Goal: Task Accomplishment & Management: Manage account settings

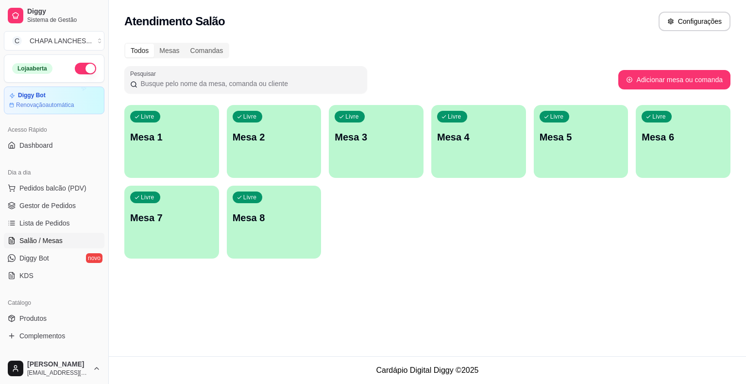
click at [479, 159] on div "Livre Mesa 4" at bounding box center [478, 135] width 95 height 61
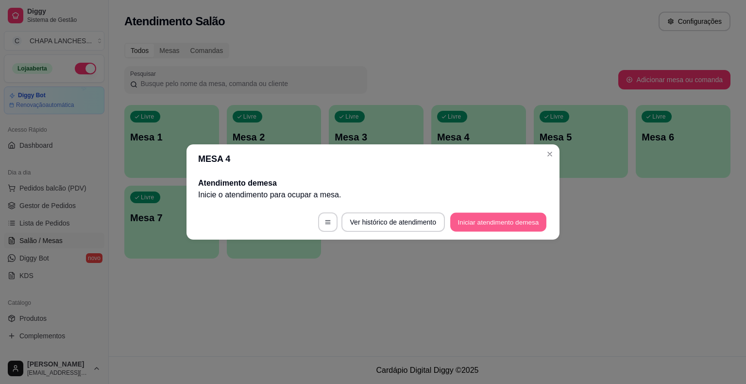
click at [510, 222] on button "Iniciar atendimento de mesa" at bounding box center [498, 222] width 96 height 19
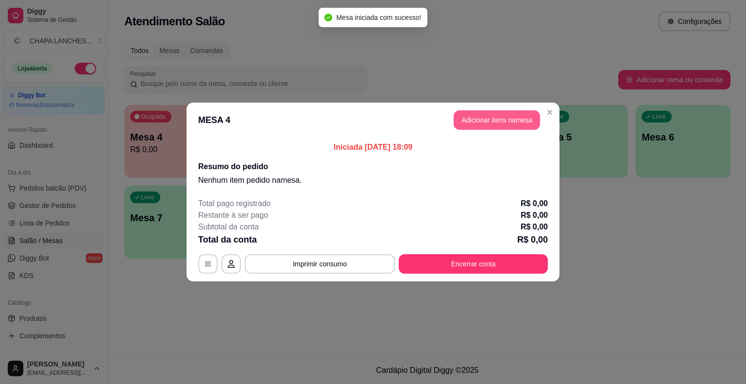
click at [479, 122] on button "Adicionar itens na mesa" at bounding box center [496, 119] width 86 height 19
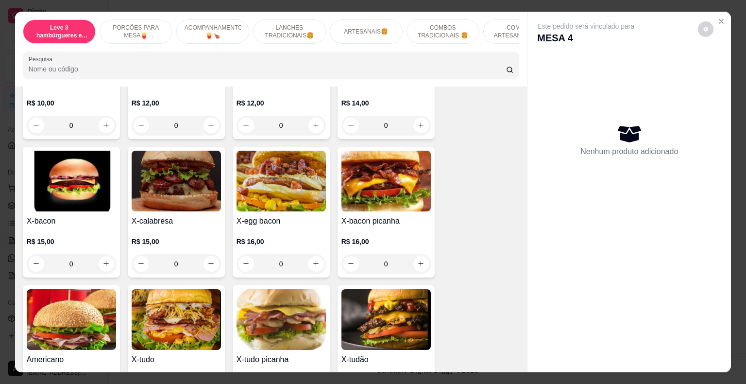
scroll to position [777, 0]
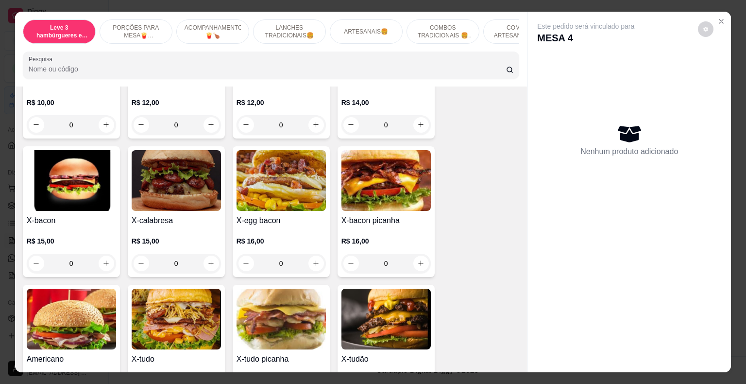
click at [311, 253] on div "0" at bounding box center [280, 262] width 89 height 19
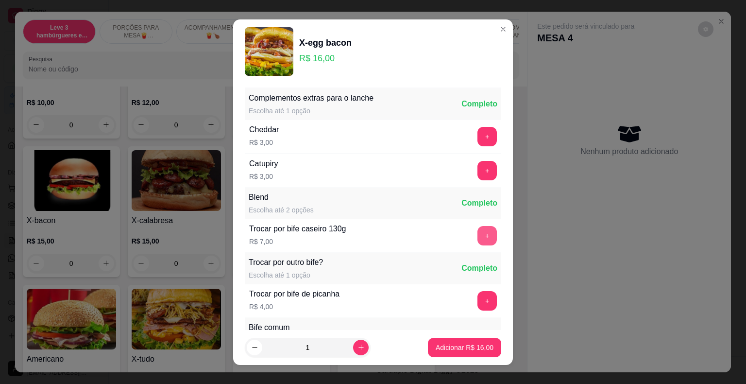
click at [477, 238] on button "+" at bounding box center [486, 235] width 19 height 19
click at [474, 349] on p "Adicionar R$ 23,00" at bounding box center [464, 347] width 58 height 10
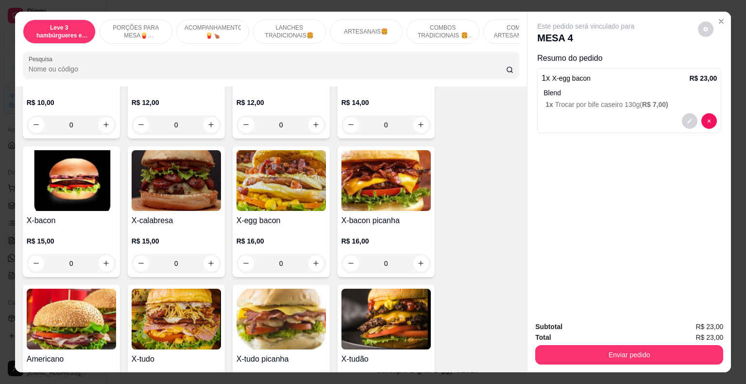
click at [103, 253] on div "0" at bounding box center [71, 262] width 89 height 19
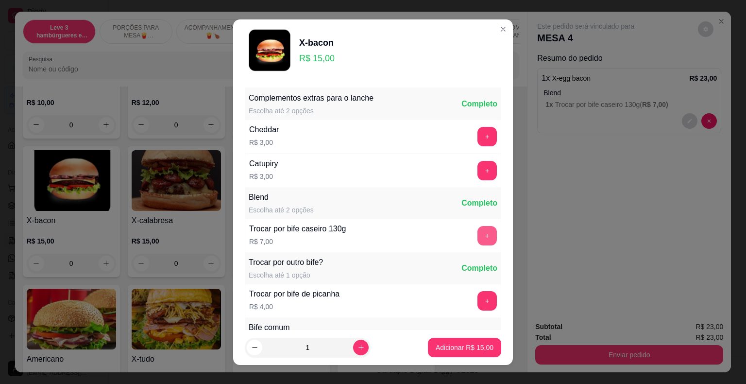
click at [477, 233] on button "+" at bounding box center [486, 235] width 19 height 19
click at [469, 345] on p "Adicionar R$ 22,00" at bounding box center [464, 346] width 56 height 9
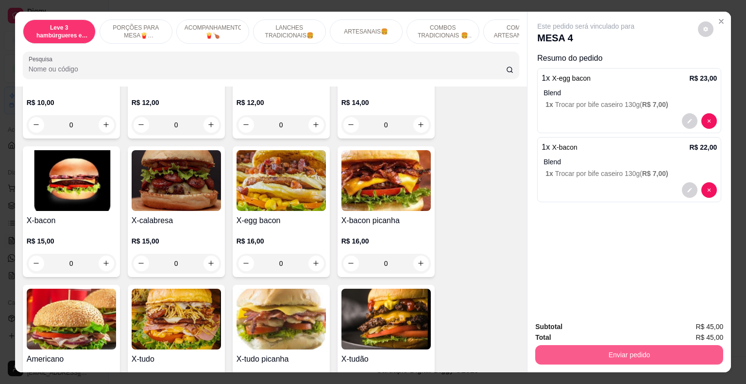
click at [613, 351] on button "Enviar pedido" at bounding box center [629, 354] width 188 height 19
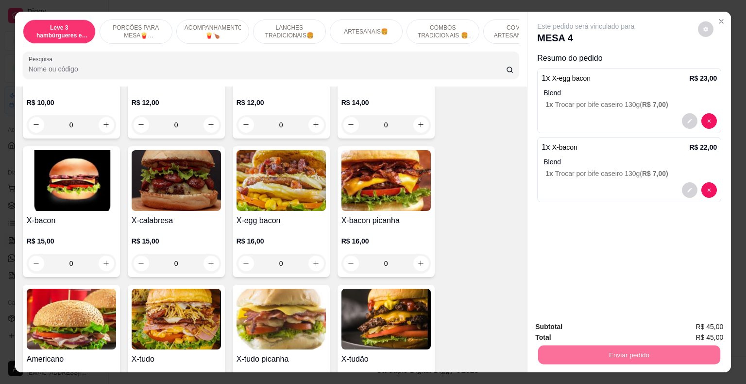
click at [592, 327] on button "Não registrar e enviar pedido" at bounding box center [597, 327] width 98 height 18
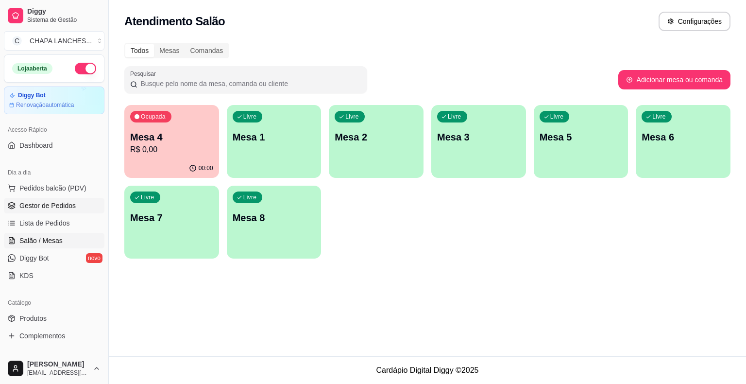
click at [60, 201] on span "Gestor de Pedidos" at bounding box center [47, 206] width 56 height 10
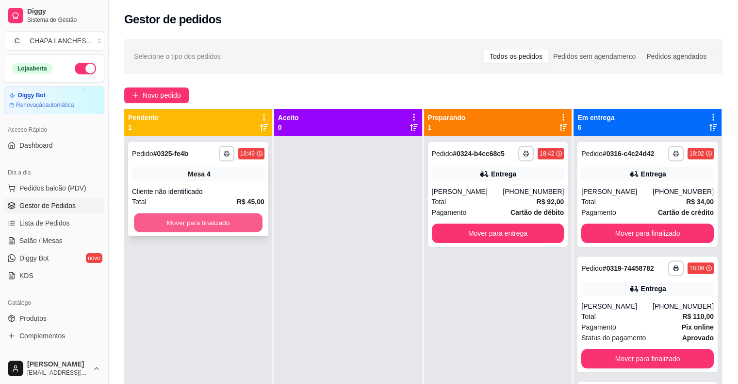
click at [151, 218] on button "Mover para finalizado" at bounding box center [198, 222] width 129 height 19
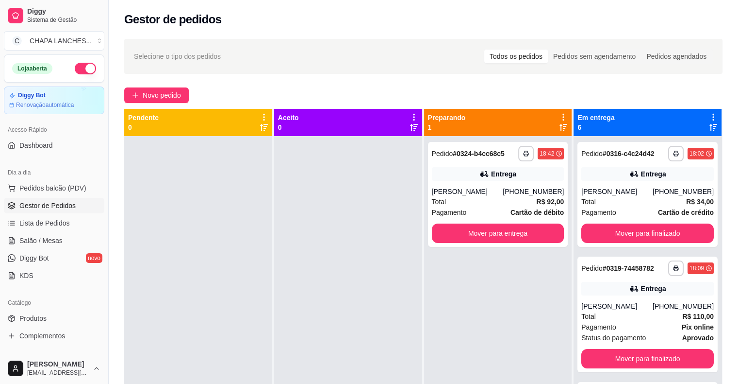
click at [151, 218] on div at bounding box center [198, 328] width 148 height 384
click at [50, 237] on span "Salão / Mesas" at bounding box center [40, 240] width 43 height 10
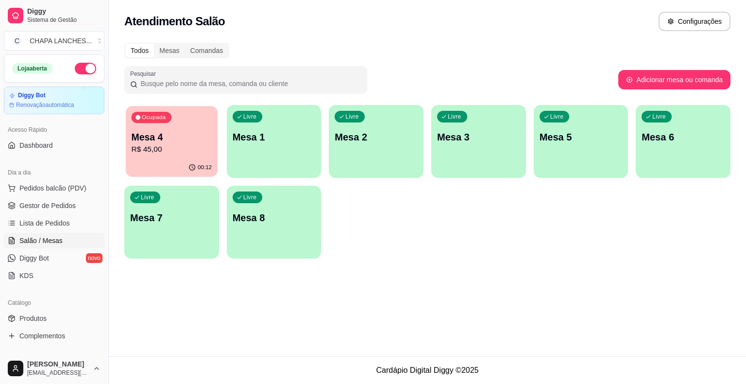
click at [196, 152] on p "R$ 45,00" at bounding box center [172, 149] width 81 height 11
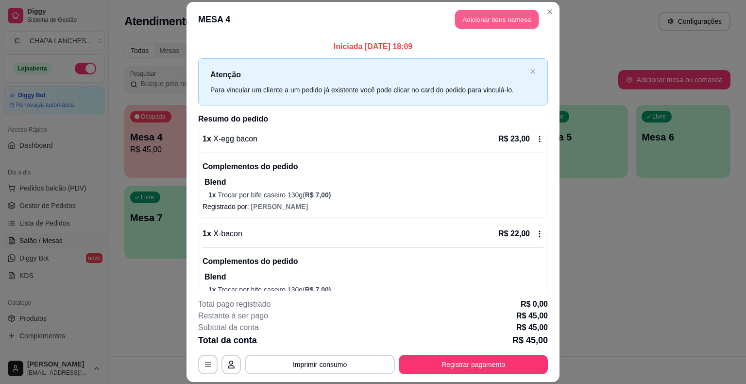
click at [480, 15] on button "Adicionar itens na mesa" at bounding box center [497, 19] width 84 height 19
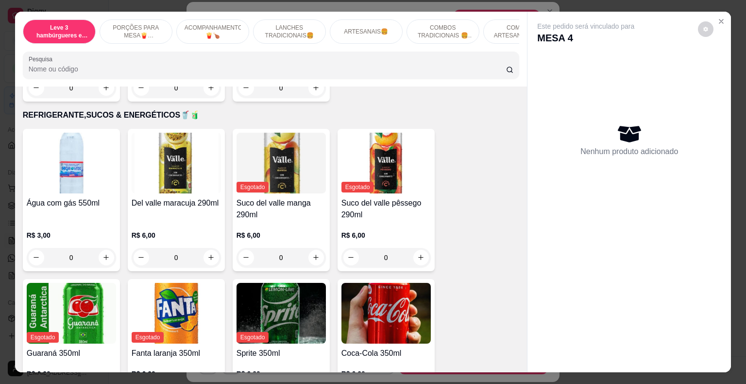
scroll to position [1991, 0]
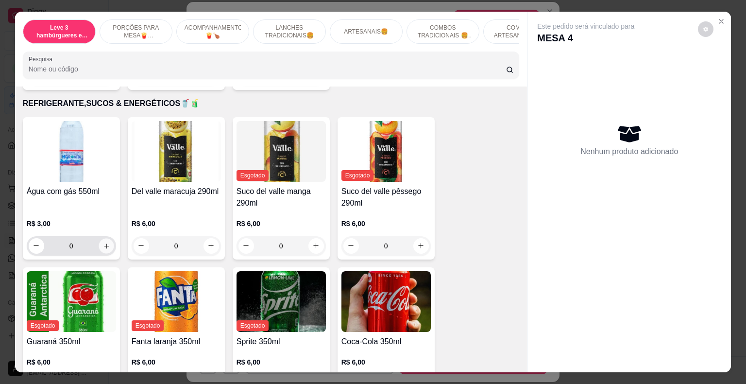
click at [104, 242] on icon "increase-product-quantity" at bounding box center [105, 245] width 7 height 7
type input "1"
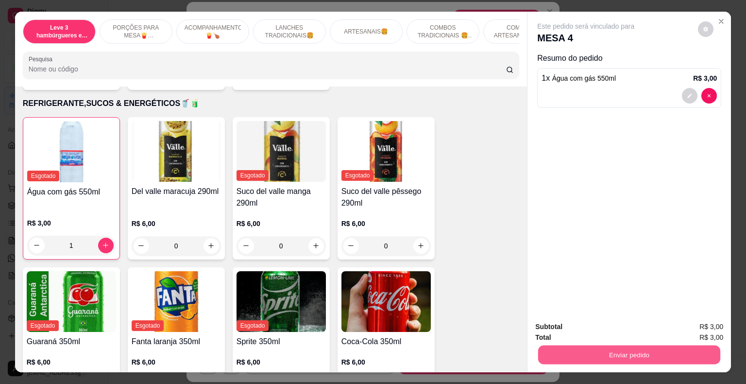
click at [631, 349] on button "Enviar pedido" at bounding box center [629, 354] width 182 height 19
click at [623, 327] on button "Não registrar e enviar pedido" at bounding box center [596, 327] width 101 height 18
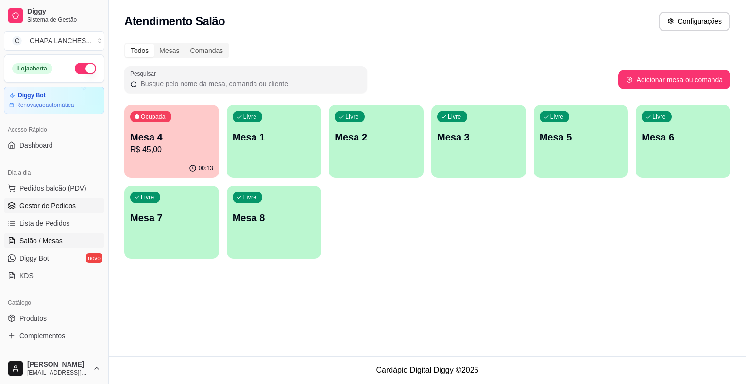
drag, startPoint x: 66, startPoint y: 204, endPoint x: 82, endPoint y: 206, distance: 15.7
click at [66, 204] on span "Gestor de Pedidos" at bounding box center [47, 206] width 56 height 10
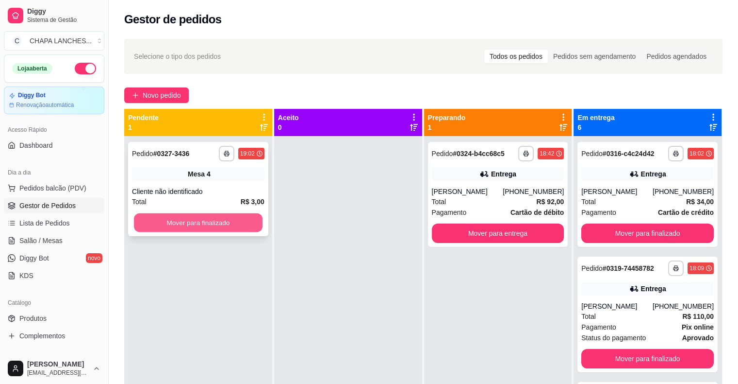
click at [237, 226] on button "Mover para finalizado" at bounding box center [198, 222] width 129 height 19
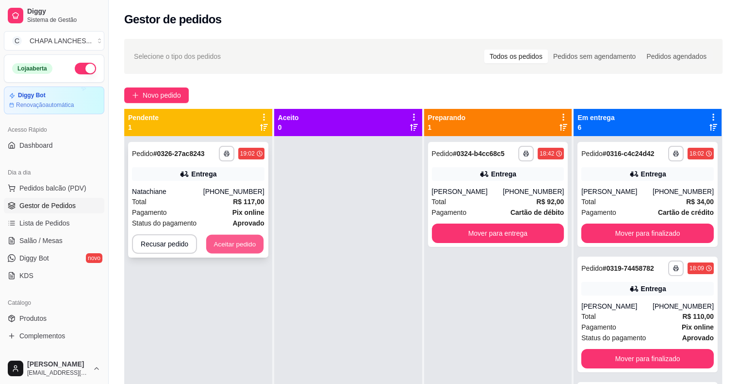
click at [256, 248] on button "Aceitar pedido" at bounding box center [234, 243] width 57 height 19
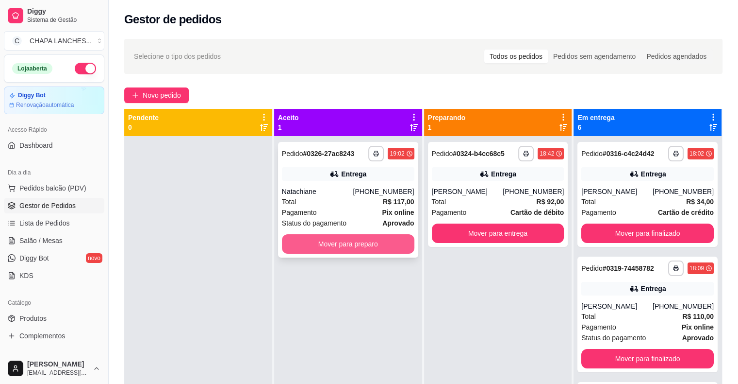
click at [328, 250] on button "Mover para preparo" at bounding box center [348, 243] width 133 height 19
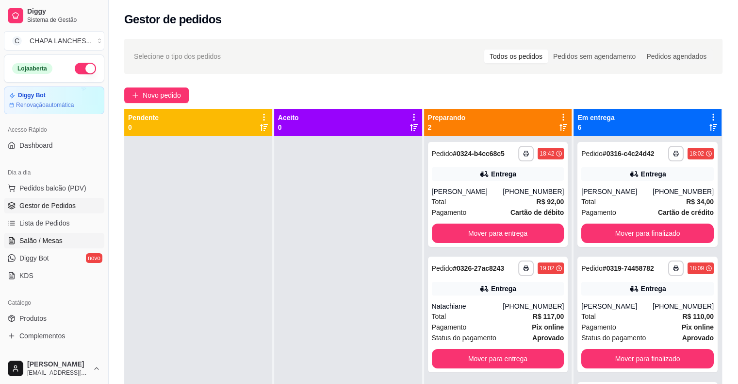
click at [66, 238] on link "Salão / Mesas" at bounding box center [54, 241] width 100 height 16
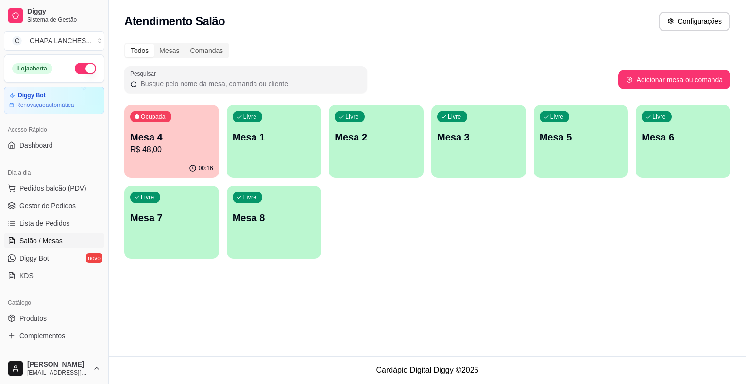
click at [366, 151] on div "Livre Mesa 2" at bounding box center [376, 135] width 95 height 61
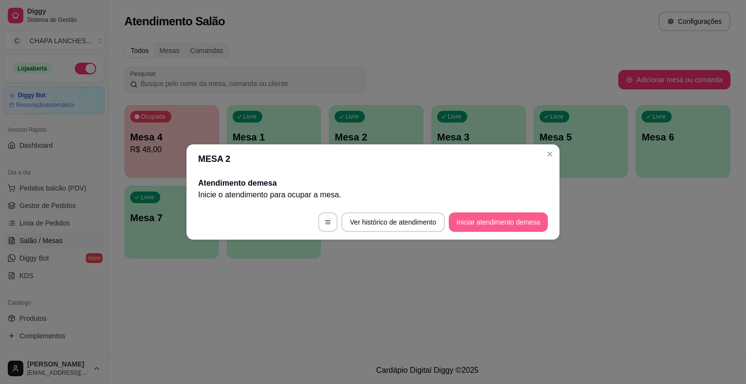
click at [523, 223] on button "Iniciar atendimento de mesa" at bounding box center [498, 221] width 99 height 19
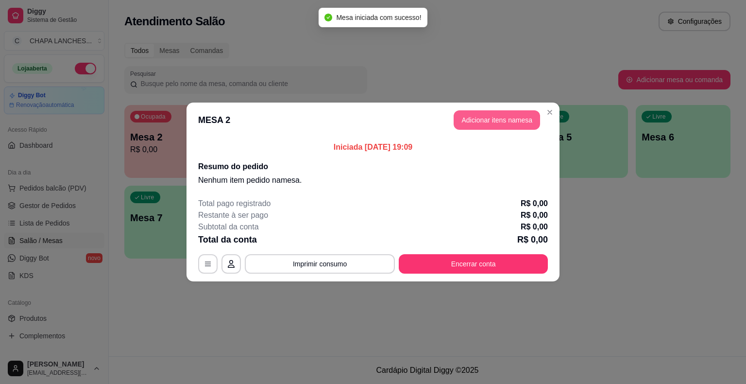
click at [495, 123] on button "Adicionar itens na mesa" at bounding box center [496, 119] width 86 height 19
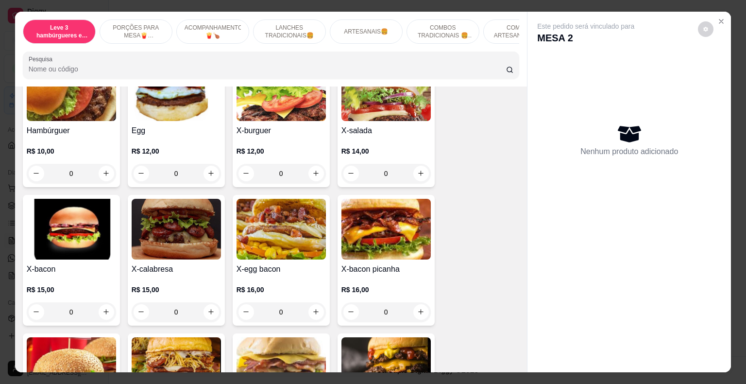
scroll to position [874, 0]
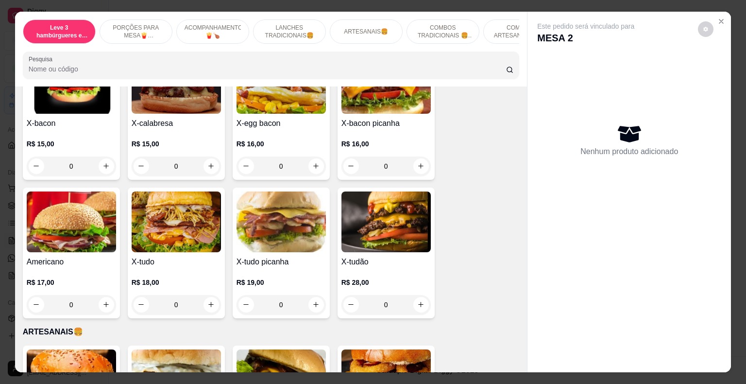
click at [207, 295] on div "0" at bounding box center [176, 304] width 89 height 19
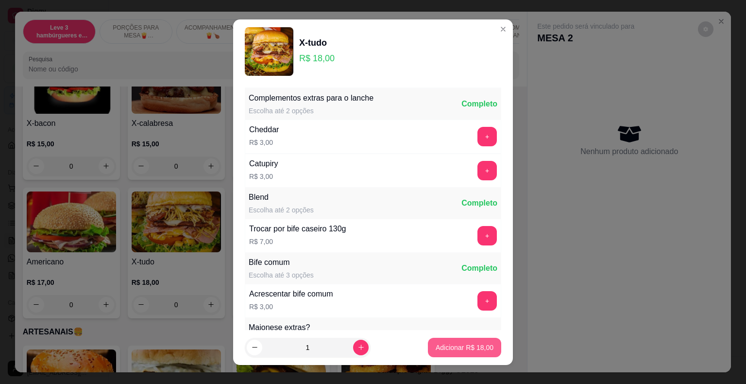
click at [473, 346] on p "Adicionar R$ 18,00" at bounding box center [464, 347] width 58 height 10
type input "1"
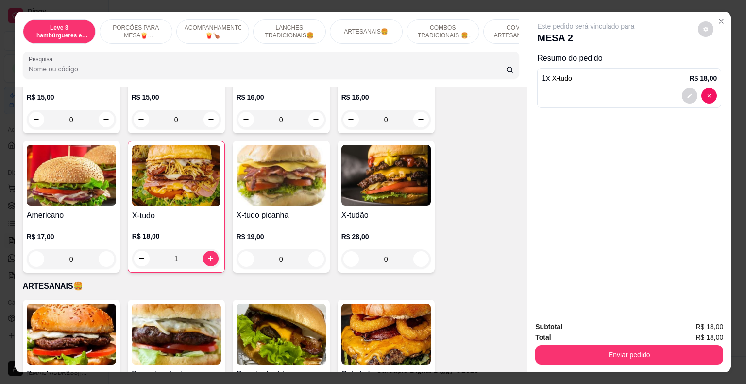
scroll to position [922, 0]
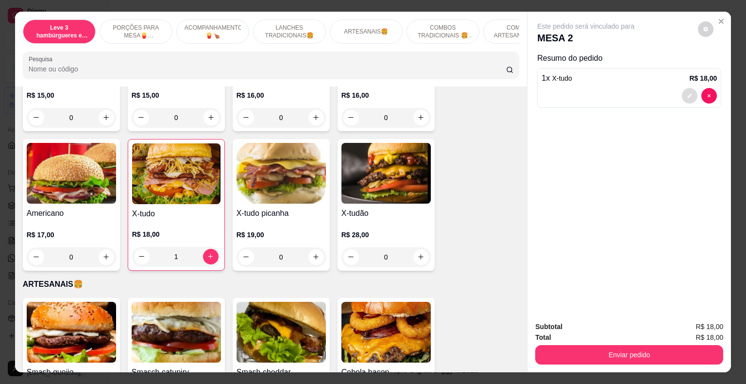
click at [687, 94] on icon "decrease-product-quantity" at bounding box center [690, 96] width 6 height 6
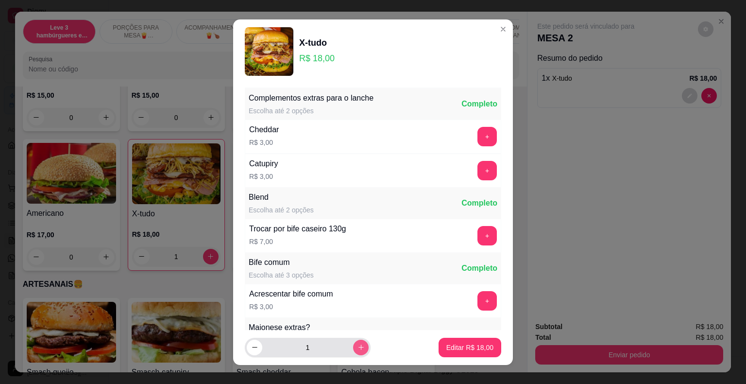
click at [355, 348] on button "increase-product-quantity" at bounding box center [361, 347] width 16 height 16
type input "2"
click at [461, 347] on p "Editar R$ 36,00" at bounding box center [469, 347] width 47 height 10
type input "2"
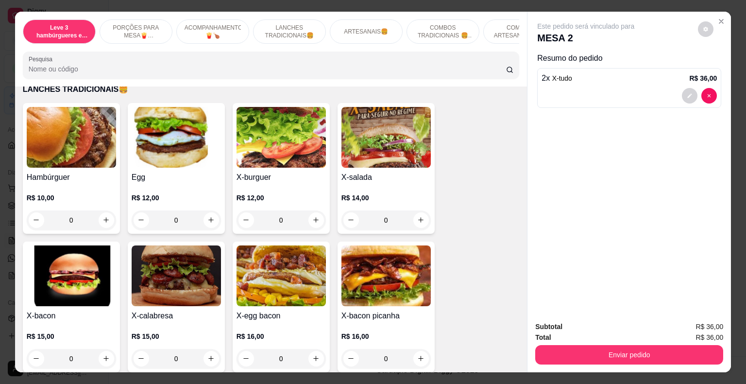
scroll to position [631, 0]
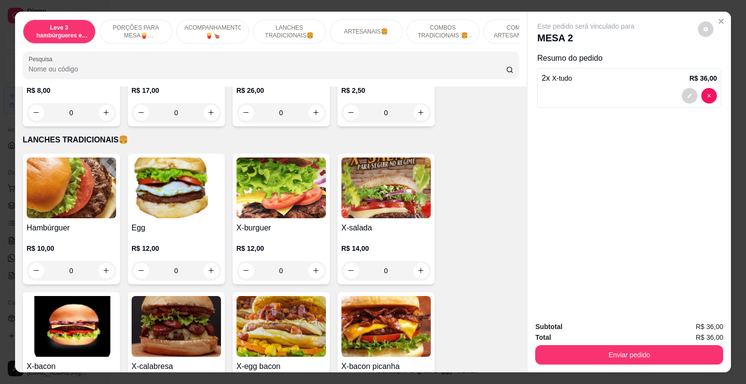
click at [313, 262] on div "0" at bounding box center [280, 270] width 89 height 19
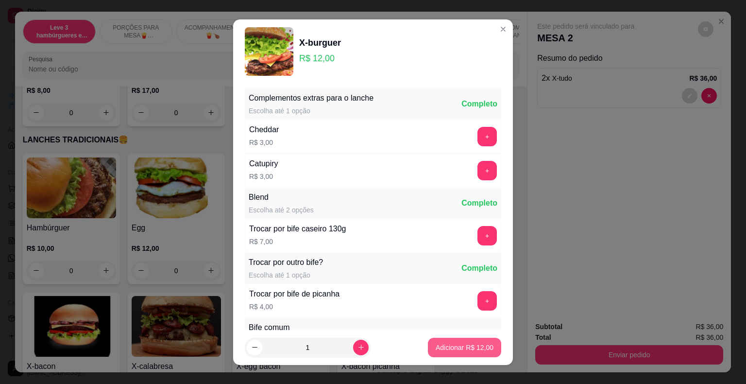
click at [447, 344] on p "Adicionar R$ 12,00" at bounding box center [464, 347] width 58 height 10
type input "1"
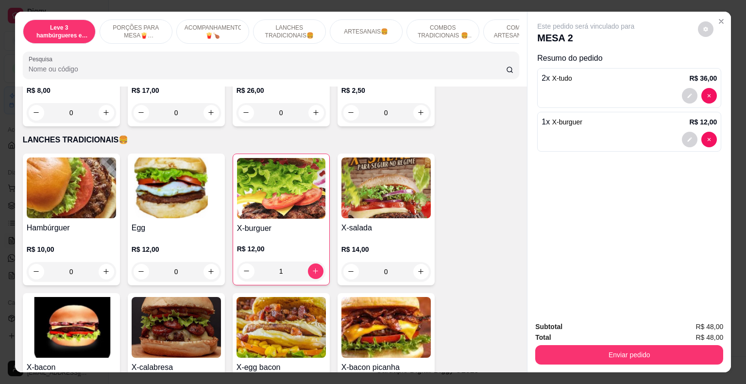
click at [103, 262] on div "0" at bounding box center [71, 271] width 89 height 19
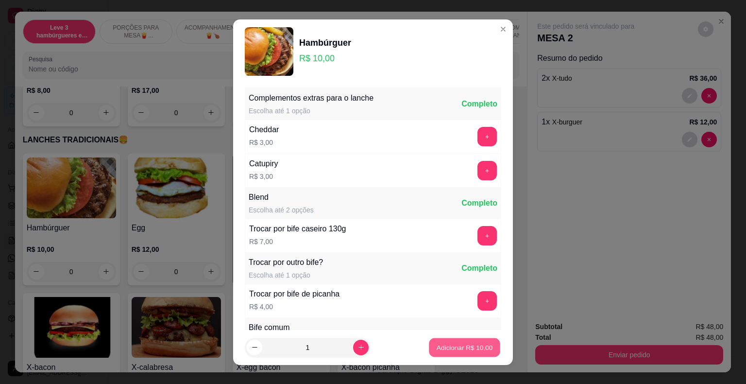
click at [452, 351] on p "Adicionar R$ 10,00" at bounding box center [464, 346] width 56 height 9
type input "1"
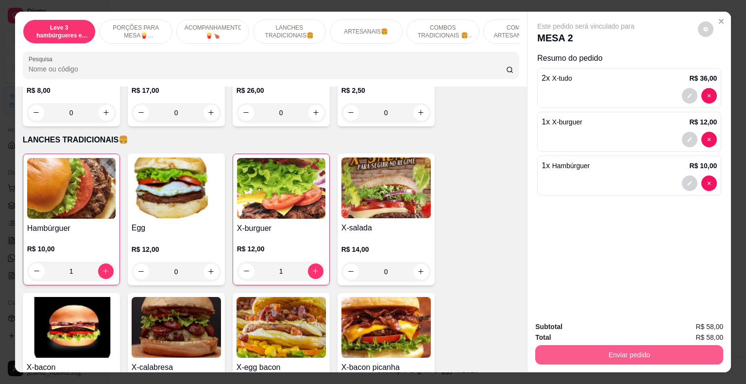
click at [593, 351] on button "Enviar pedido" at bounding box center [629, 354] width 188 height 19
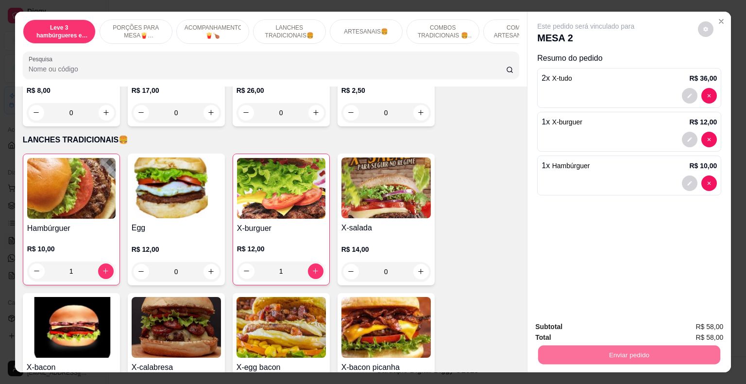
click at [595, 328] on button "Não registrar e enviar pedido" at bounding box center [597, 327] width 98 height 18
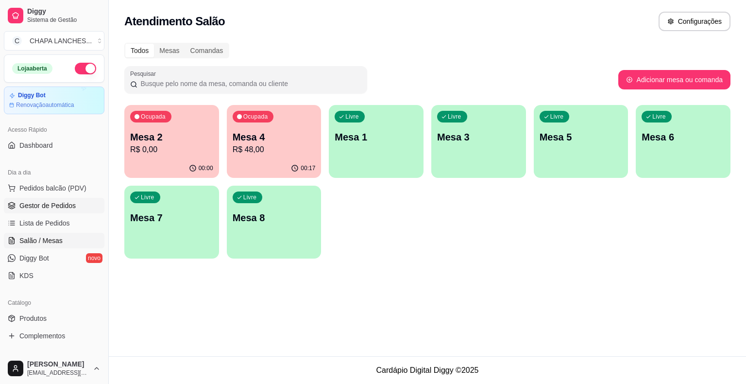
click at [54, 206] on span "Gestor de Pedidos" at bounding box center [47, 206] width 56 height 10
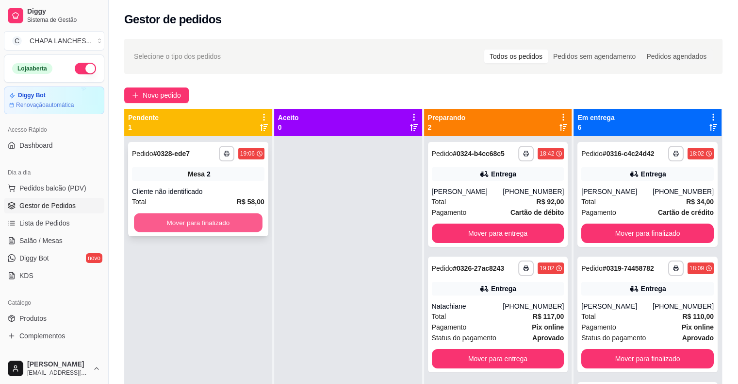
click at [187, 223] on button "Mover para finalizado" at bounding box center [198, 222] width 129 height 19
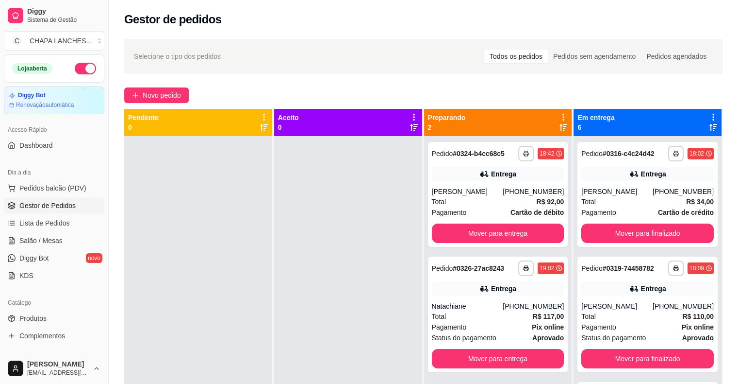
drag, startPoint x: 189, startPoint y: 224, endPoint x: 192, endPoint y: 179, distance: 45.2
click at [190, 223] on div at bounding box center [198, 328] width 148 height 384
click at [164, 92] on span "Novo pedido" at bounding box center [162, 95] width 38 height 11
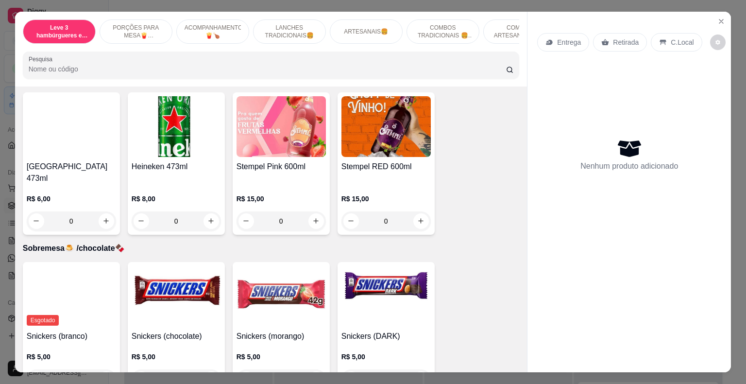
scroll to position [2749, 0]
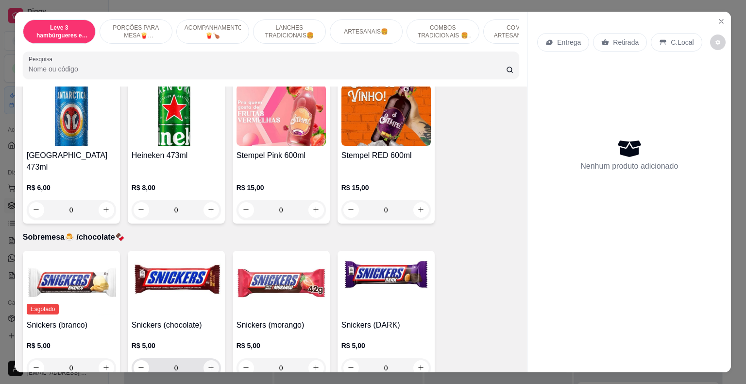
click at [209, 364] on icon "increase-product-quantity" at bounding box center [210, 367] width 7 height 7
type input "1"
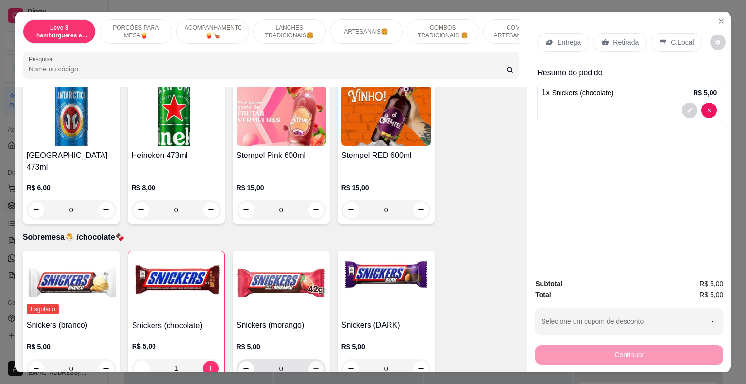
click at [313, 365] on icon "increase-product-quantity" at bounding box center [315, 368] width 7 height 7
type input "1"
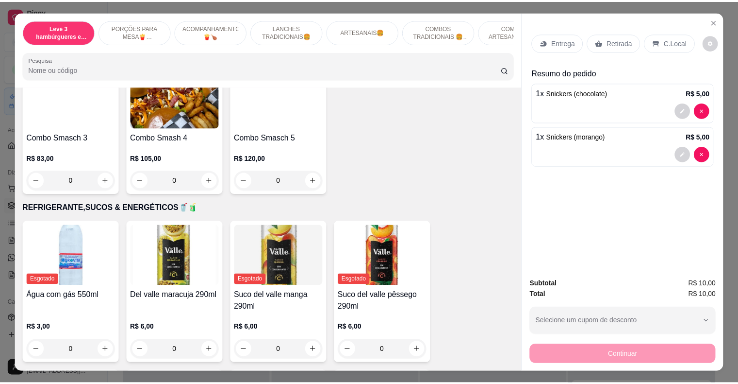
scroll to position [1973, 0]
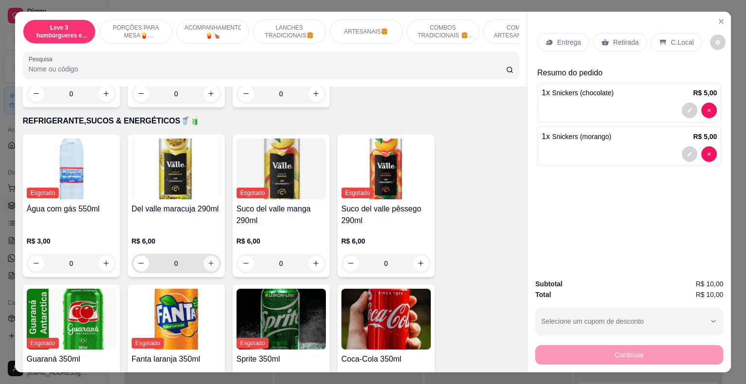
click at [207, 259] on icon "increase-product-quantity" at bounding box center [210, 262] width 7 height 7
type input "1"
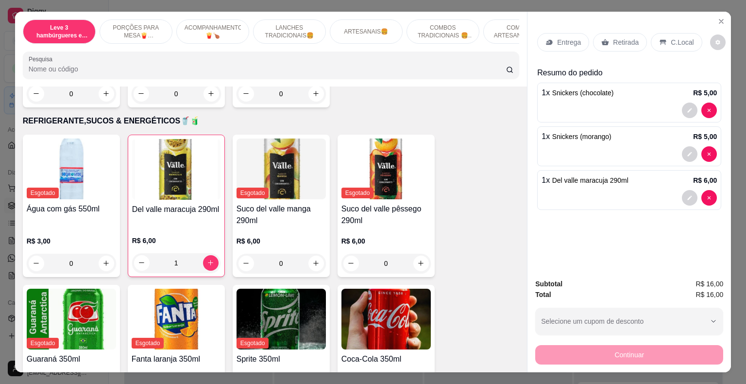
click at [672, 38] on p "C.Local" at bounding box center [681, 42] width 23 height 10
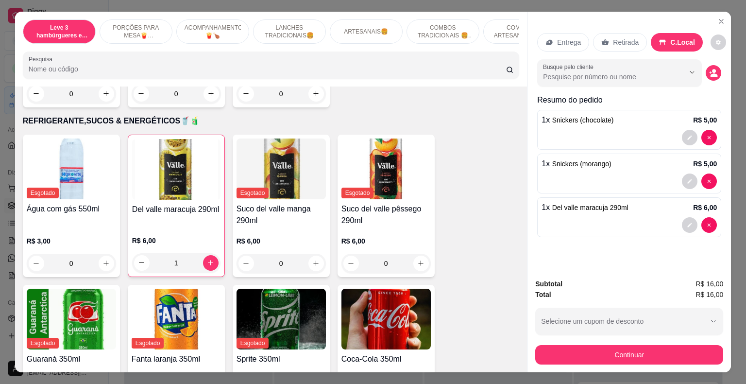
click at [616, 37] on p "Retirada" at bounding box center [626, 42] width 26 height 10
click at [610, 342] on div "Continuar" at bounding box center [629, 353] width 188 height 22
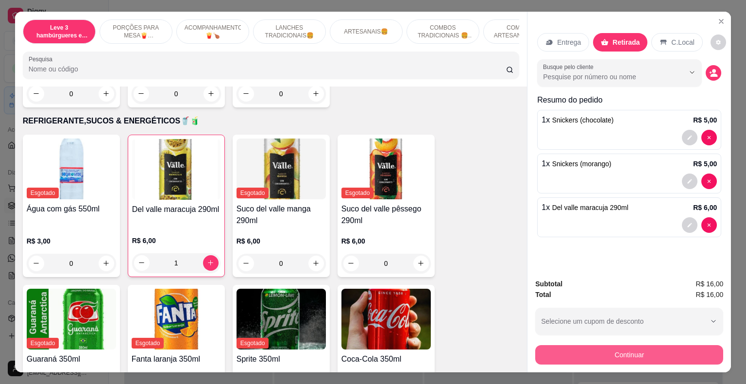
click at [614, 346] on button "Continuar" at bounding box center [629, 354] width 188 height 19
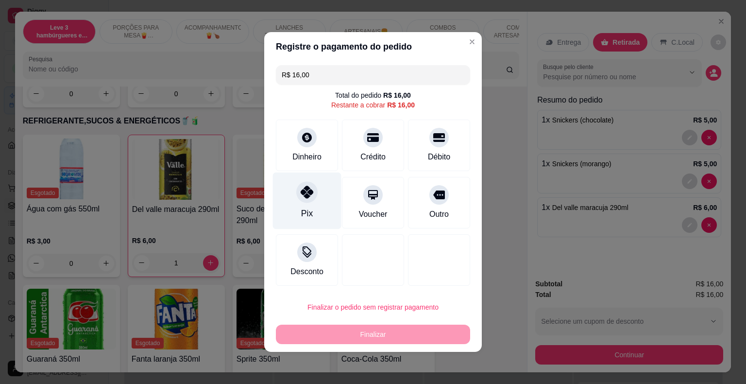
click at [303, 203] on div "Pix" at bounding box center [307, 200] width 68 height 57
type input "R$ 0,00"
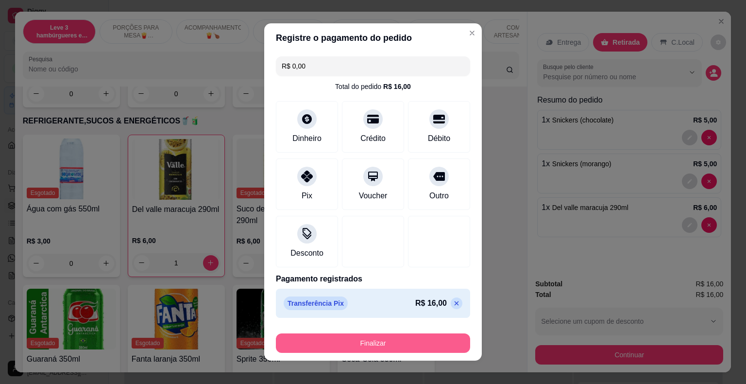
click at [338, 343] on button "Finalizar" at bounding box center [373, 342] width 194 height 19
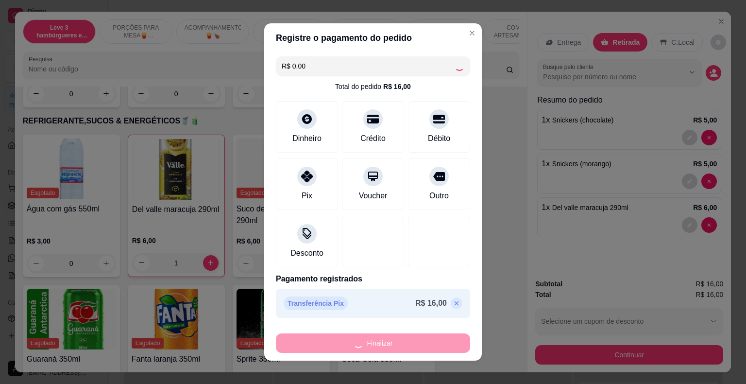
type input "0"
type input "-R$ 16,00"
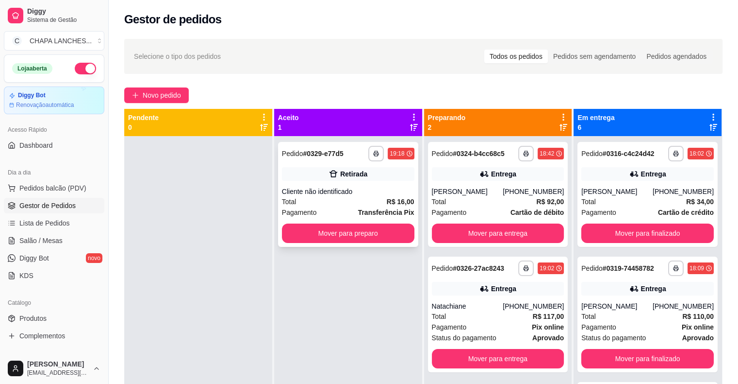
click at [371, 178] on div "Retirada" at bounding box center [348, 174] width 133 height 14
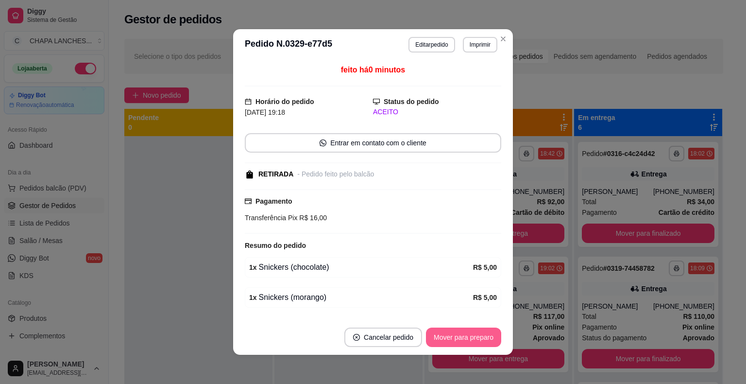
click at [446, 332] on button "Mover para preparo" at bounding box center [463, 336] width 75 height 19
click at [453, 335] on button "Mover para retirada disponível" at bounding box center [447, 337] width 104 height 19
click at [453, 335] on button "Mover para finalizado" at bounding box center [461, 337] width 78 height 19
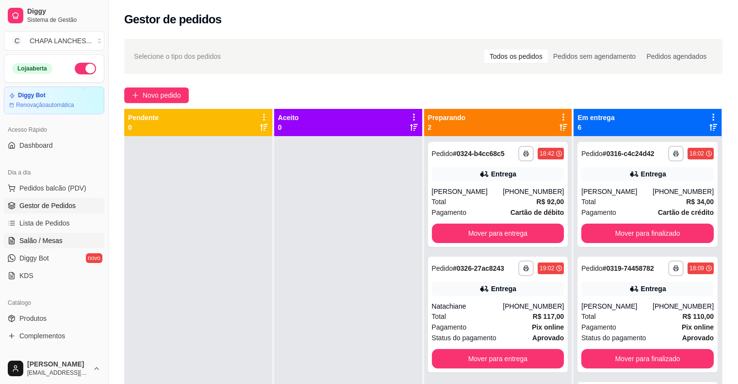
click at [52, 233] on link "Salão / Mesas" at bounding box center [54, 241] width 100 height 16
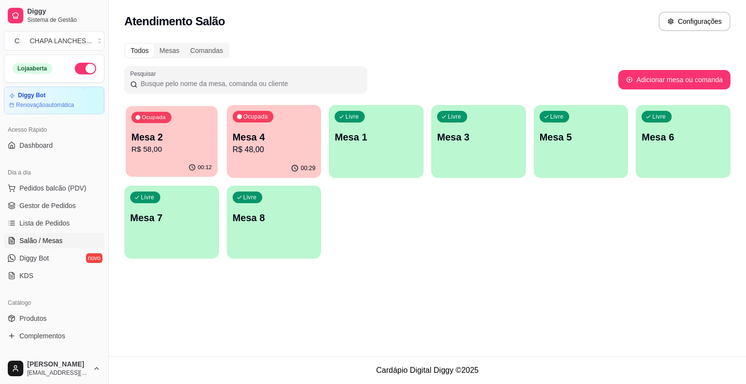
click at [171, 151] on p "R$ 58,00" at bounding box center [172, 149] width 81 height 11
click at [268, 163] on div "00:29" at bounding box center [274, 168] width 95 height 19
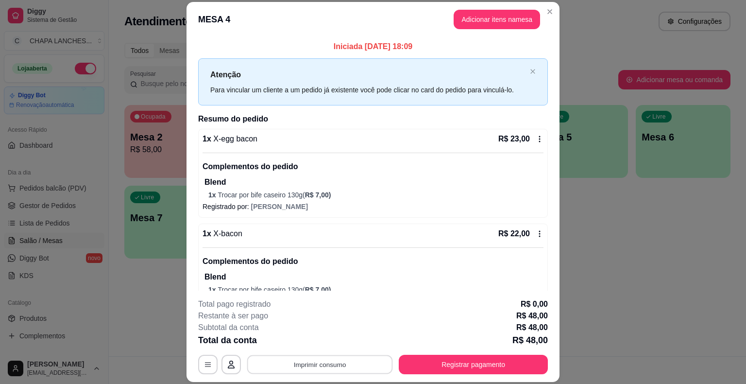
click at [317, 360] on button "Imprimir consumo" at bounding box center [320, 364] width 146 height 19
click at [332, 343] on button "IMPRESSORA" at bounding box center [319, 342] width 70 height 16
click at [385, 362] on button "Imprimir consumo" at bounding box center [320, 363] width 150 height 19
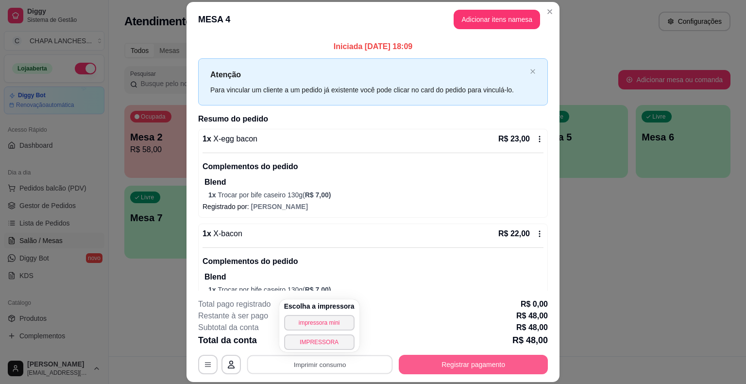
click at [457, 364] on button "Registrar pagamento" at bounding box center [473, 363] width 149 height 19
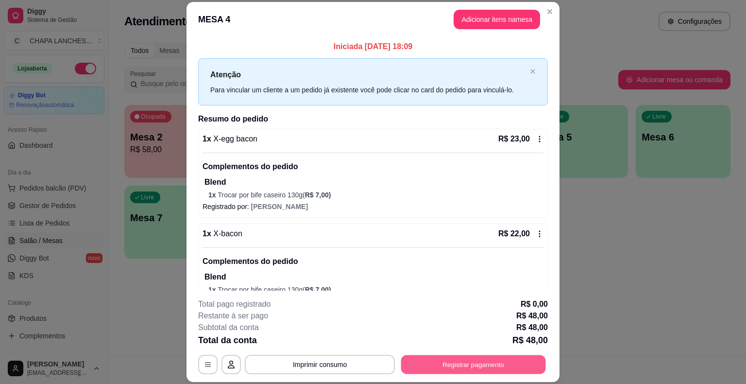
click at [468, 360] on button "Registrar pagamento" at bounding box center [473, 364] width 145 height 19
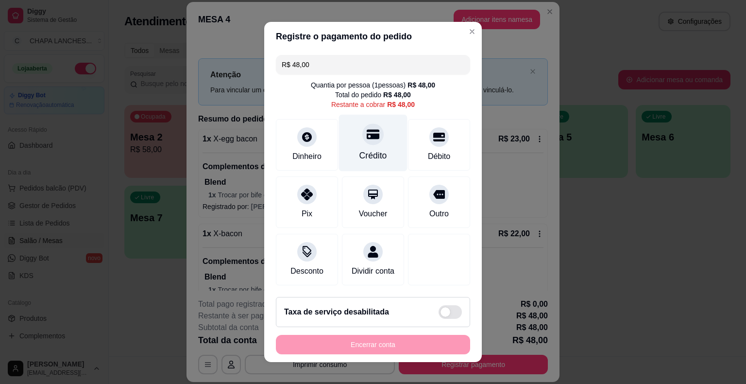
click at [372, 140] on div at bounding box center [372, 133] width 21 height 21
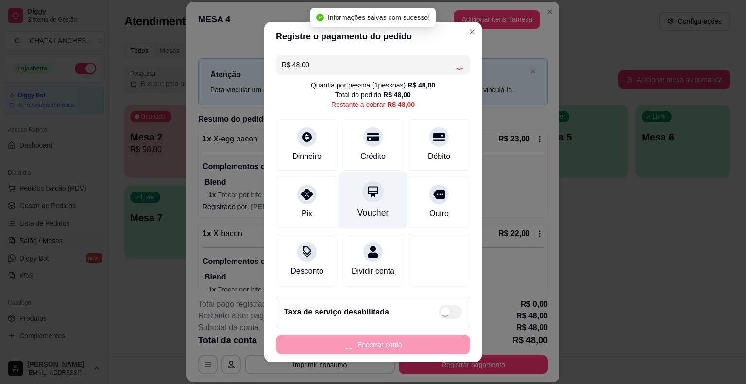
type input "R$ 0,00"
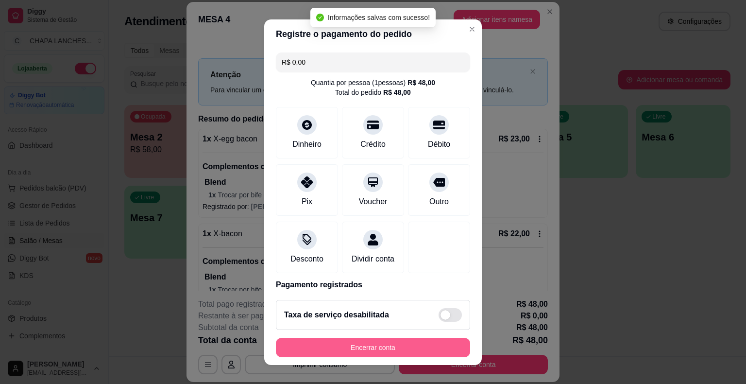
click at [406, 348] on button "Encerrar conta" at bounding box center [373, 346] width 194 height 19
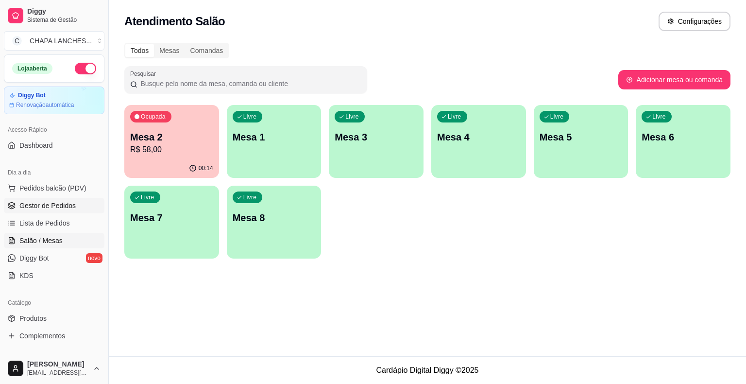
click at [34, 204] on span "Gestor de Pedidos" at bounding box center [47, 206] width 56 height 10
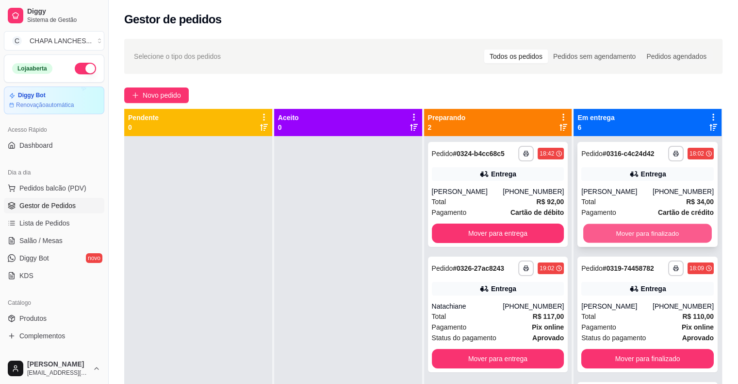
click at [654, 230] on button "Mover para finalizado" at bounding box center [648, 233] width 129 height 19
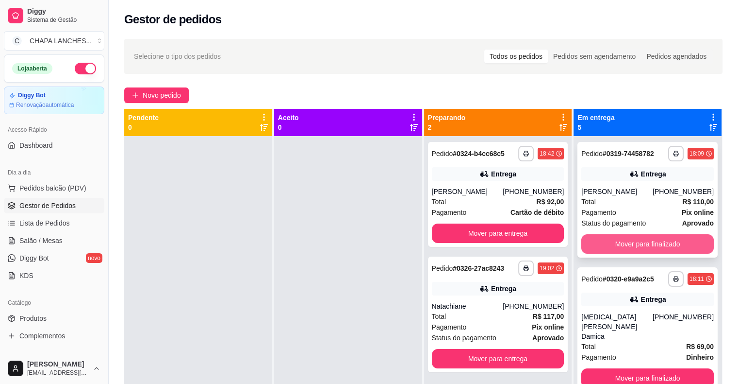
click at [641, 238] on button "Mover para finalizado" at bounding box center [648, 243] width 133 height 19
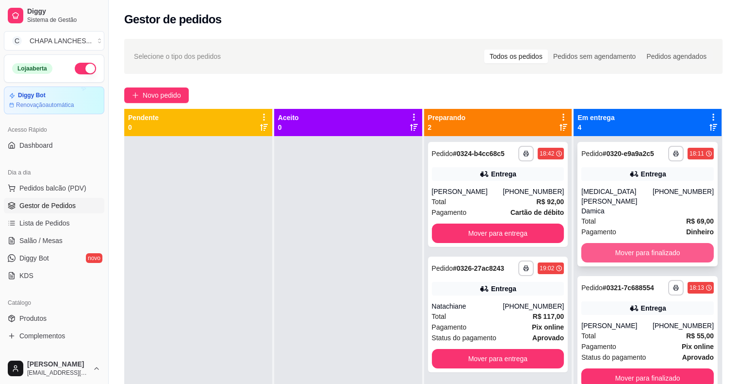
click at [638, 243] on button "Mover para finalizado" at bounding box center [648, 252] width 133 height 19
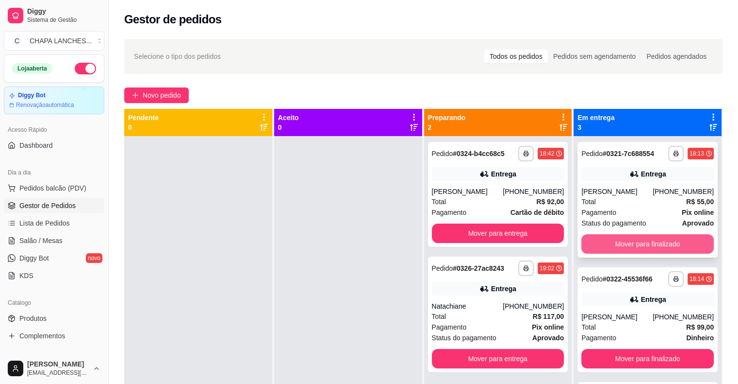
click at [636, 238] on button "Mover para finalizado" at bounding box center [648, 243] width 133 height 19
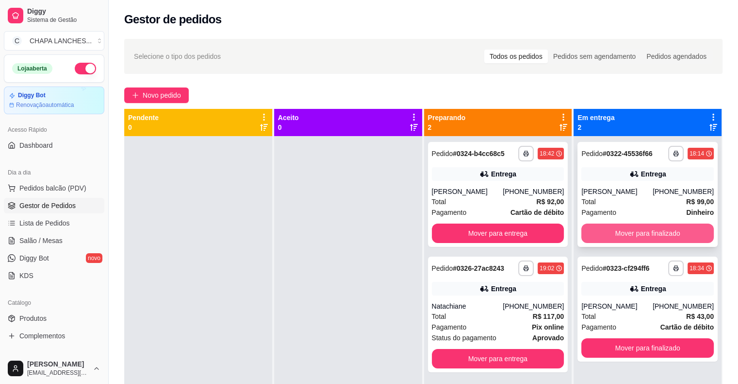
click at [633, 231] on button "Mover para finalizado" at bounding box center [648, 232] width 133 height 19
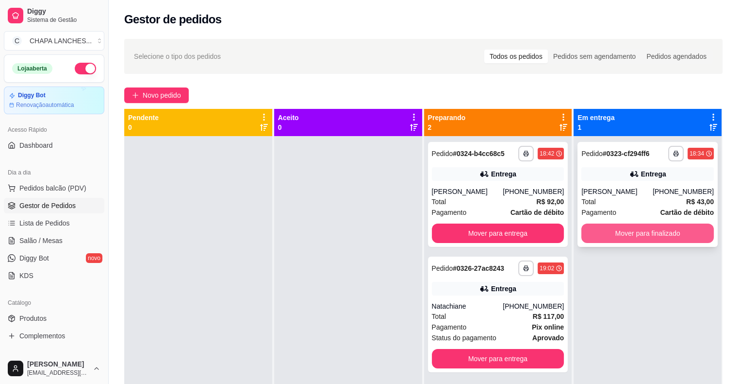
click at [624, 234] on button "Mover para finalizado" at bounding box center [648, 232] width 133 height 19
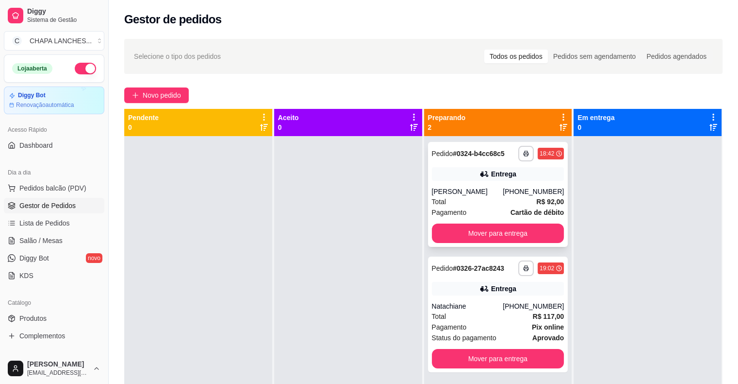
click at [474, 195] on div "[PERSON_NAME]" at bounding box center [467, 191] width 71 height 10
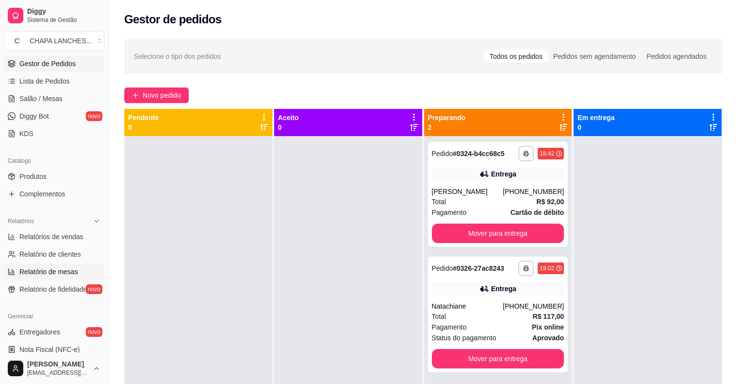
scroll to position [146, 0]
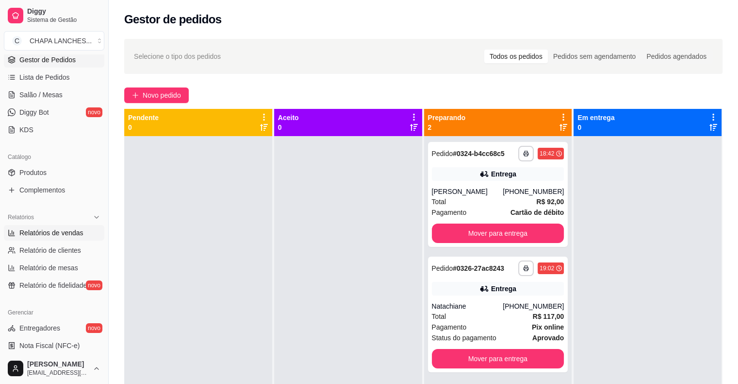
click at [59, 232] on span "Relatórios de vendas" at bounding box center [51, 233] width 64 height 10
select select "ALL"
select select "0"
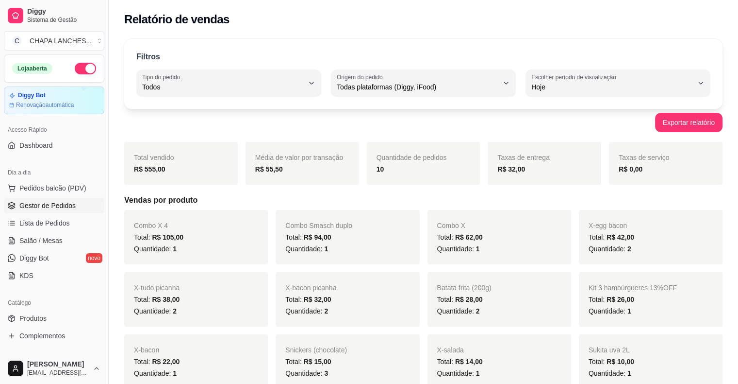
click at [69, 203] on span "Gestor de Pedidos" at bounding box center [47, 206] width 56 height 10
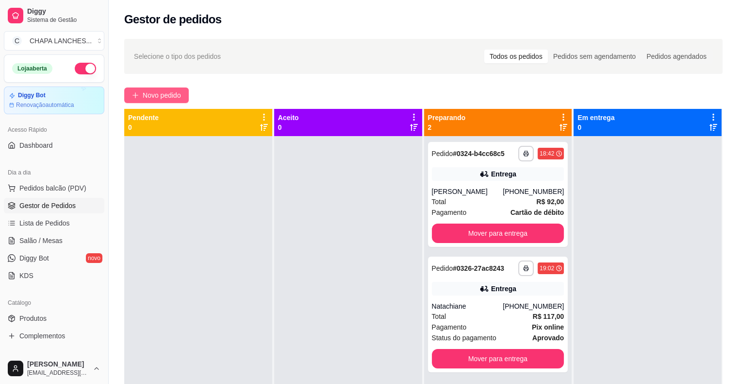
click at [136, 92] on icon "plus" at bounding box center [135, 95] width 7 height 7
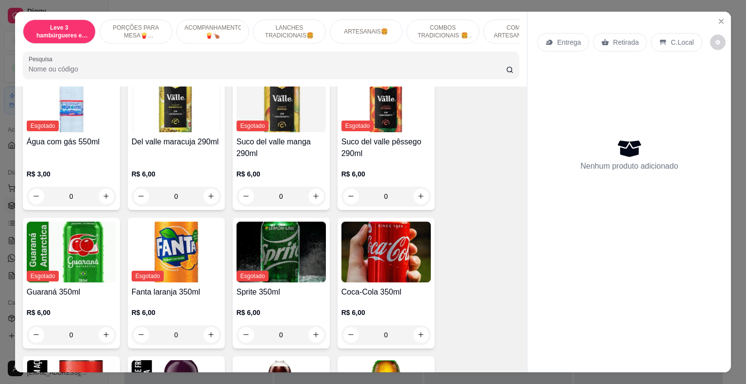
scroll to position [2039, 0]
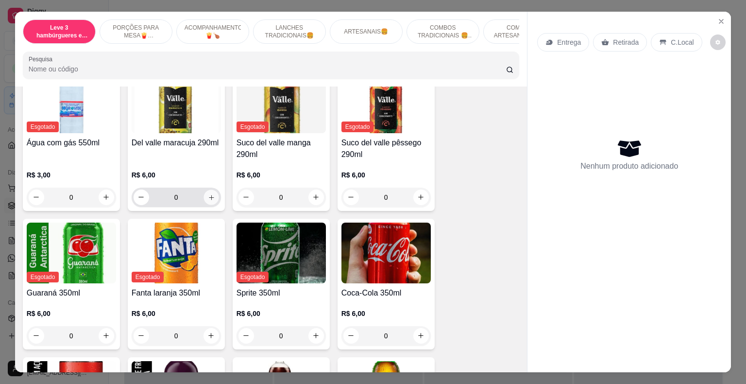
click at [208, 193] on icon "increase-product-quantity" at bounding box center [210, 196] width 7 height 7
type input "1"
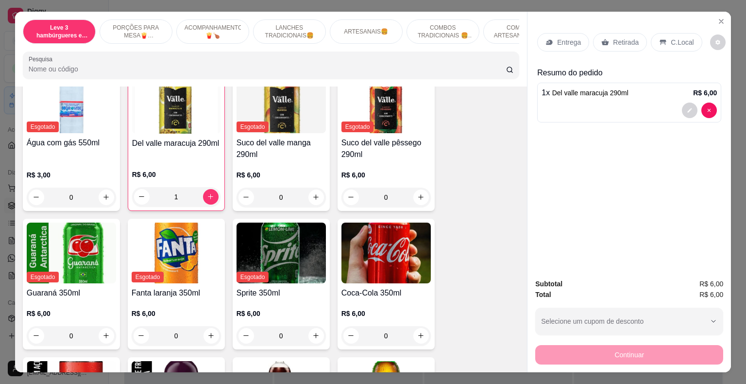
click at [620, 38] on p "Retirada" at bounding box center [626, 42] width 26 height 10
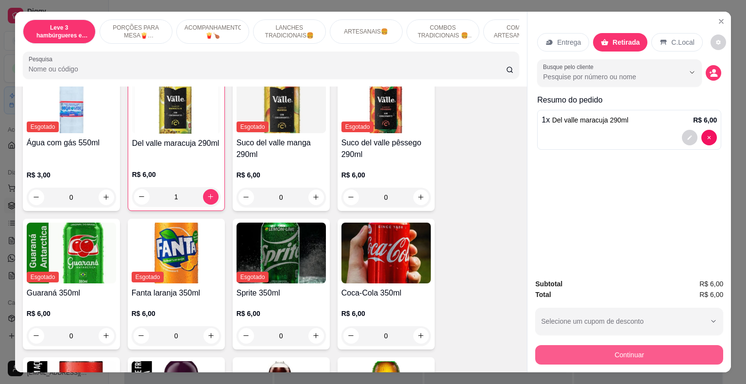
click at [611, 351] on button "Continuar" at bounding box center [629, 354] width 188 height 19
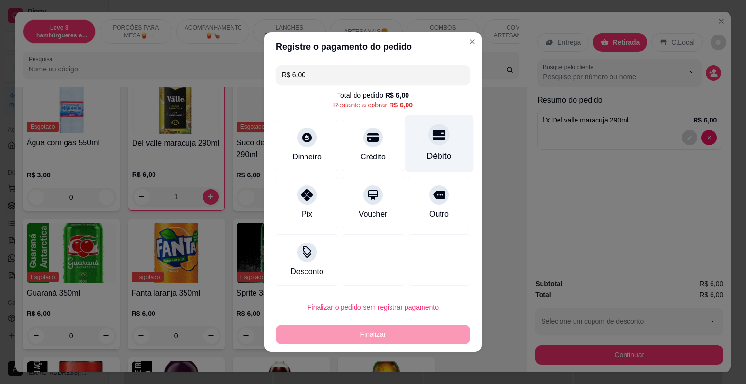
drag, startPoint x: 436, startPoint y: 145, endPoint x: 452, endPoint y: 154, distance: 17.8
click at [437, 146] on div "Débito" at bounding box center [439, 143] width 68 height 57
type input "R$ 0,00"
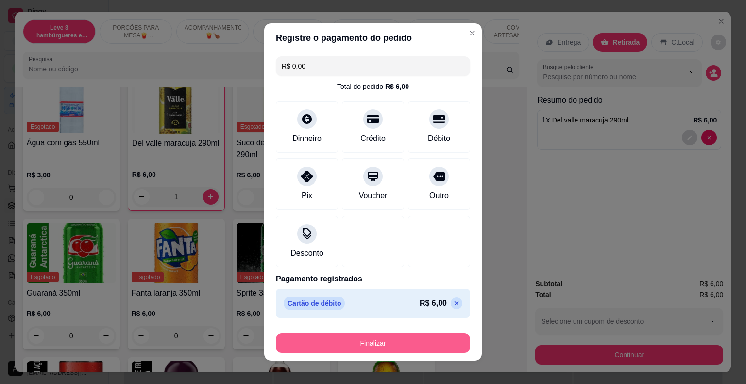
click at [401, 347] on button "Finalizar" at bounding box center [373, 342] width 194 height 19
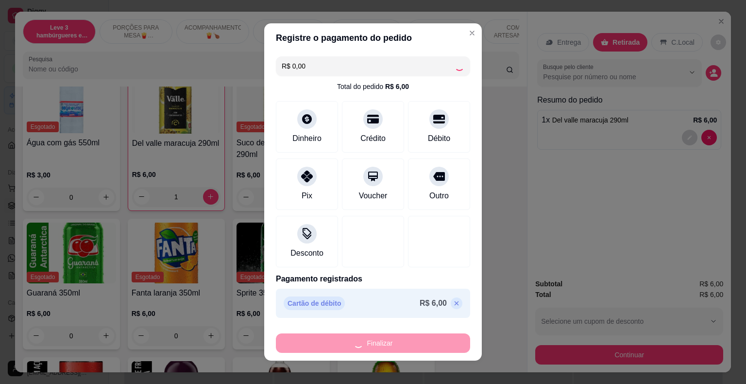
type input "0"
type input "-R$ 6,00"
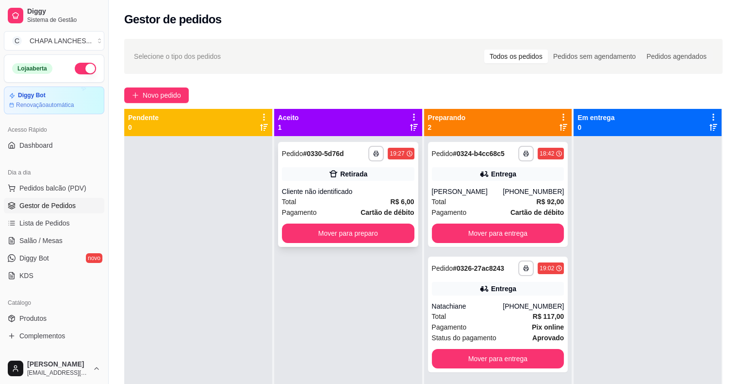
click at [322, 187] on div "Cliente não identificado" at bounding box center [348, 191] width 133 height 10
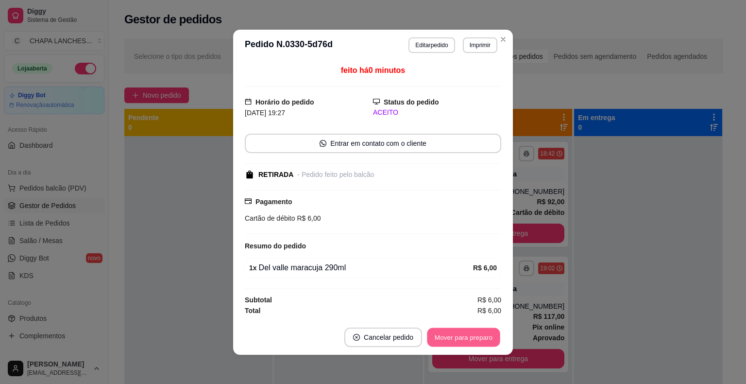
click at [473, 335] on button "Mover para preparo" at bounding box center [463, 336] width 73 height 19
click at [470, 336] on button "Mover para retirada disponível" at bounding box center [447, 336] width 104 height 19
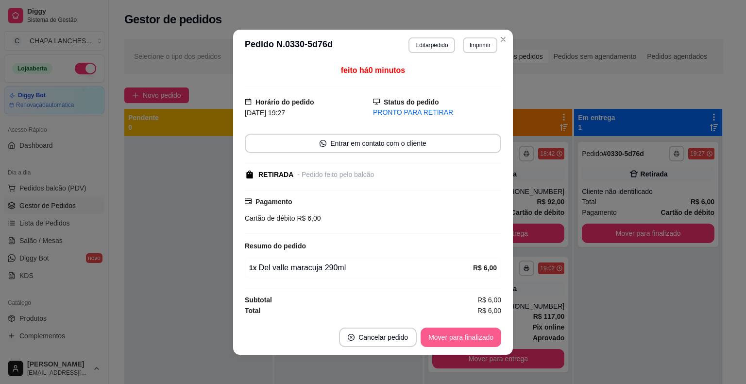
click at [463, 336] on button "Mover para finalizado" at bounding box center [460, 336] width 81 height 19
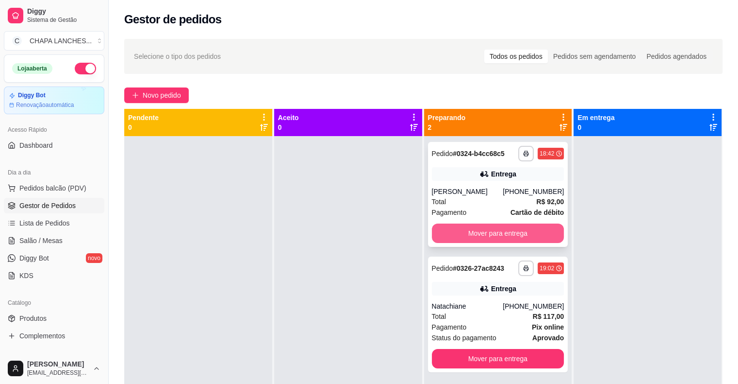
click at [486, 230] on button "Mover para entrega" at bounding box center [498, 232] width 133 height 19
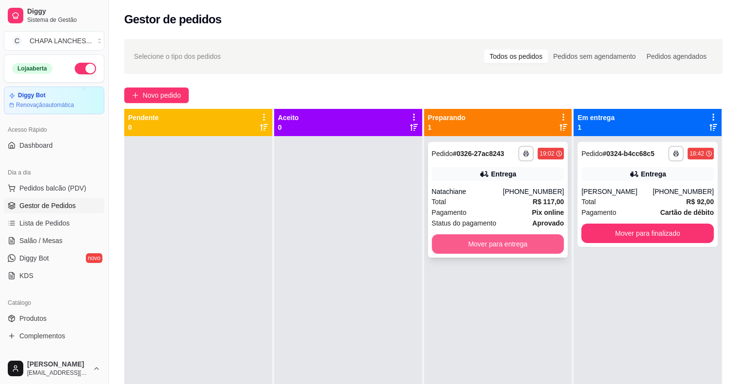
click at [487, 244] on button "Mover para entrega" at bounding box center [498, 243] width 133 height 19
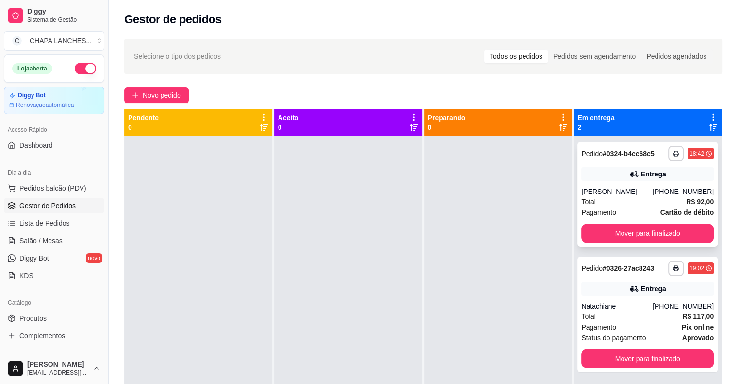
click at [629, 199] on div "Total R$ 92,00" at bounding box center [648, 201] width 133 height 11
click at [612, 308] on div "Natachiane" at bounding box center [617, 306] width 71 height 10
click at [55, 242] on span "Salão / Mesas" at bounding box center [40, 240] width 43 height 10
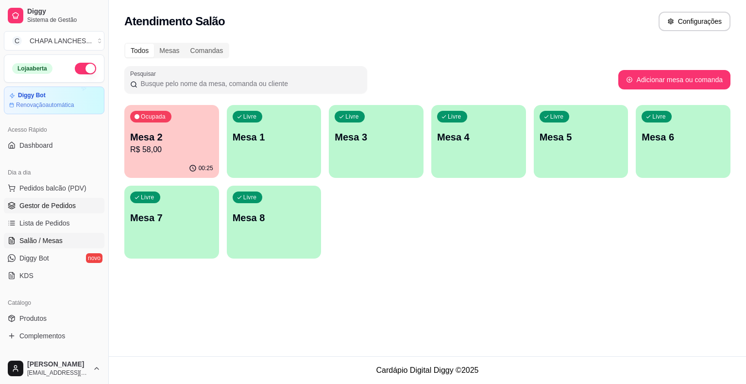
click at [67, 203] on span "Gestor de Pedidos" at bounding box center [47, 206] width 56 height 10
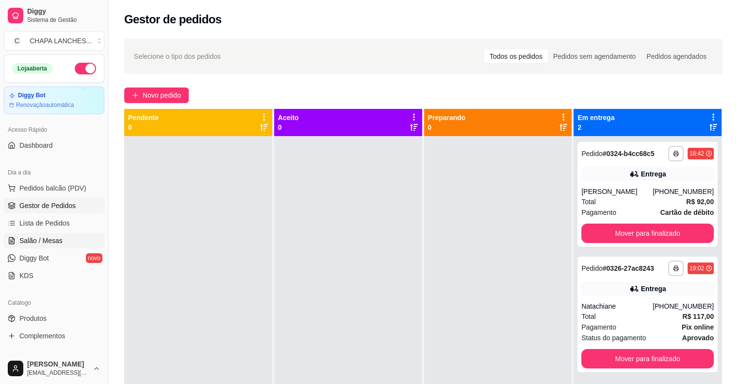
click at [63, 240] on link "Salão / Mesas" at bounding box center [54, 241] width 100 height 16
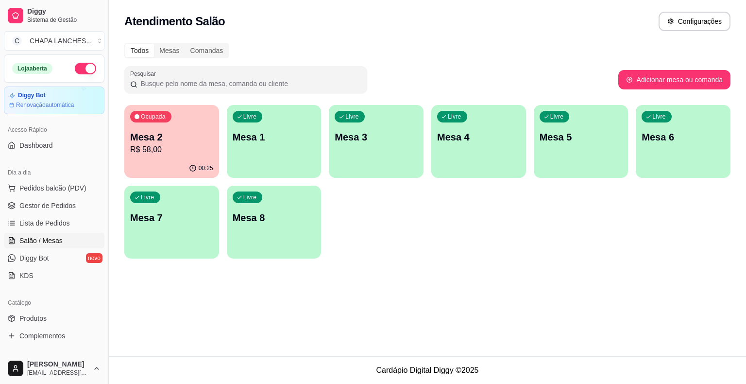
click at [186, 142] on p "Mesa 2" at bounding box center [171, 137] width 83 height 14
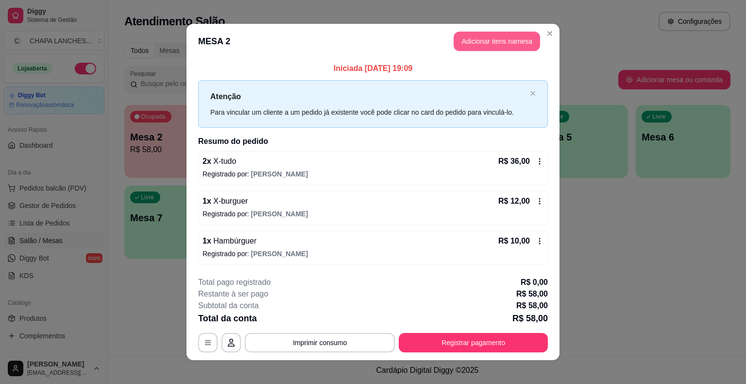
click at [465, 42] on button "Adicionar itens na mesa" at bounding box center [496, 41] width 86 height 19
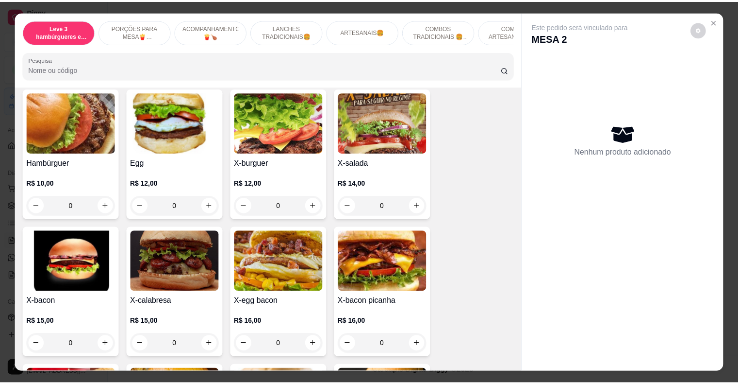
scroll to position [680, 0]
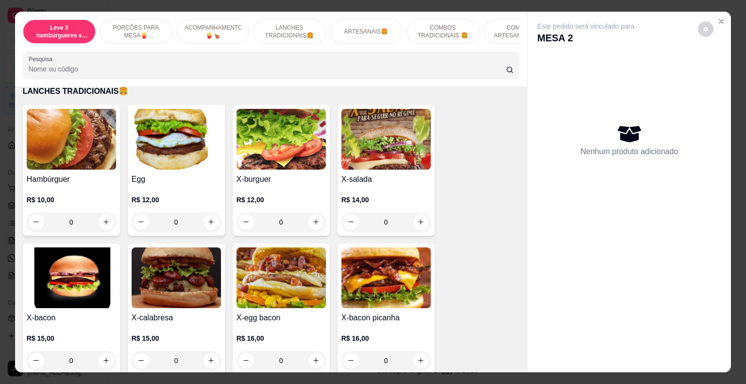
click at [105, 213] on div "0" at bounding box center [71, 221] width 89 height 19
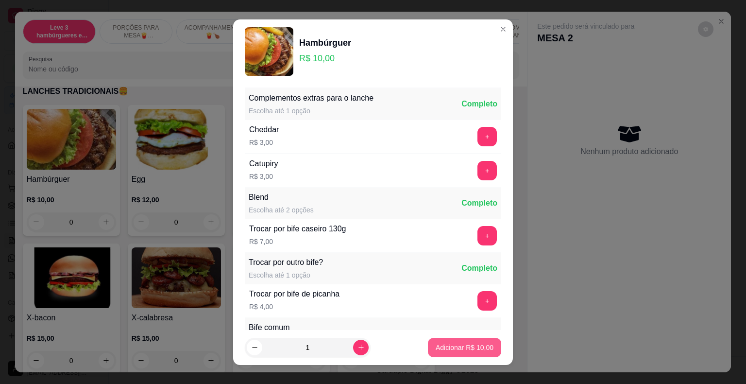
click at [452, 348] on p "Adicionar R$ 10,00" at bounding box center [464, 347] width 58 height 10
type input "1"
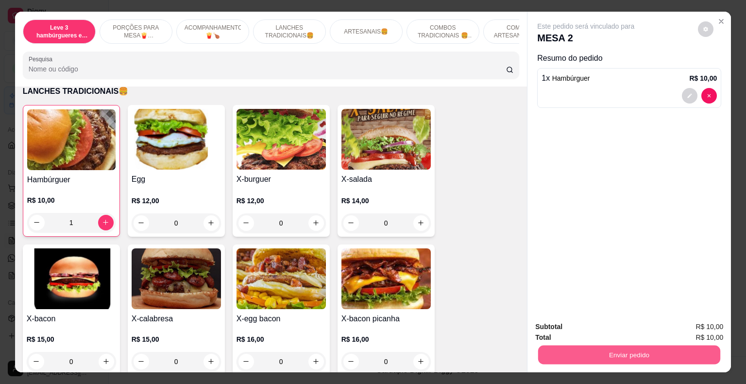
click at [553, 352] on button "Enviar pedido" at bounding box center [629, 354] width 182 height 19
click at [566, 323] on button "Não registrar e enviar pedido" at bounding box center [595, 326] width 105 height 19
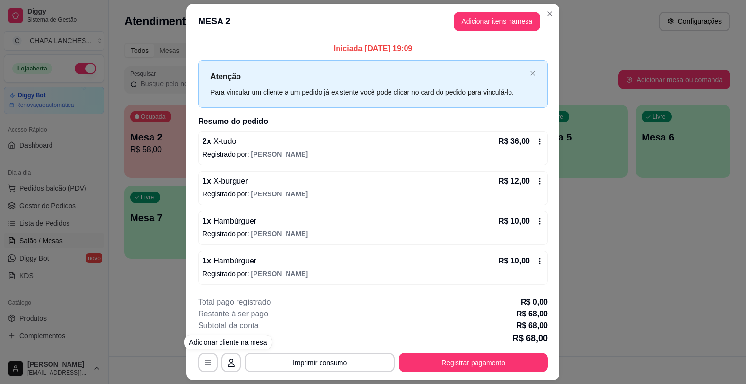
click at [151, 335] on div "**********" at bounding box center [373, 192] width 746 height 384
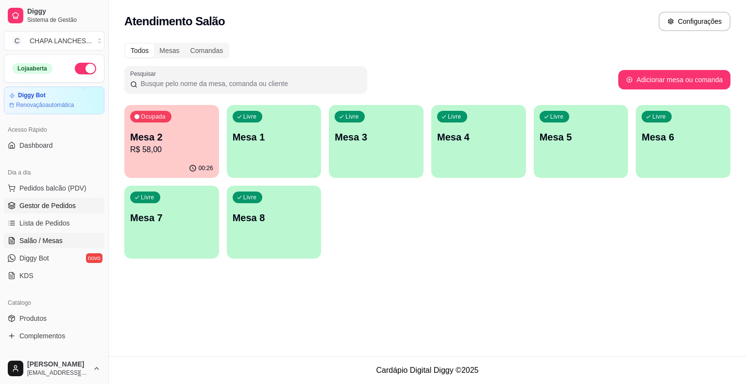
click at [50, 202] on span "Gestor de Pedidos" at bounding box center [47, 206] width 56 height 10
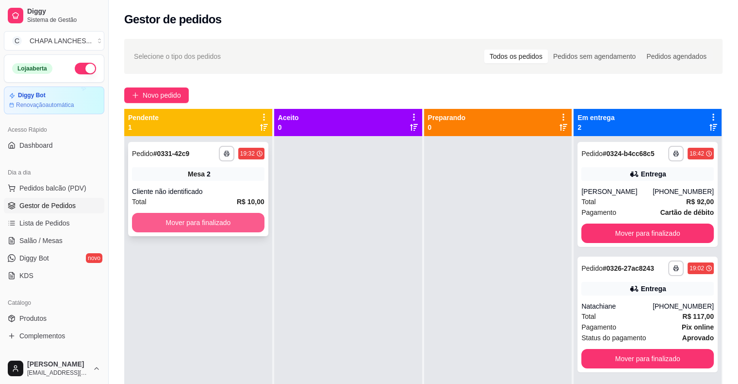
click at [165, 224] on button "Mover para finalizado" at bounding box center [198, 222] width 133 height 19
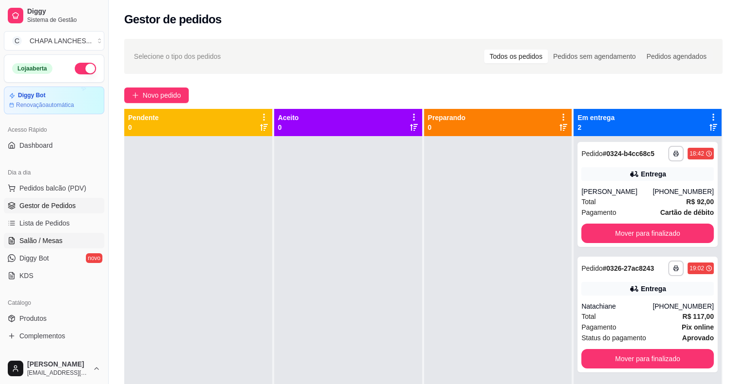
click at [60, 241] on span "Salão / Mesas" at bounding box center [40, 240] width 43 height 10
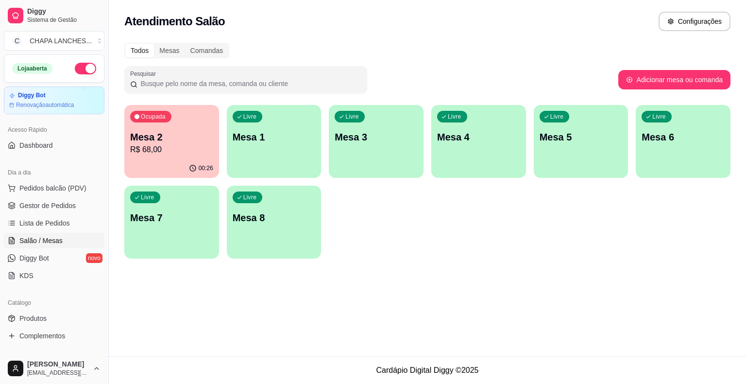
click at [174, 151] on p "R$ 68,00" at bounding box center [171, 150] width 83 height 12
click at [36, 201] on span "Gestor de Pedidos" at bounding box center [47, 206] width 56 height 10
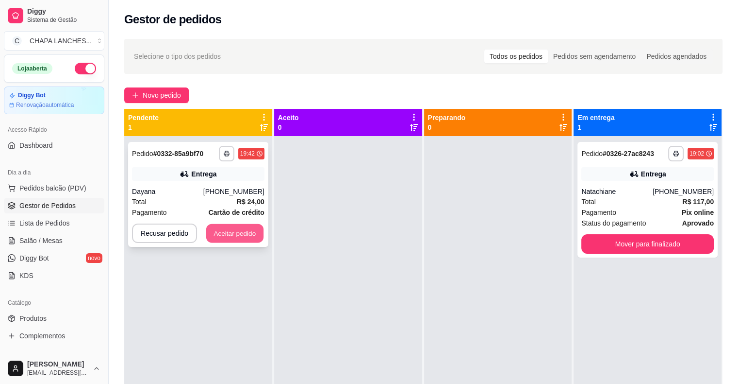
click at [244, 232] on button "Aceitar pedido" at bounding box center [234, 233] width 57 height 19
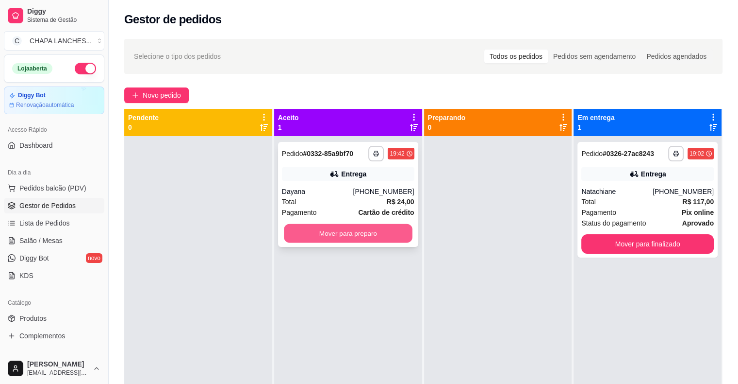
click at [284, 234] on button "Mover para preparo" at bounding box center [348, 233] width 129 height 19
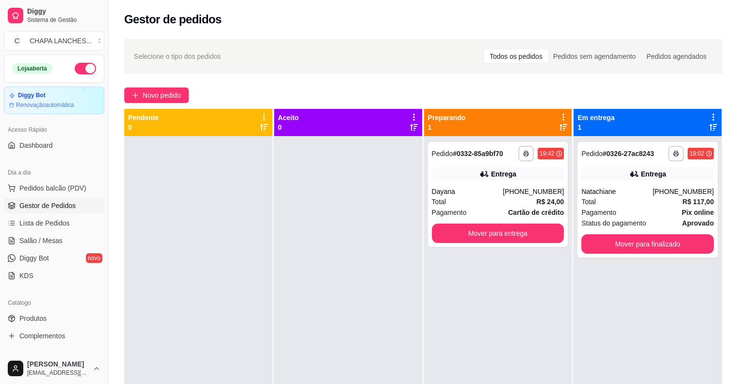
drag, startPoint x: 284, startPoint y: 234, endPoint x: 326, endPoint y: 236, distance: 41.8
click at [290, 236] on div at bounding box center [348, 328] width 148 height 384
click at [627, 248] on button "Mover para finalizado" at bounding box center [648, 243] width 133 height 19
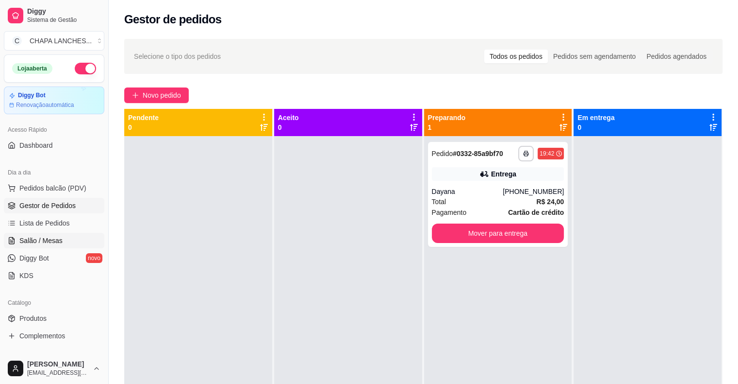
click at [66, 240] on link "Salão / Mesas" at bounding box center [54, 241] width 100 height 16
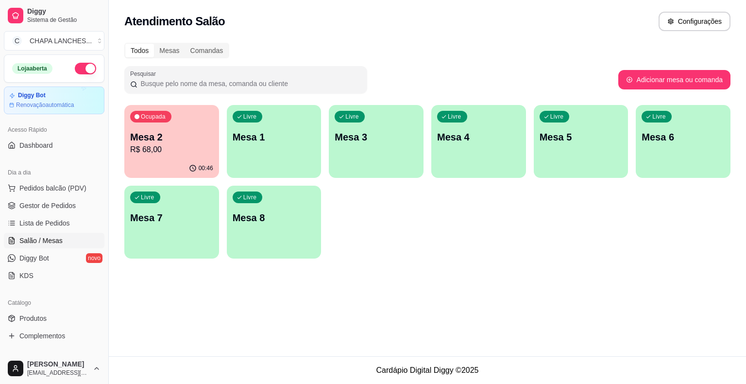
click at [160, 142] on p "Mesa 2" at bounding box center [171, 137] width 83 height 14
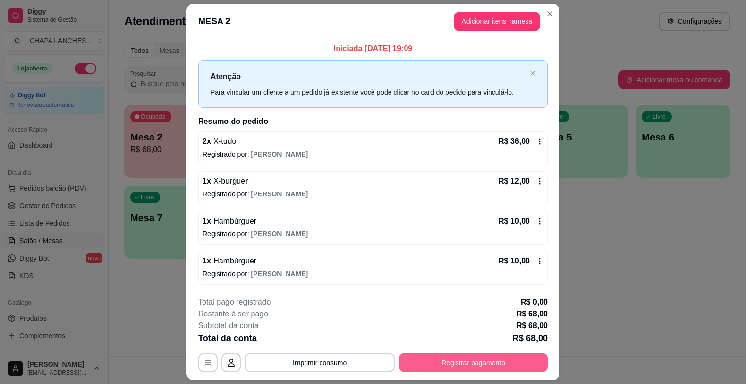
click at [458, 366] on button "Registrar pagamento" at bounding box center [473, 361] width 149 height 19
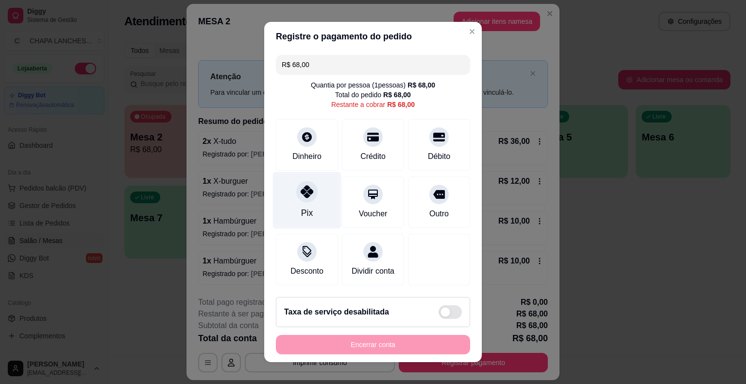
click at [301, 199] on div at bounding box center [306, 191] width 21 height 21
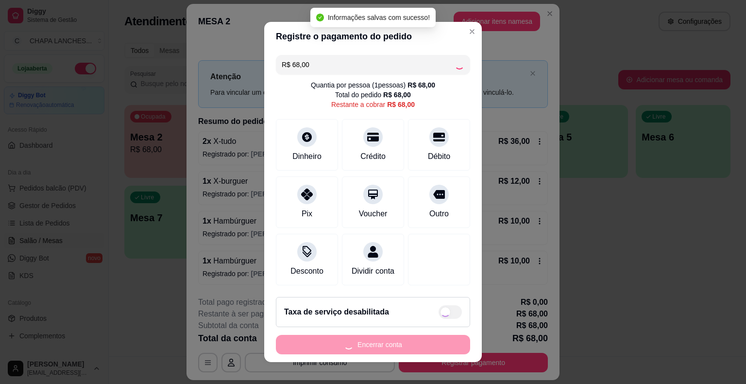
type input "R$ 0,00"
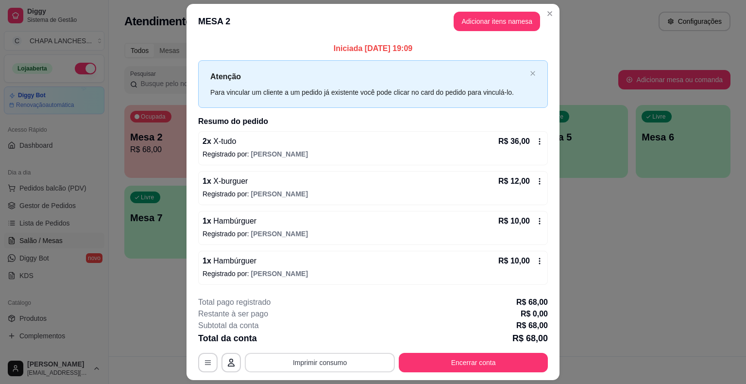
click at [336, 362] on button "Imprimir consumo" at bounding box center [320, 361] width 150 height 19
click at [332, 340] on button "IMPRESSORA" at bounding box center [319, 340] width 70 height 16
click at [453, 357] on button "Encerrar conta" at bounding box center [473, 361] width 149 height 19
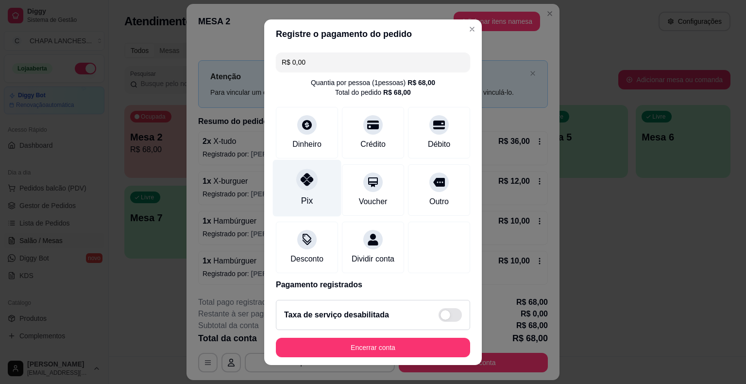
click at [304, 187] on div at bounding box center [306, 178] width 21 height 21
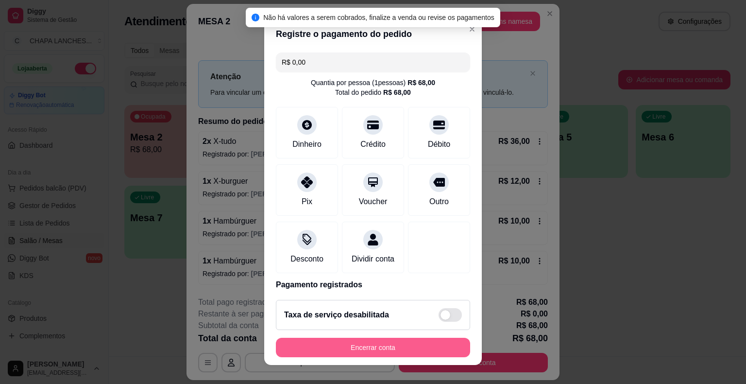
click at [391, 343] on button "Encerrar conta" at bounding box center [373, 346] width 194 height 19
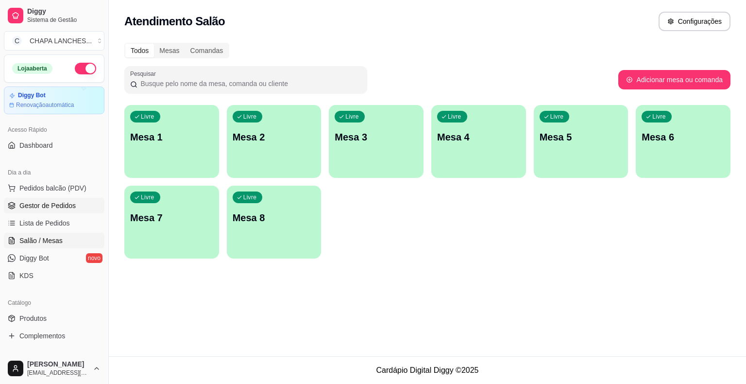
click at [64, 207] on span "Gestor de Pedidos" at bounding box center [47, 206] width 56 height 10
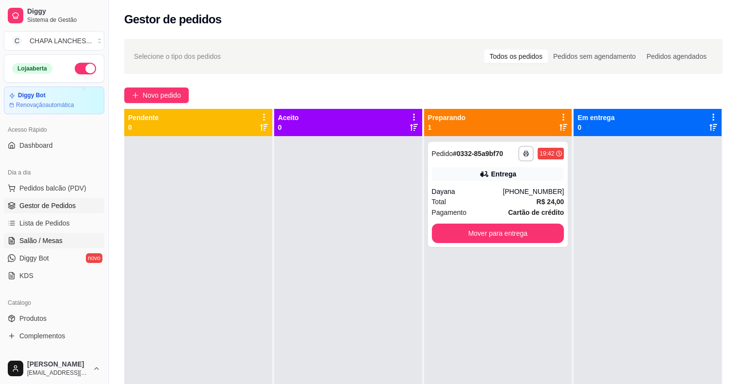
click at [60, 235] on span "Salão / Mesas" at bounding box center [40, 240] width 43 height 10
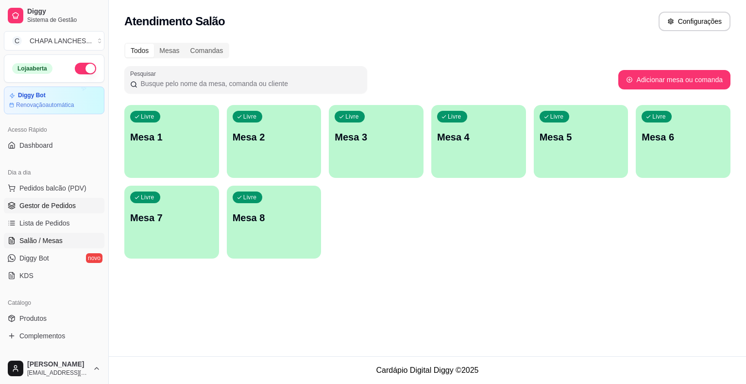
click at [60, 201] on span "Gestor de Pedidos" at bounding box center [47, 206] width 56 height 10
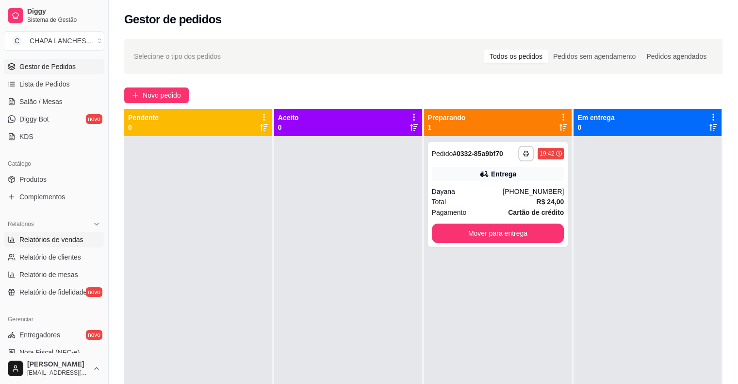
scroll to position [146, 0]
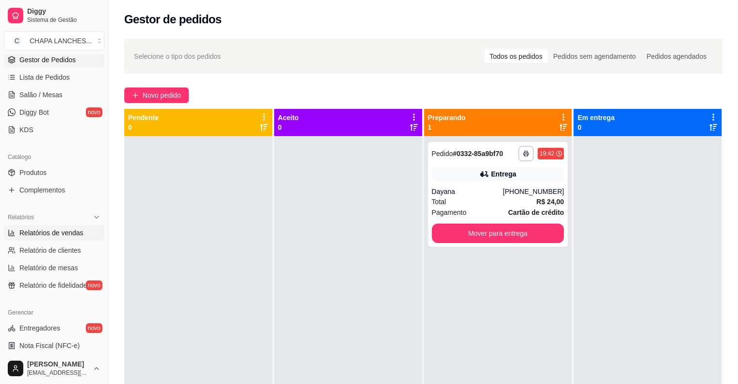
click at [80, 234] on span "Relatórios de vendas" at bounding box center [51, 233] width 64 height 10
select select "ALL"
select select "0"
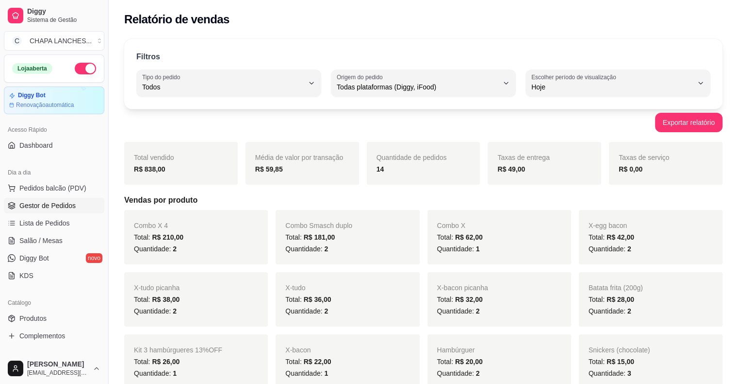
click at [47, 203] on span "Gestor de Pedidos" at bounding box center [47, 206] width 56 height 10
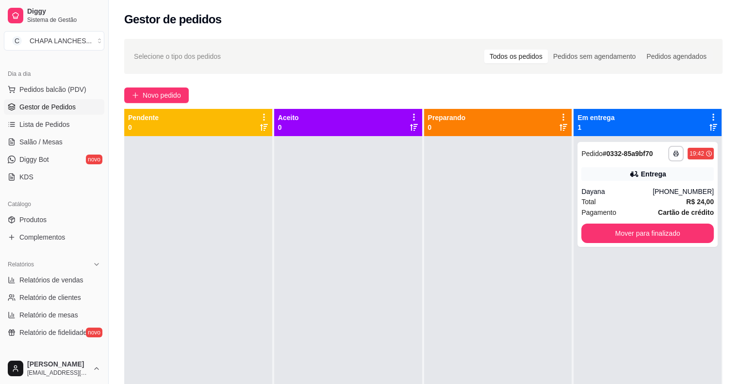
scroll to position [146, 0]
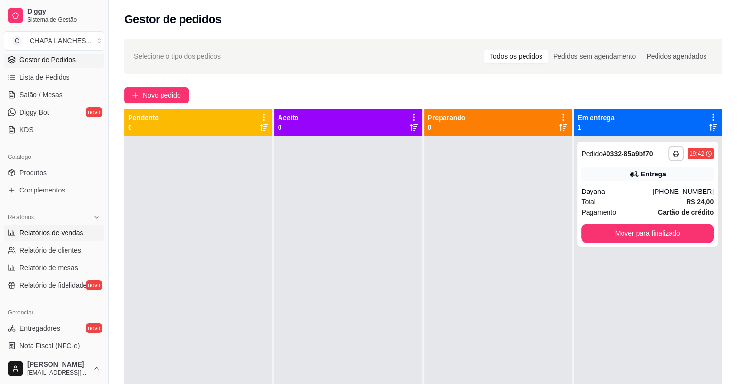
click at [68, 236] on span "Relatórios de vendas" at bounding box center [51, 233] width 64 height 10
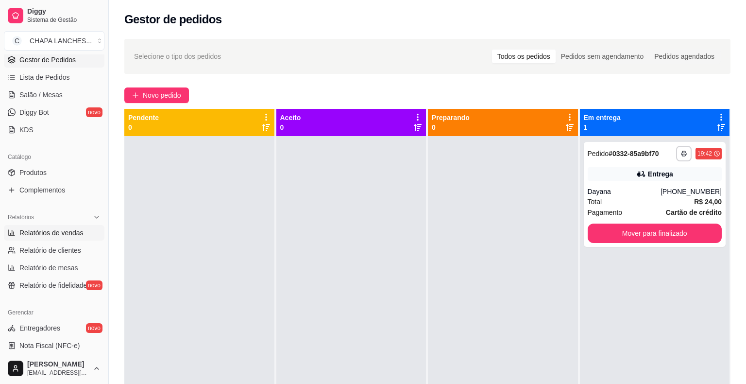
select select "ALL"
select select "0"
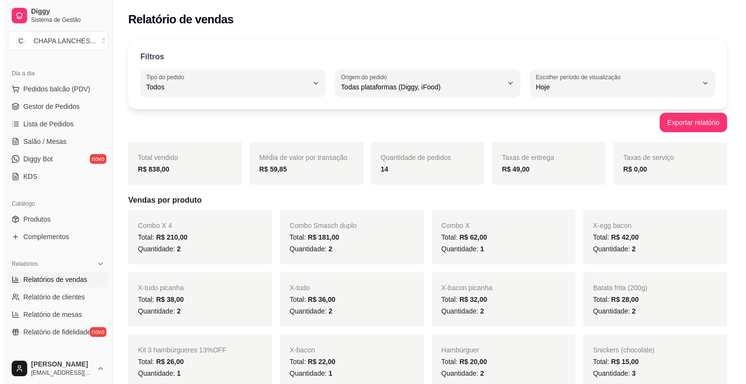
scroll to position [49, 0]
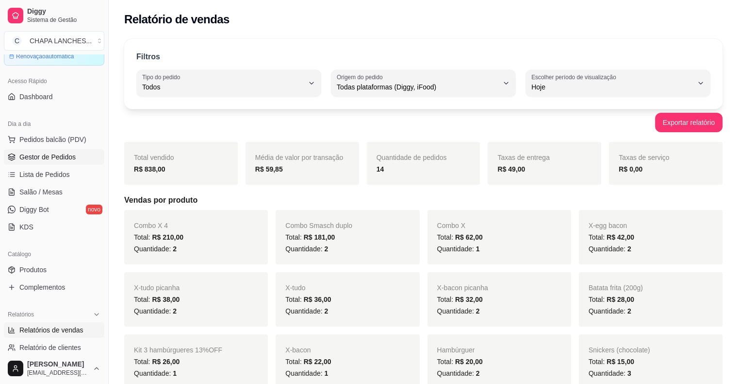
click at [47, 153] on span "Gestor de Pedidos" at bounding box center [47, 157] width 56 height 10
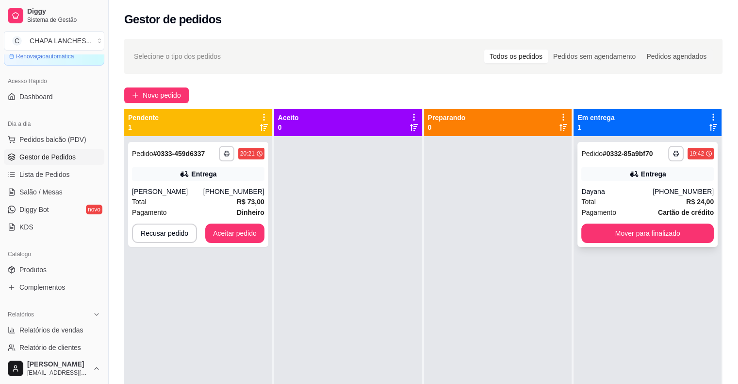
click at [651, 201] on div "Total R$ 24,00" at bounding box center [648, 201] width 133 height 11
click at [249, 229] on button "Aceitar pedido" at bounding box center [234, 232] width 59 height 19
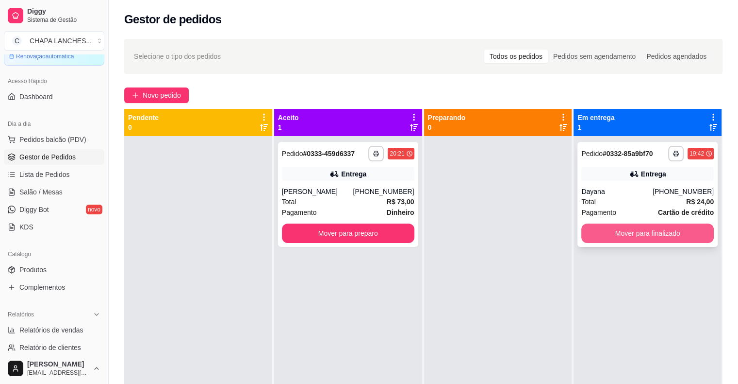
click at [598, 231] on button "Mover para finalizado" at bounding box center [648, 232] width 133 height 19
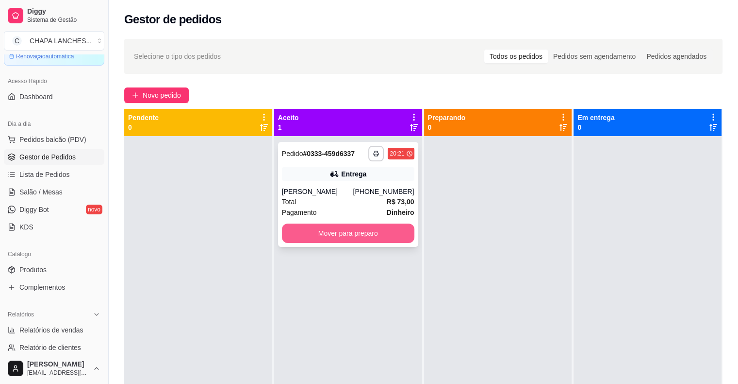
click at [306, 226] on button "Mover para preparo" at bounding box center [348, 232] width 133 height 19
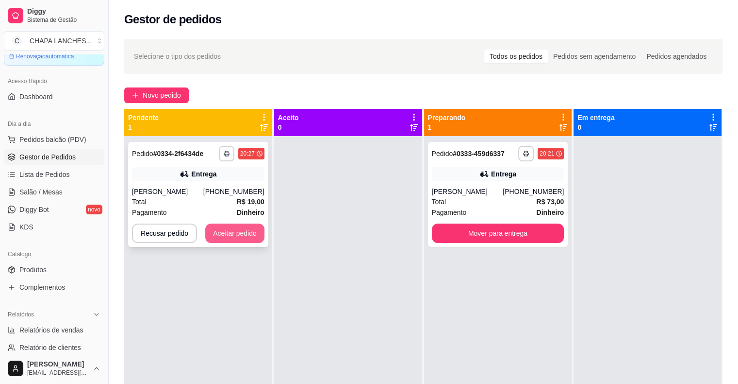
click at [249, 232] on button "Aceitar pedido" at bounding box center [234, 232] width 59 height 19
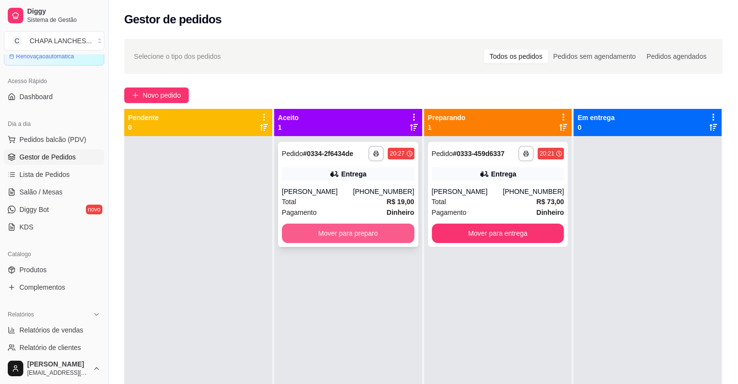
click at [328, 233] on button "Mover para preparo" at bounding box center [348, 232] width 133 height 19
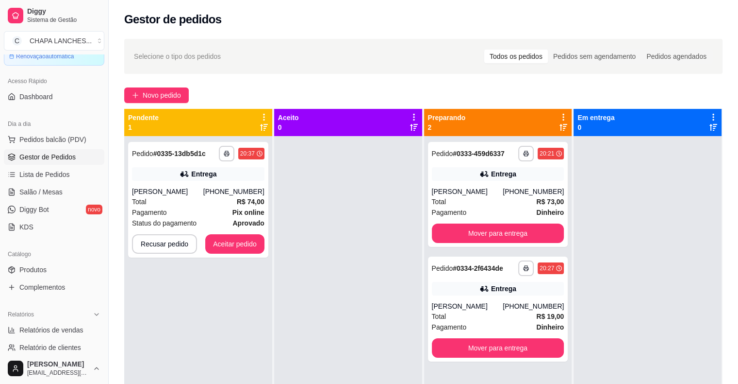
click at [328, 233] on div at bounding box center [348, 328] width 148 height 384
click at [256, 250] on button "Aceitar pedido" at bounding box center [234, 243] width 59 height 19
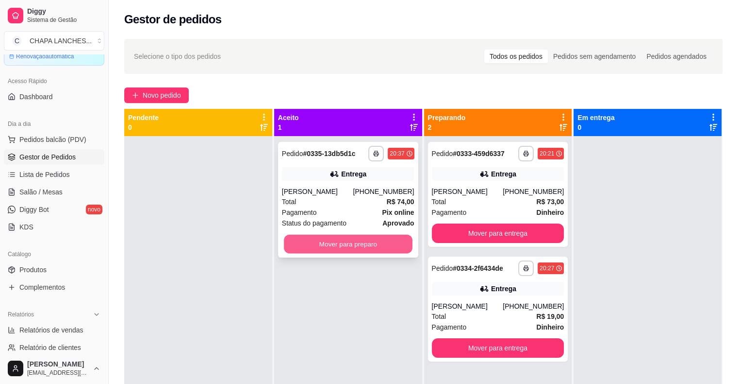
click at [360, 250] on button "Mover para preparo" at bounding box center [348, 243] width 129 height 19
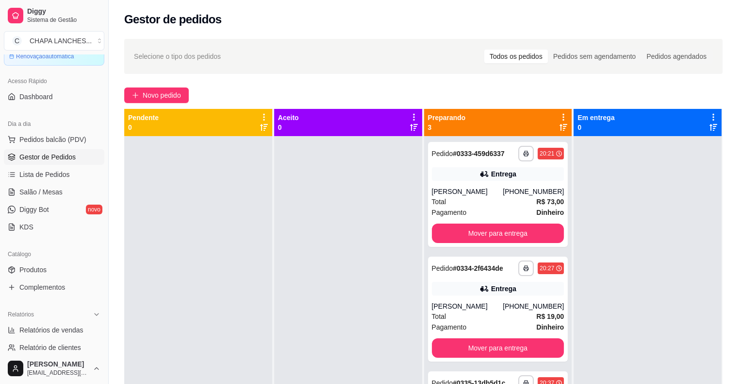
click at [287, 294] on div at bounding box center [348, 328] width 148 height 384
click at [464, 189] on div "[PERSON_NAME]" at bounding box center [467, 191] width 71 height 10
click at [498, 196] on div "[PERSON_NAME]" at bounding box center [467, 191] width 71 height 10
click at [470, 194] on div "[PERSON_NAME]" at bounding box center [467, 191] width 71 height 10
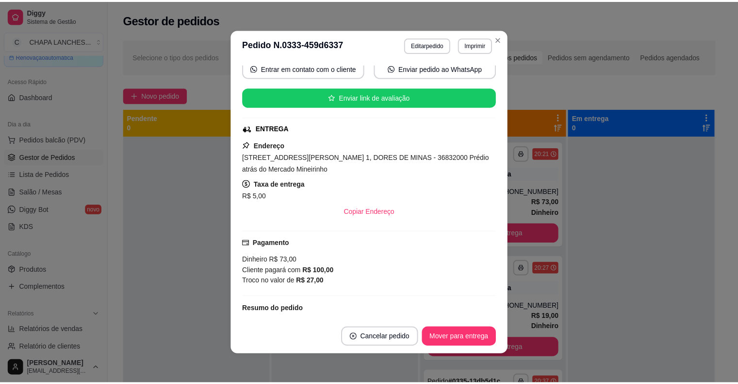
scroll to position [97, 0]
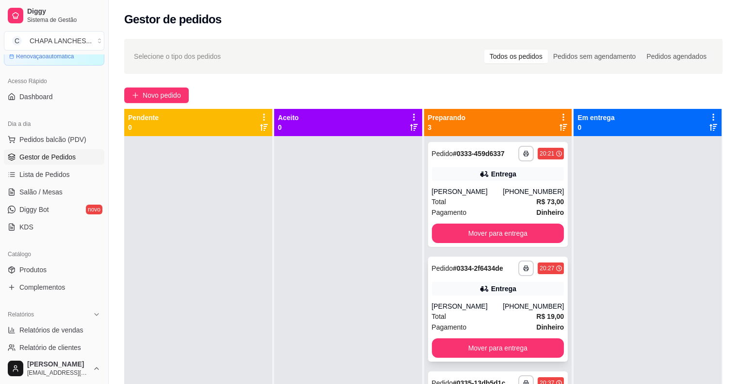
click at [472, 288] on div "Entrega" at bounding box center [498, 289] width 133 height 14
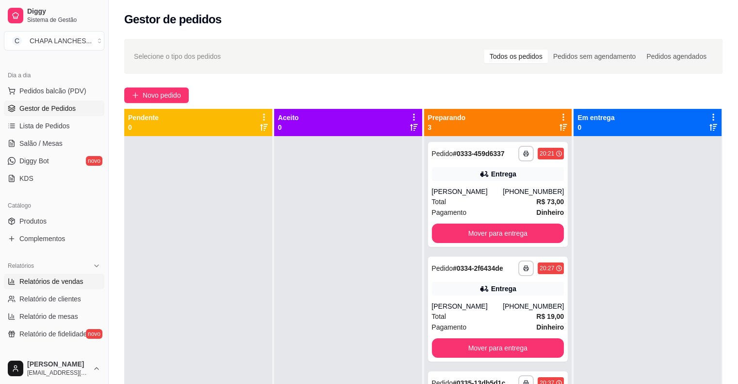
click at [70, 282] on span "Relatórios de vendas" at bounding box center [51, 281] width 64 height 10
select select "ALL"
select select "0"
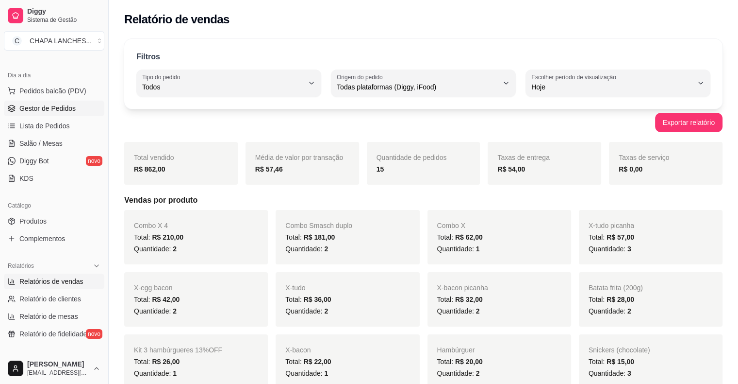
click at [54, 107] on span "Gestor de Pedidos" at bounding box center [47, 108] width 56 height 10
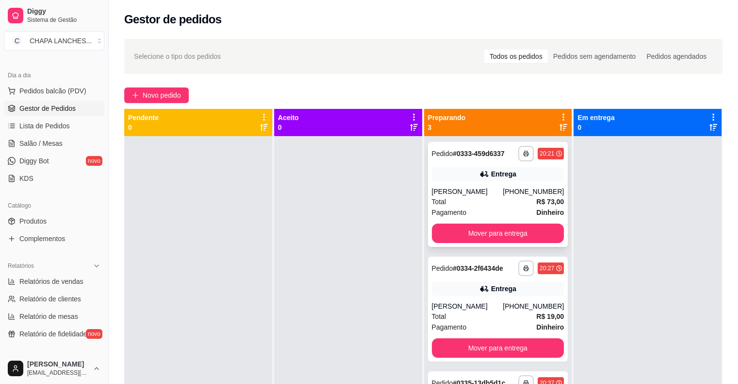
click at [484, 188] on div "[PERSON_NAME]" at bounding box center [467, 191] width 71 height 10
click at [503, 233] on button "Mover para entrega" at bounding box center [498, 233] width 129 height 19
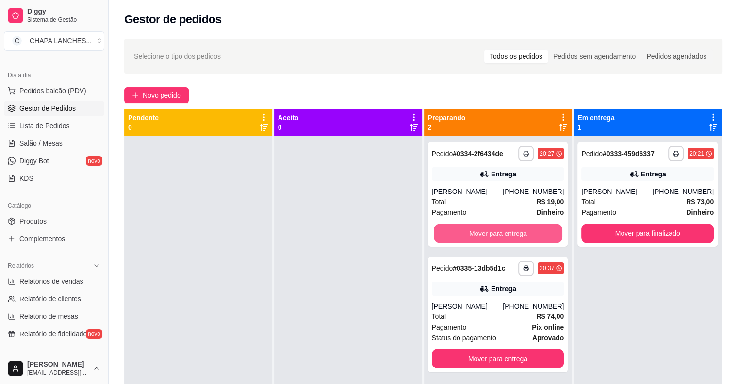
click at [505, 234] on button "Mover para entrega" at bounding box center [498, 233] width 129 height 19
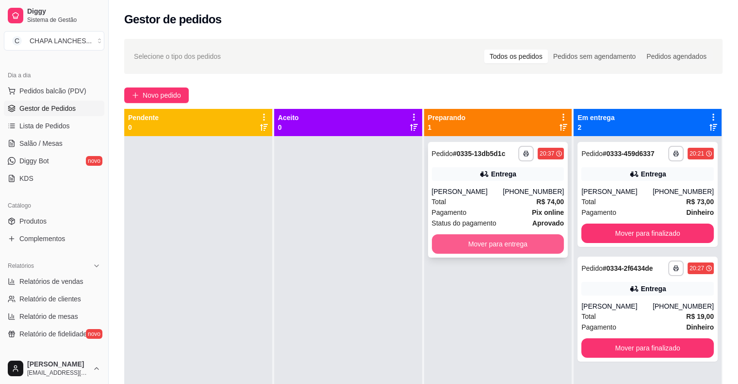
click at [499, 243] on button "Mover para entrega" at bounding box center [498, 243] width 133 height 19
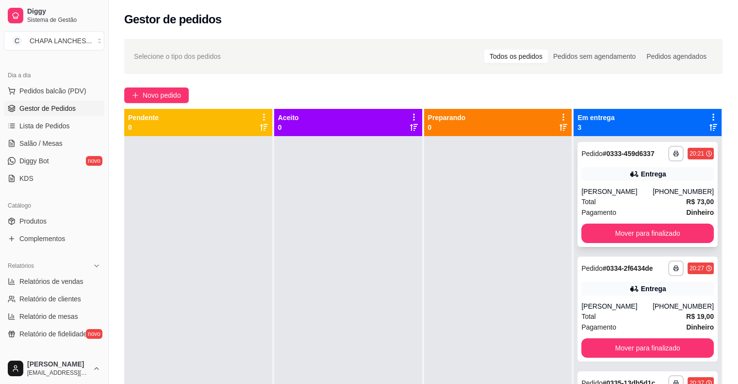
click at [611, 201] on div "Total R$ 73,00" at bounding box center [648, 201] width 133 height 11
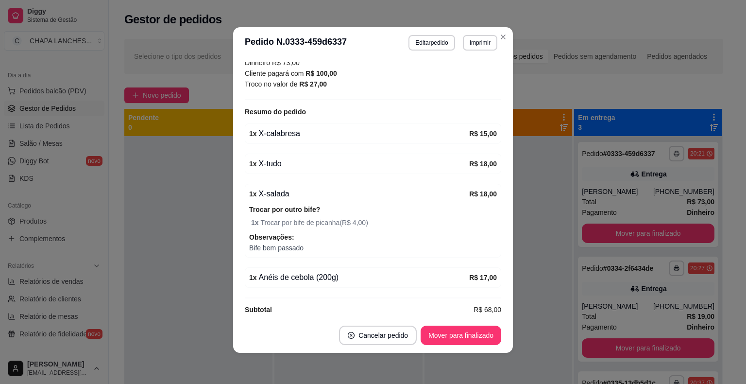
scroll to position [301, 0]
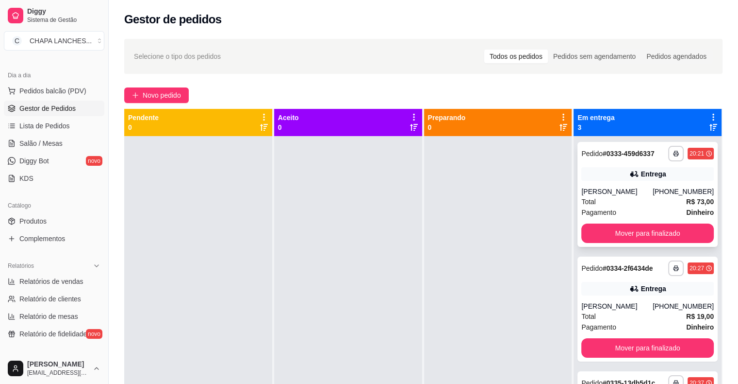
click at [616, 188] on div "[PERSON_NAME]" at bounding box center [617, 191] width 71 height 10
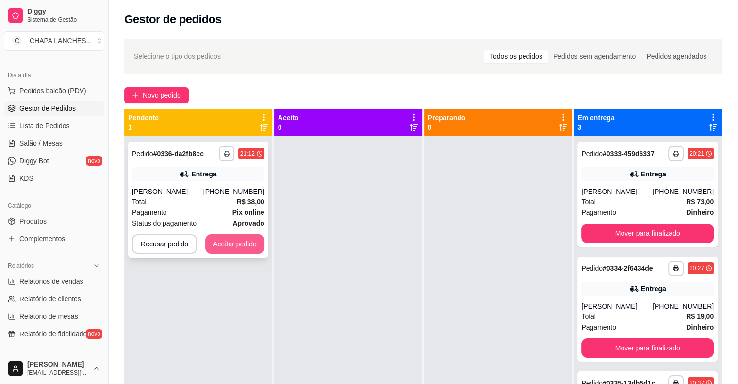
click at [246, 241] on button "Aceitar pedido" at bounding box center [234, 243] width 59 height 19
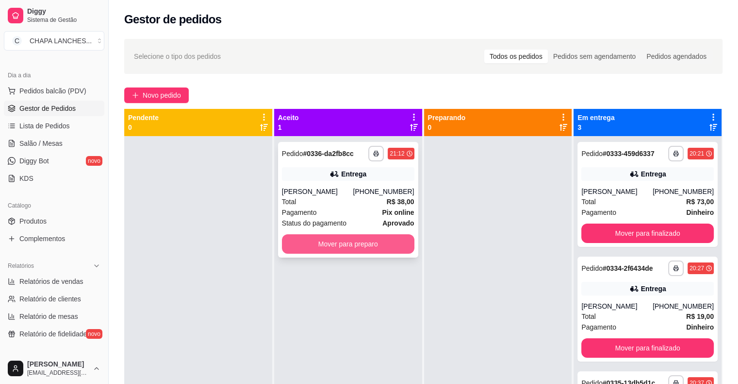
click at [311, 240] on button "Mover para preparo" at bounding box center [348, 243] width 133 height 19
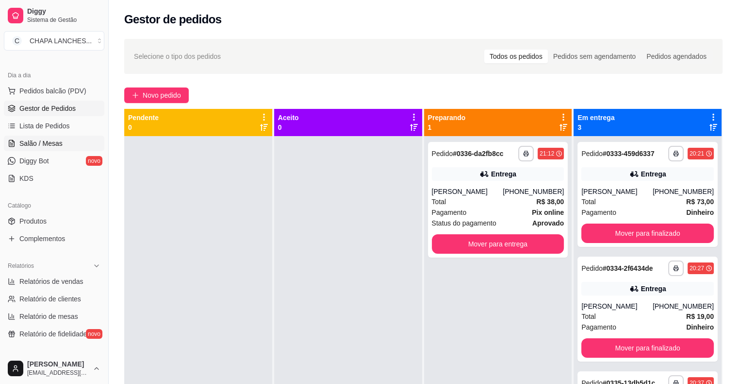
click at [59, 143] on span "Salão / Mesas" at bounding box center [40, 143] width 43 height 10
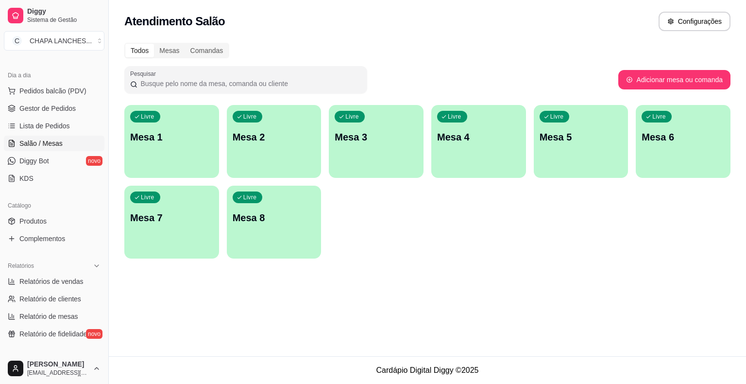
click at [586, 160] on div "Livre Mesa 5" at bounding box center [581, 135] width 95 height 61
click at [471, 145] on div "Livre Mesa 4" at bounding box center [478, 135] width 95 height 61
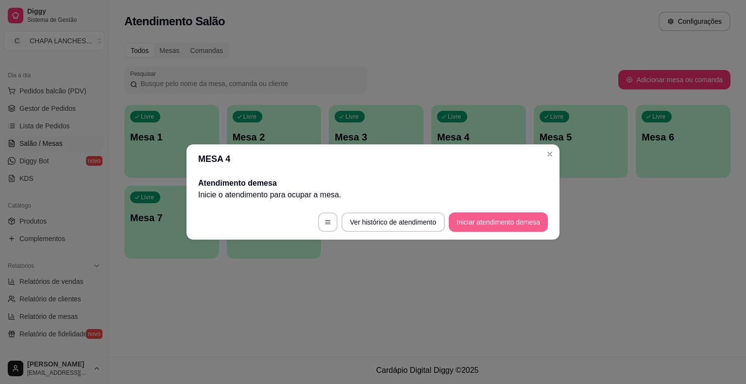
click at [506, 219] on button "Iniciar atendimento de mesa" at bounding box center [498, 221] width 99 height 19
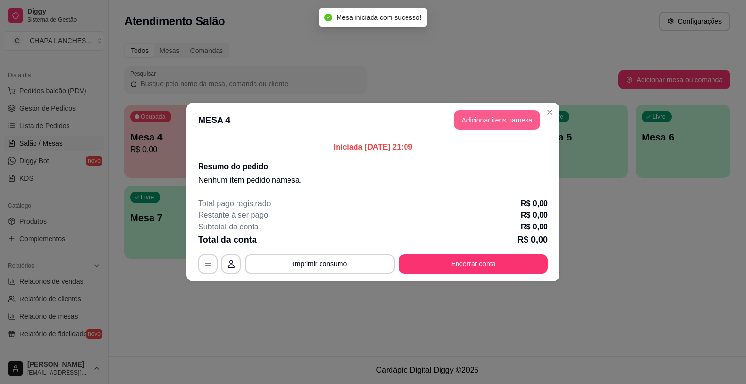
click at [489, 119] on button "Adicionar itens na mesa" at bounding box center [496, 119] width 86 height 19
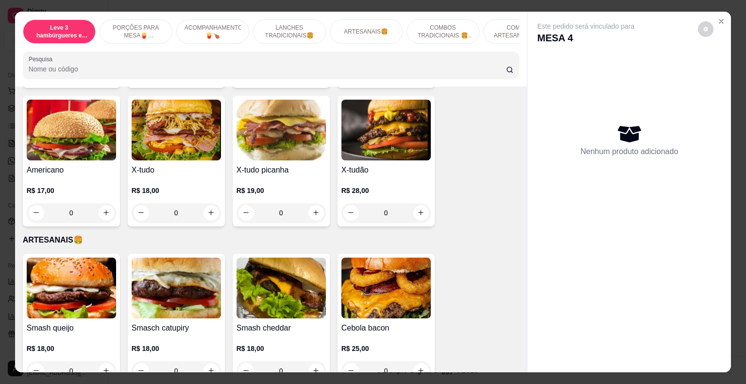
scroll to position [971, 0]
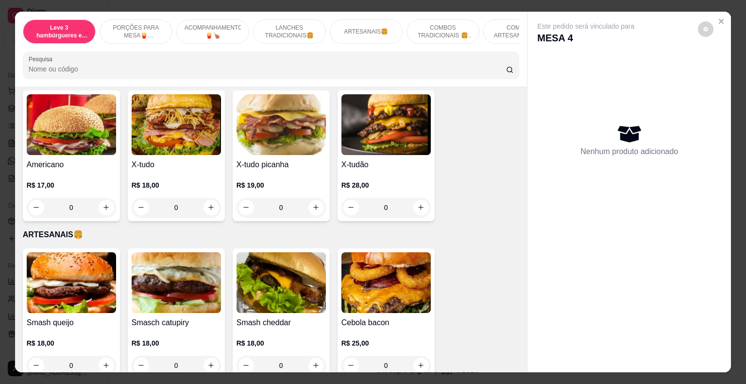
click at [417, 198] on div "0" at bounding box center [385, 207] width 89 height 19
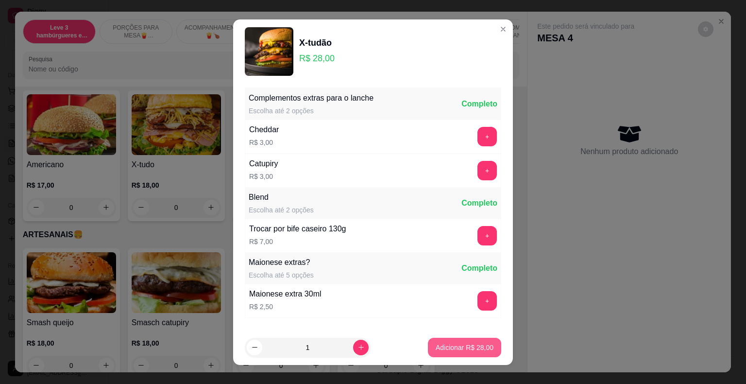
click at [465, 347] on p "Adicionar R$ 28,00" at bounding box center [464, 347] width 58 height 10
type input "1"
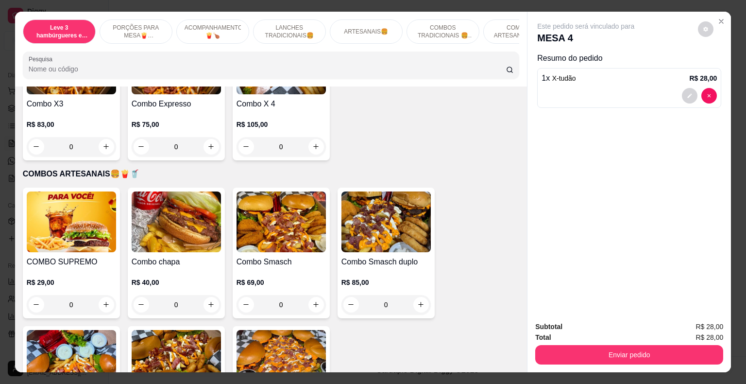
scroll to position [1699, 0]
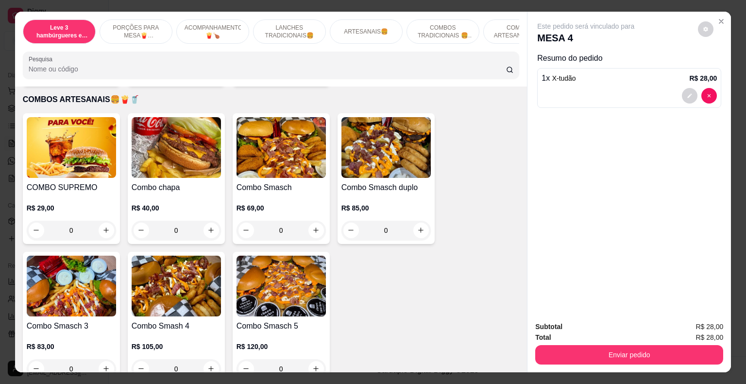
click at [107, 220] on div "0" at bounding box center [71, 229] width 89 height 19
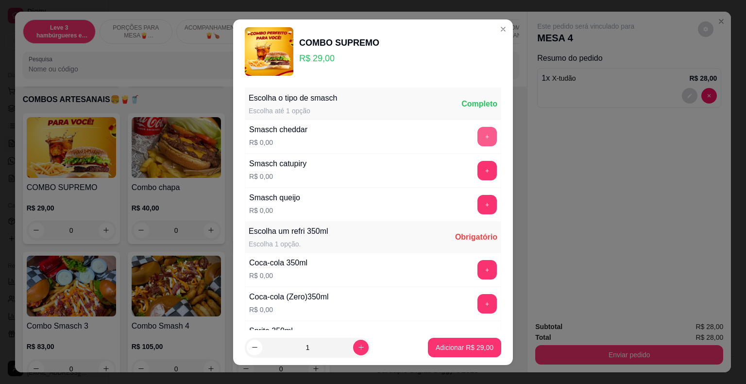
click at [477, 137] on button "+" at bounding box center [486, 136] width 19 height 19
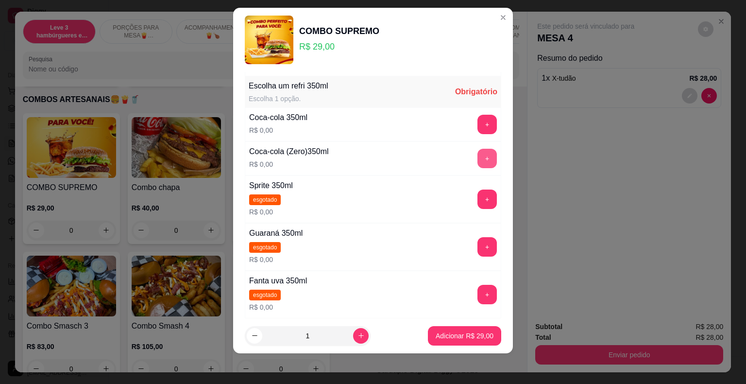
scroll to position [137, 0]
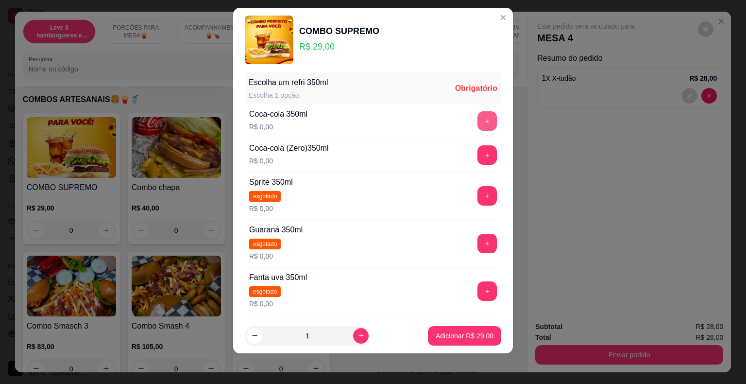
click at [477, 119] on button "+" at bounding box center [486, 120] width 19 height 19
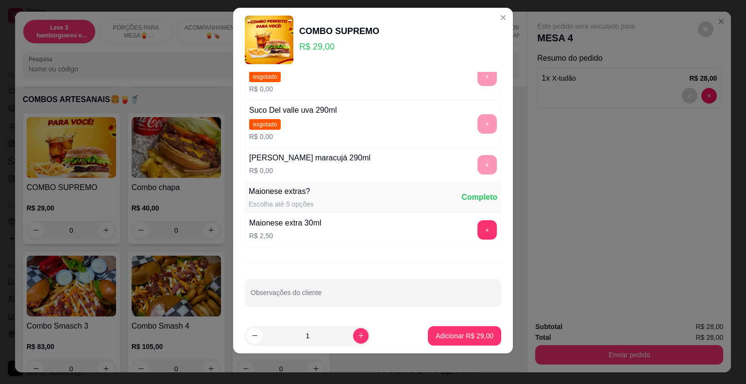
scroll to position [495, 0]
click at [468, 333] on p "Adicionar R$ 29,00" at bounding box center [464, 336] width 58 height 10
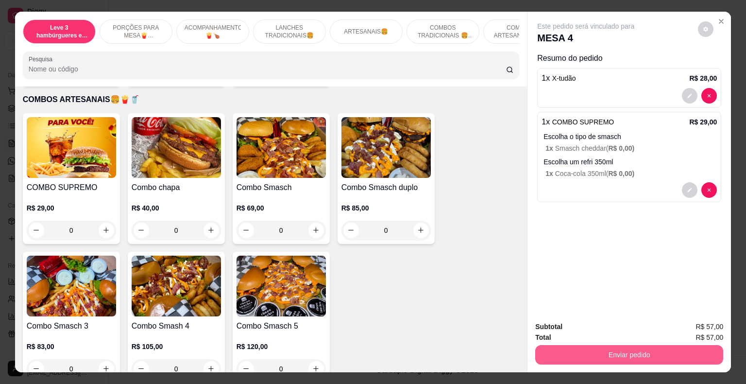
click at [677, 347] on button "Enviar pedido" at bounding box center [629, 354] width 188 height 19
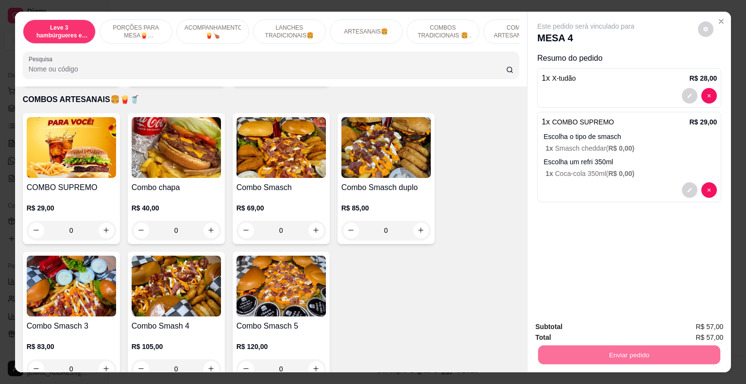
click at [619, 324] on button "Não registrar e enviar pedido" at bounding box center [596, 327] width 101 height 18
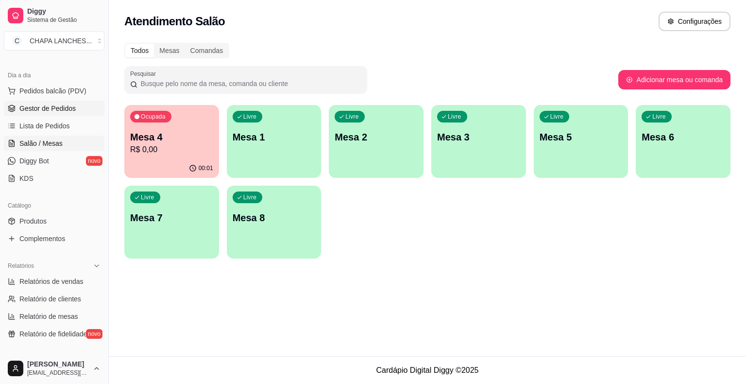
click at [45, 109] on span "Gestor de Pedidos" at bounding box center [47, 108] width 56 height 10
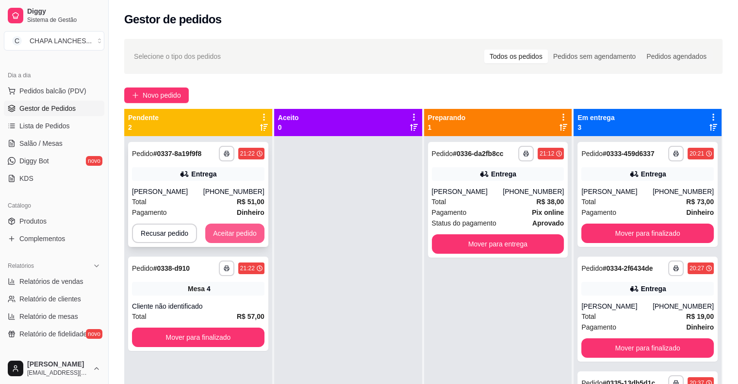
click at [248, 225] on button "Aceitar pedido" at bounding box center [234, 232] width 59 height 19
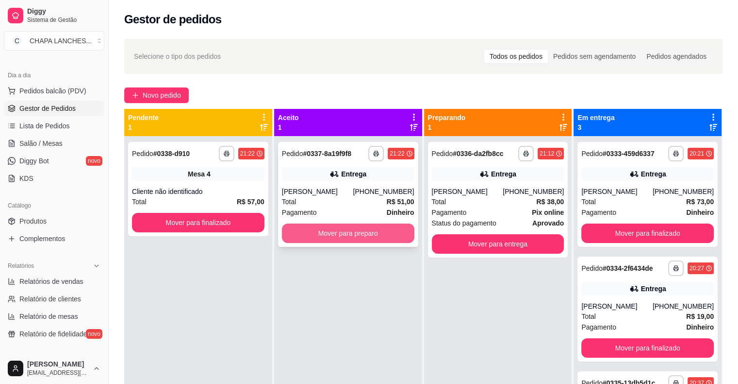
click at [324, 234] on button "Mover para preparo" at bounding box center [348, 232] width 133 height 19
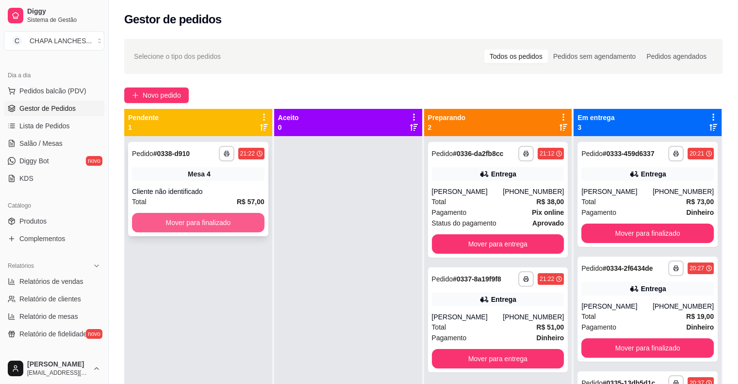
click at [227, 220] on button "Mover para finalizado" at bounding box center [198, 222] width 133 height 19
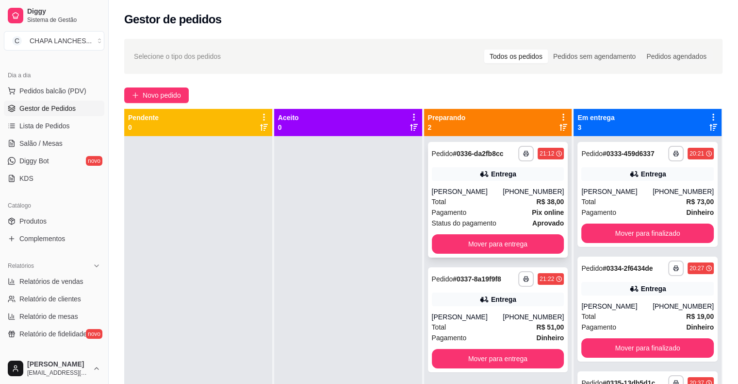
drag, startPoint x: 296, startPoint y: 229, endPoint x: 441, endPoint y: 220, distance: 145.9
click at [310, 230] on div at bounding box center [348, 328] width 148 height 384
click at [606, 230] on button "Mover para finalizado" at bounding box center [648, 232] width 133 height 19
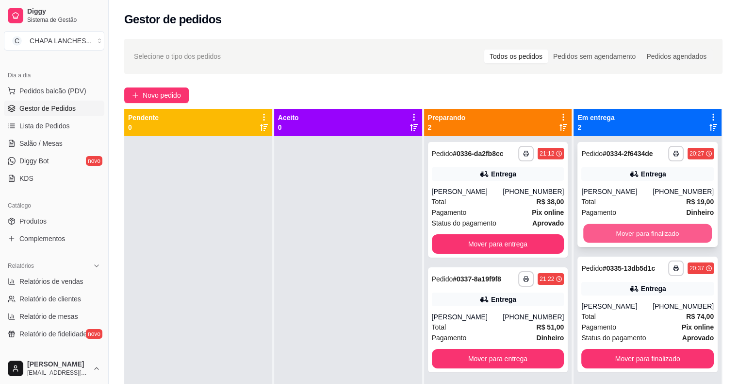
click at [607, 232] on button "Mover para finalizado" at bounding box center [648, 233] width 129 height 19
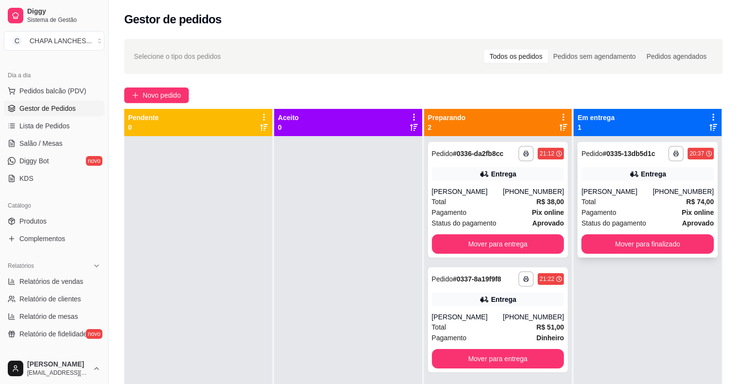
click at [608, 234] on div "**********" at bounding box center [648, 200] width 140 height 116
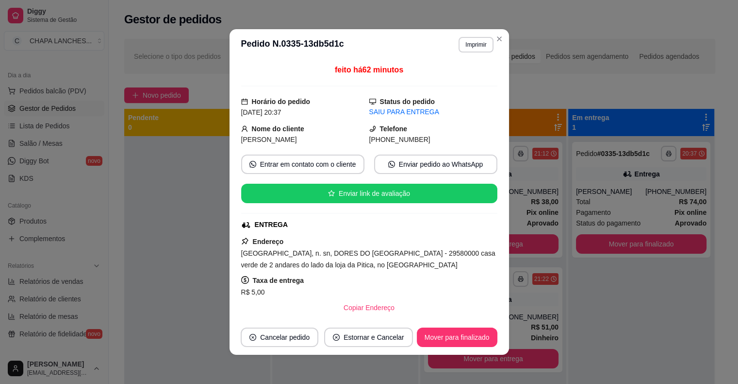
click at [609, 241] on button "Mover para finalizado" at bounding box center [641, 243] width 131 height 19
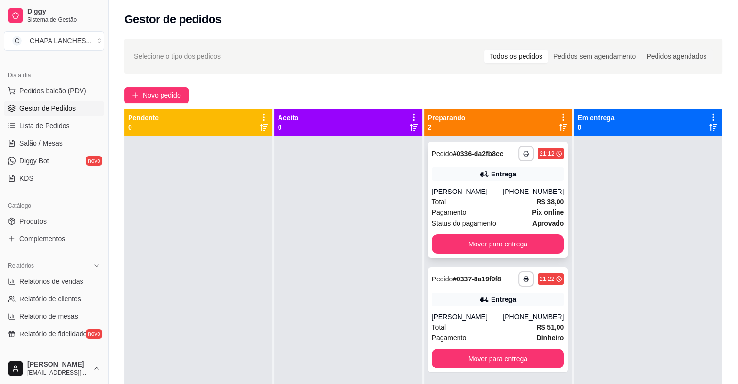
click at [494, 207] on div "Pagamento Pix online" at bounding box center [498, 212] width 133 height 11
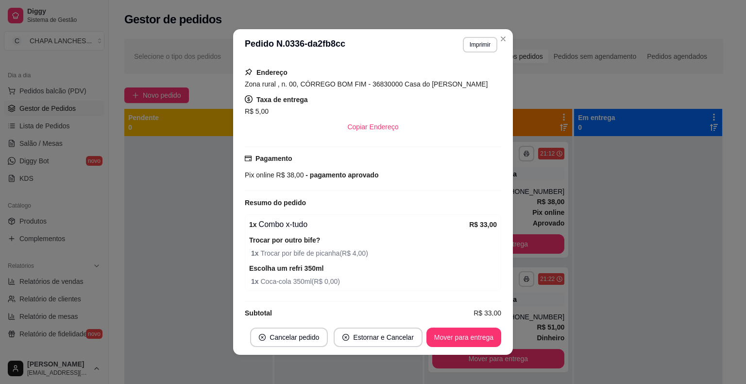
scroll to position [181, 0]
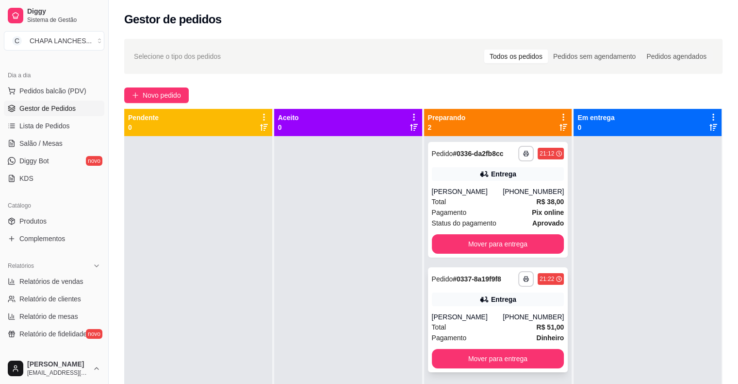
click at [469, 322] on div "Total R$ 51,00" at bounding box center [498, 326] width 133 height 11
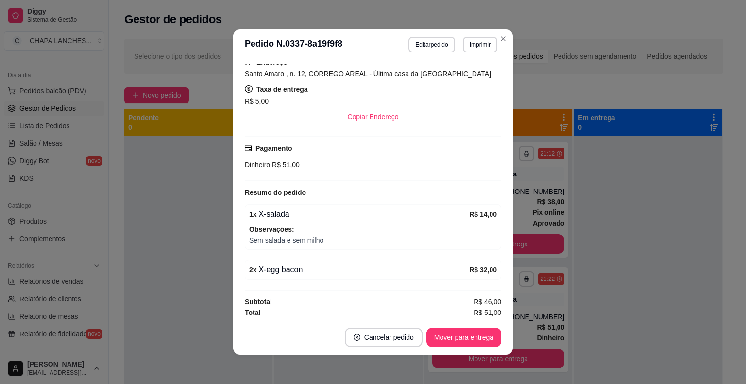
scroll to position [2, 0]
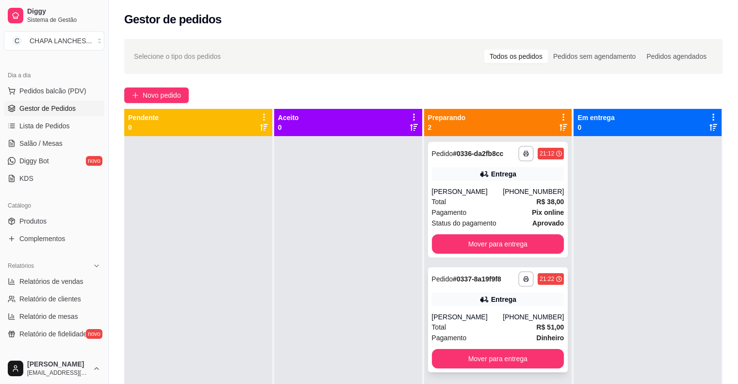
click at [492, 333] on div "Pagamento Dinheiro" at bounding box center [498, 337] width 133 height 11
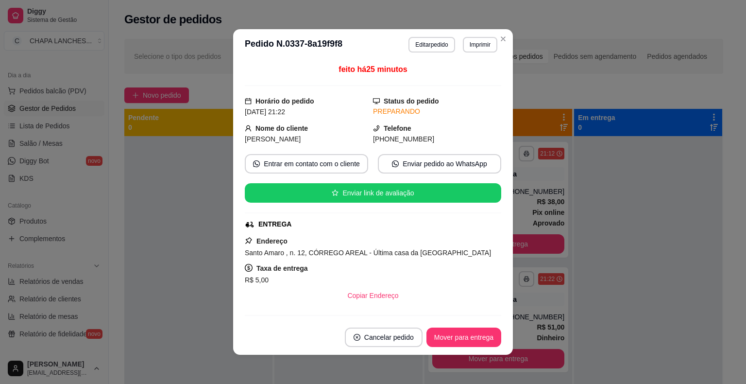
scroll to position [0, 0]
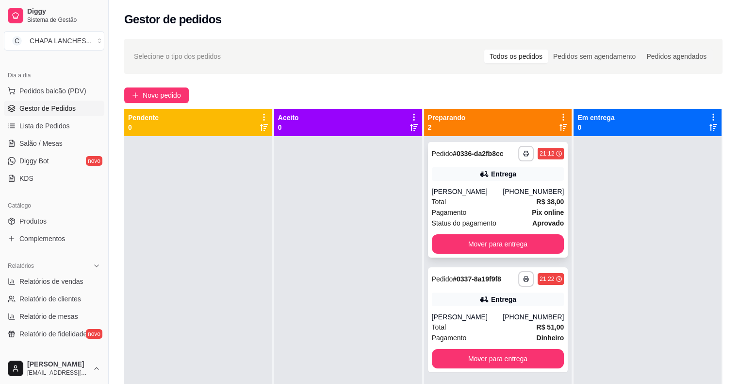
click at [479, 202] on div "Total R$ 38,00" at bounding box center [498, 201] width 133 height 11
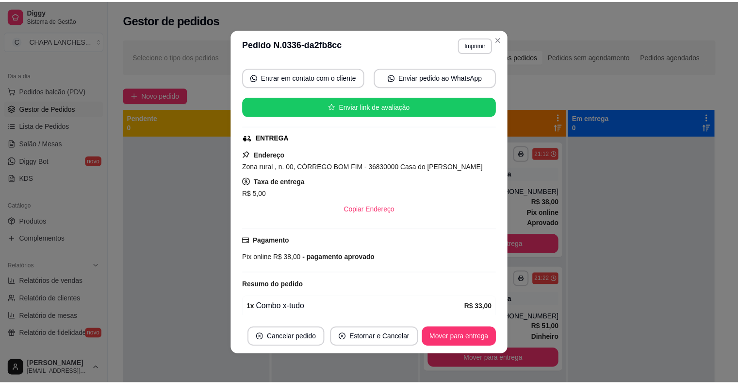
scroll to position [181, 0]
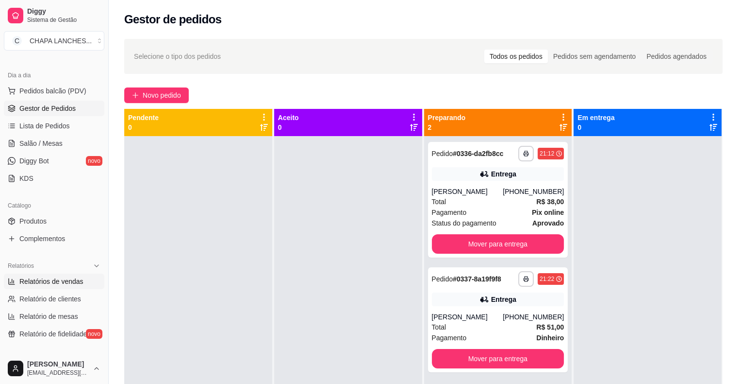
click at [33, 285] on span "Relatórios de vendas" at bounding box center [51, 281] width 64 height 10
select select "ALL"
select select "0"
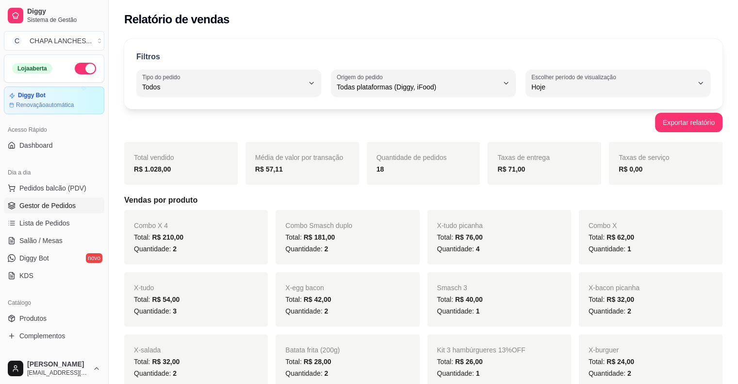
click at [51, 209] on span "Gestor de Pedidos" at bounding box center [47, 206] width 56 height 10
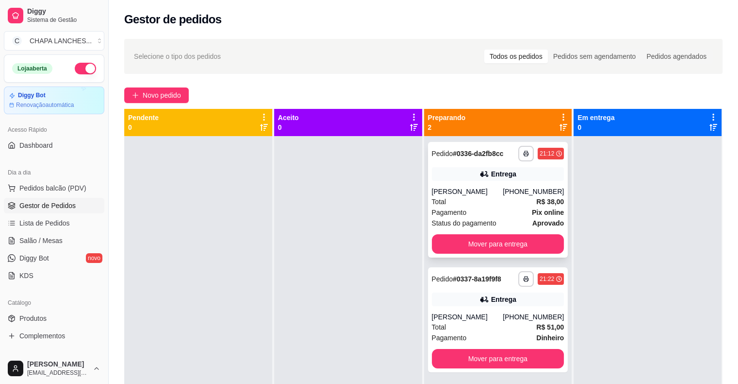
click at [438, 213] on span "Pagamento" at bounding box center [449, 212] width 35 height 11
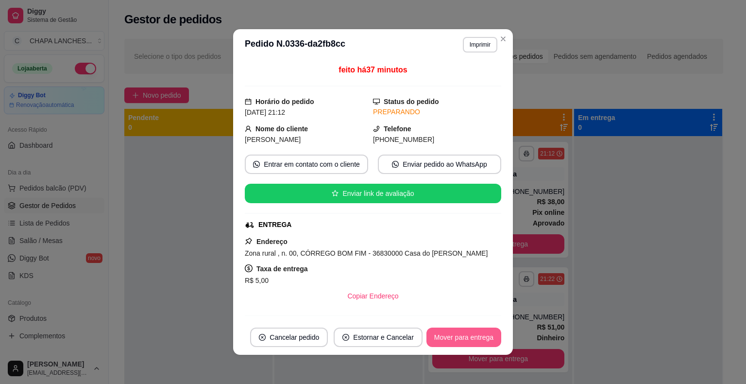
click at [458, 337] on button "Mover para entrega" at bounding box center [463, 336] width 75 height 19
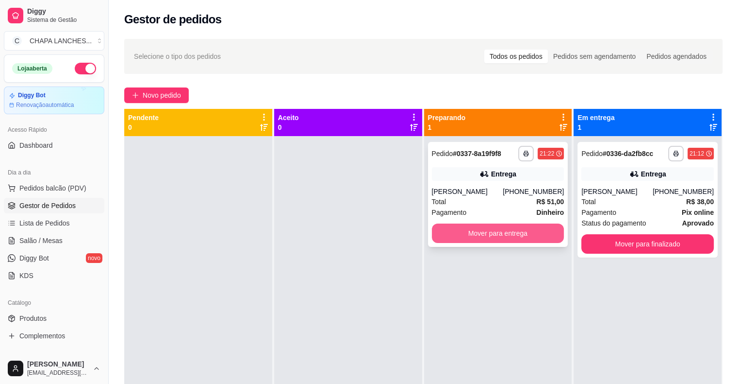
click at [517, 230] on button "Mover para entrega" at bounding box center [498, 232] width 133 height 19
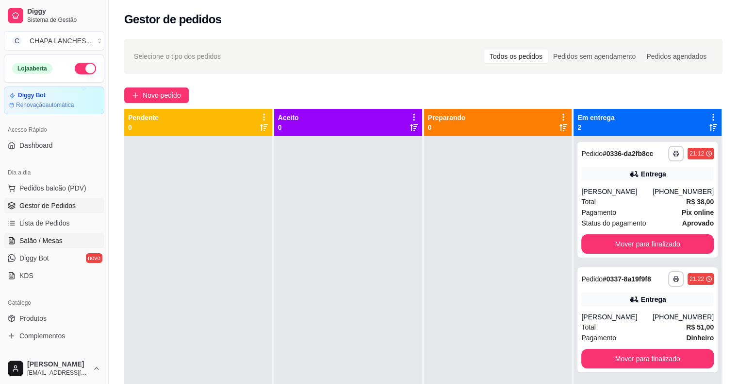
click at [52, 242] on span "Salão / Mesas" at bounding box center [40, 240] width 43 height 10
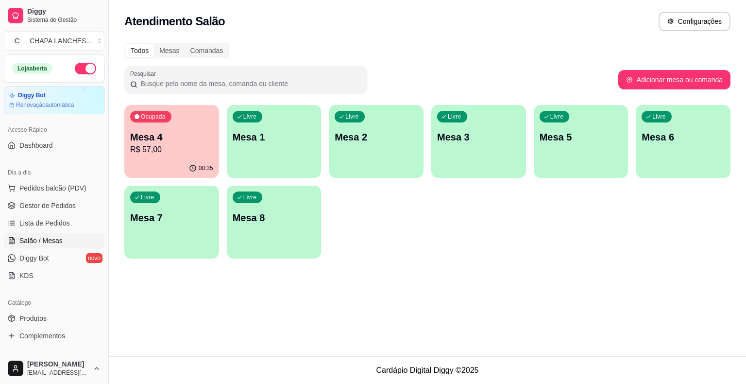
click at [179, 149] on p "R$ 57,00" at bounding box center [171, 150] width 83 height 12
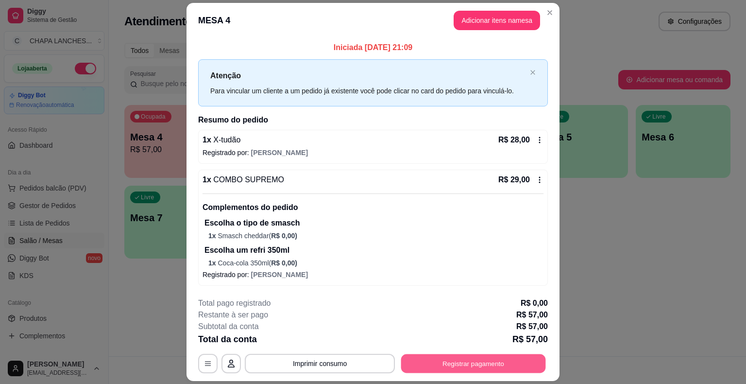
click at [484, 367] on button "Registrar pagamento" at bounding box center [473, 363] width 145 height 19
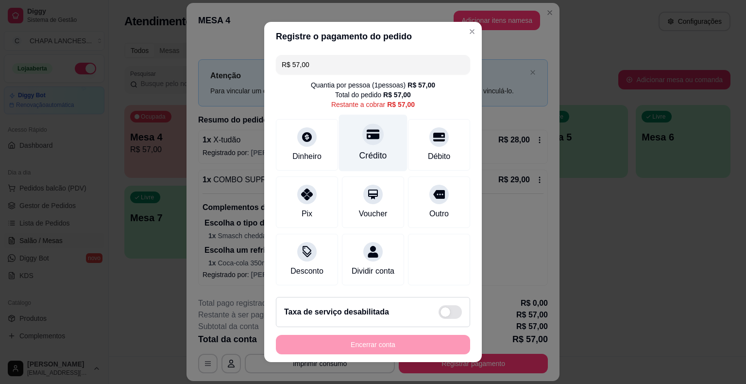
click at [367, 152] on div "Crédito" at bounding box center [373, 155] width 28 height 13
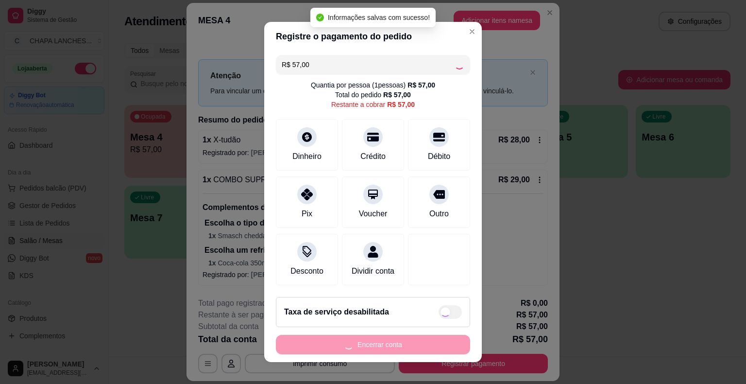
type input "R$ 0,00"
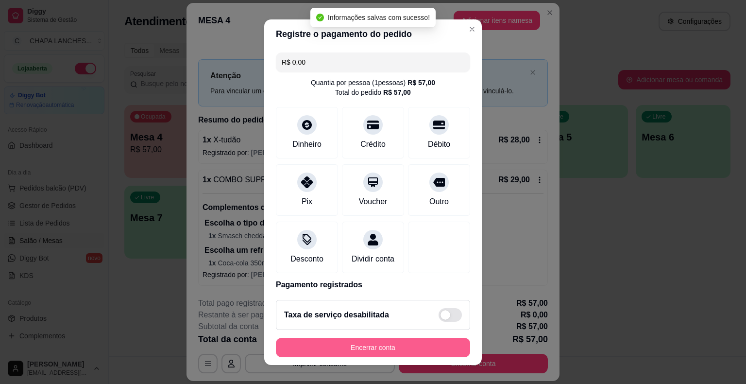
click at [407, 349] on button "Encerrar conta" at bounding box center [373, 346] width 194 height 19
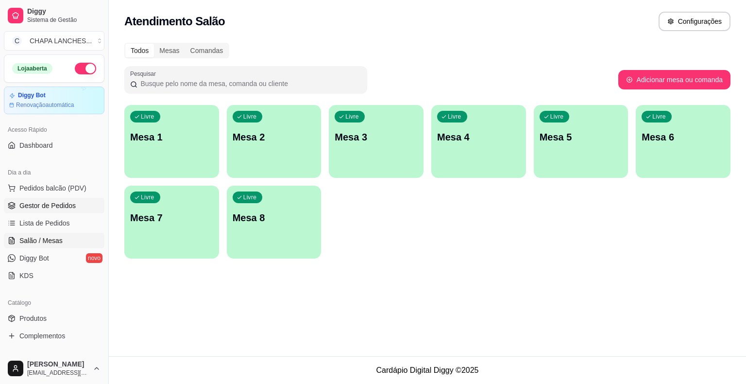
click at [62, 205] on span "Gestor de Pedidos" at bounding box center [47, 206] width 56 height 10
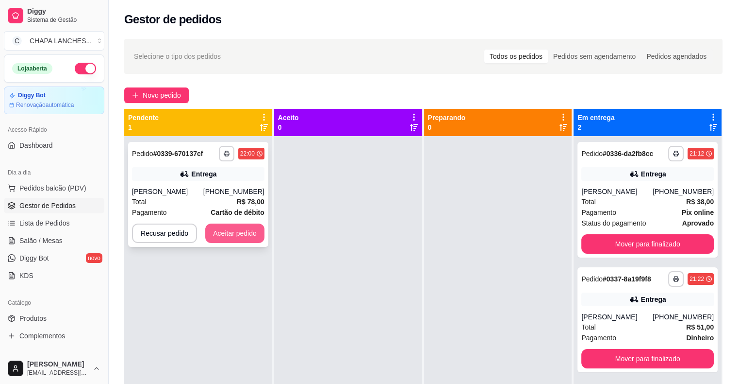
click at [253, 232] on button "Aceitar pedido" at bounding box center [234, 232] width 59 height 19
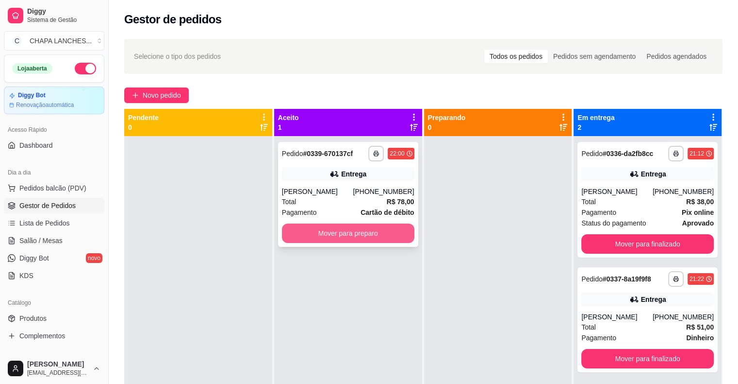
click at [383, 234] on button "Mover para preparo" at bounding box center [348, 232] width 133 height 19
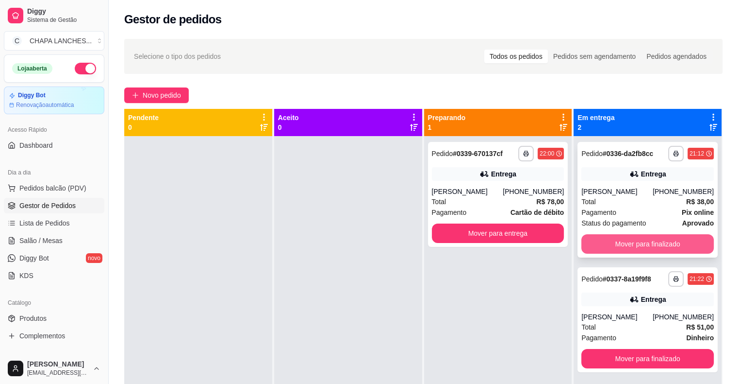
click at [610, 244] on button "Mover para finalizado" at bounding box center [648, 243] width 133 height 19
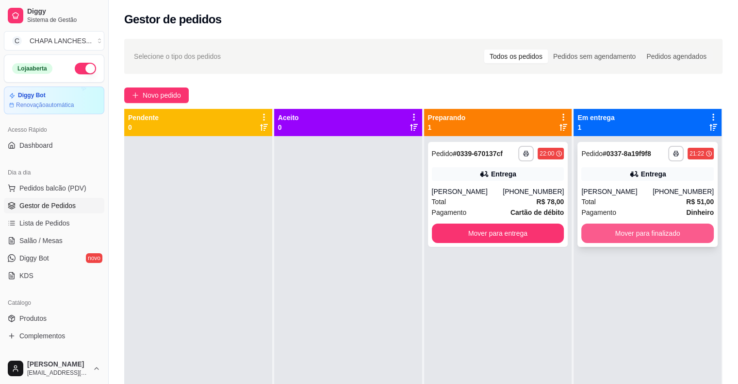
click at [619, 229] on button "Mover para finalizado" at bounding box center [648, 232] width 133 height 19
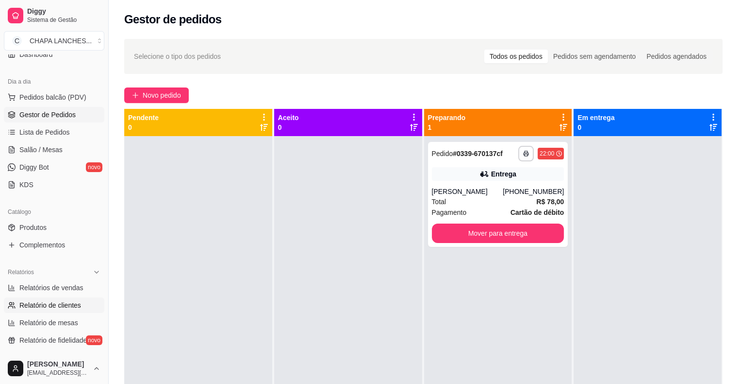
scroll to position [97, 0]
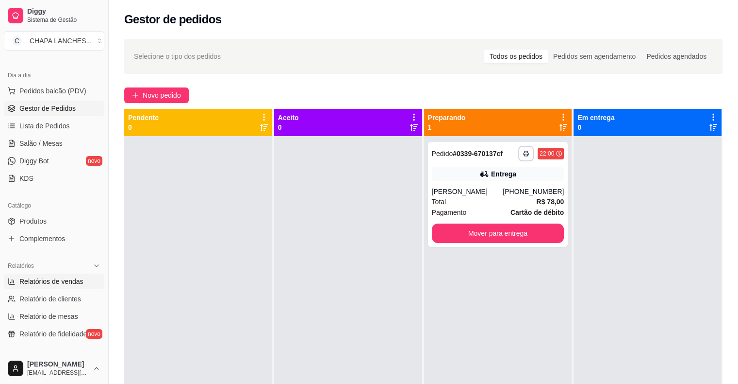
click at [79, 285] on span "Relatórios de vendas" at bounding box center [51, 281] width 64 height 10
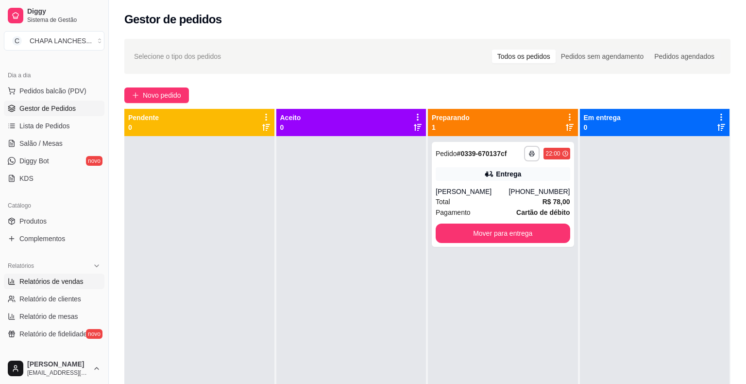
select select "ALL"
select select "0"
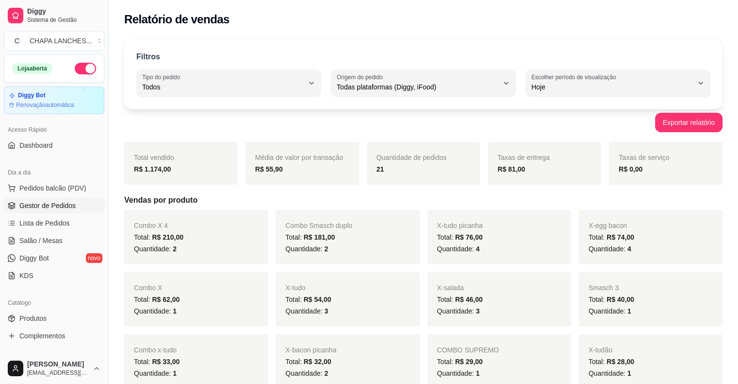
click at [74, 207] on link "Gestor de Pedidos" at bounding box center [54, 206] width 100 height 16
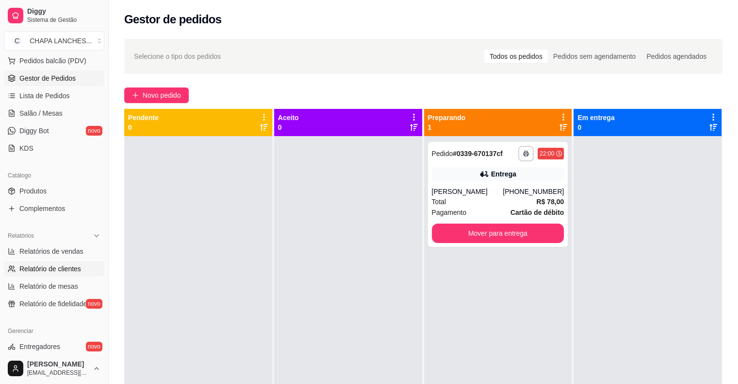
scroll to position [146, 0]
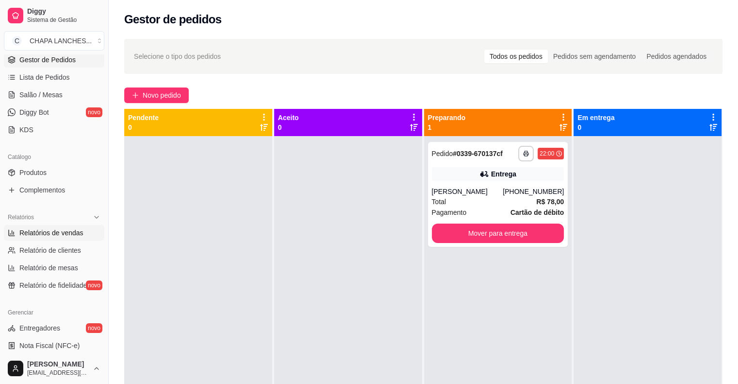
click at [68, 230] on span "Relatórios de vendas" at bounding box center [51, 233] width 64 height 10
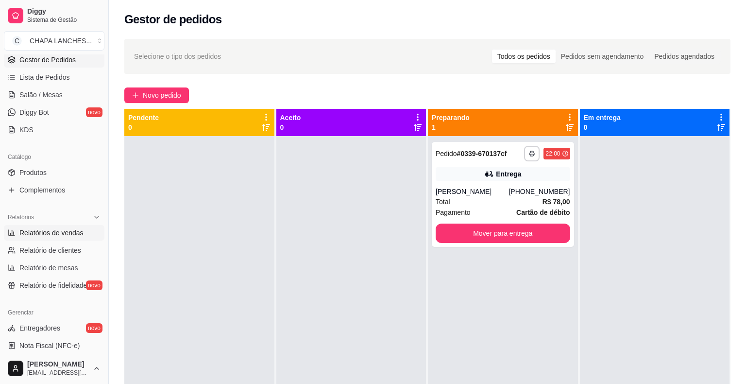
select select "ALL"
select select "0"
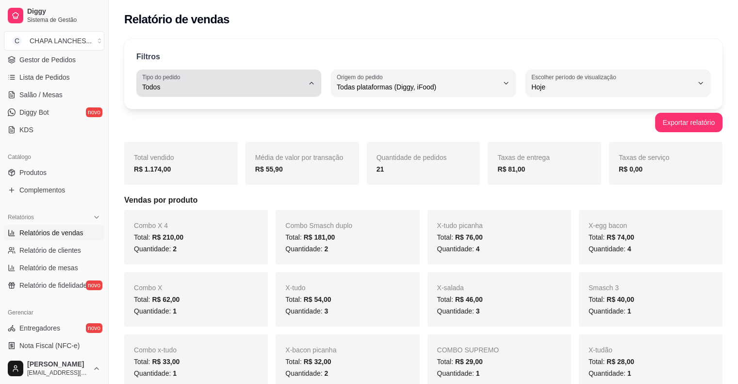
click at [255, 81] on div "Todos" at bounding box center [223, 82] width 162 height 19
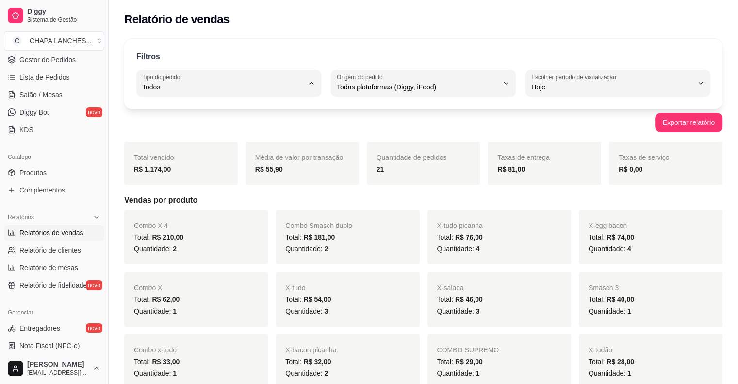
click at [207, 129] on span "Entrega" at bounding box center [224, 125] width 153 height 9
type input "DELIVERY"
select select "DELIVERY"
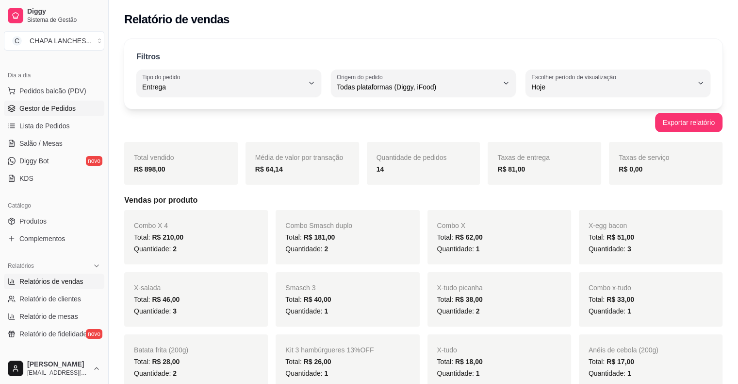
click at [64, 112] on span "Gestor de Pedidos" at bounding box center [47, 108] width 56 height 10
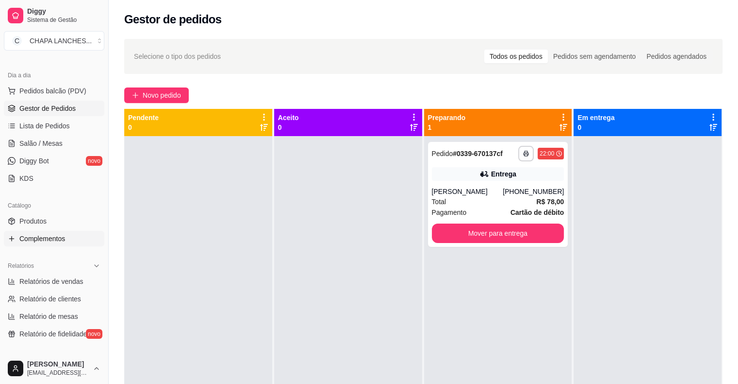
scroll to position [146, 0]
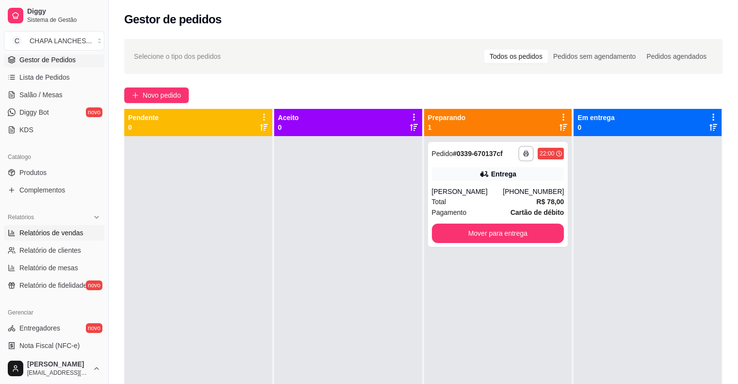
click at [80, 234] on span "Relatórios de vendas" at bounding box center [51, 233] width 64 height 10
select select "ALL"
select select "0"
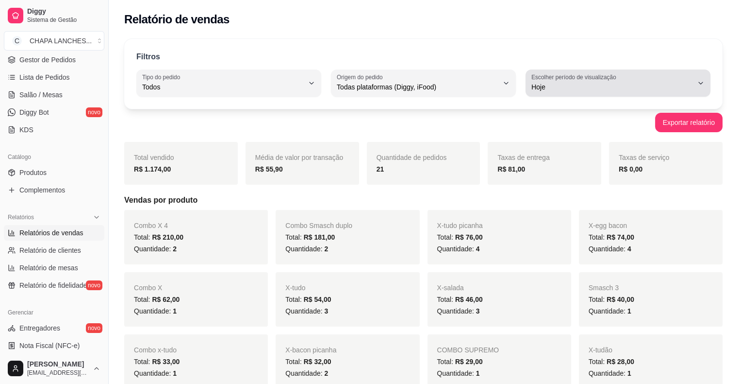
click at [583, 92] on div "Hoje" at bounding box center [613, 82] width 162 height 19
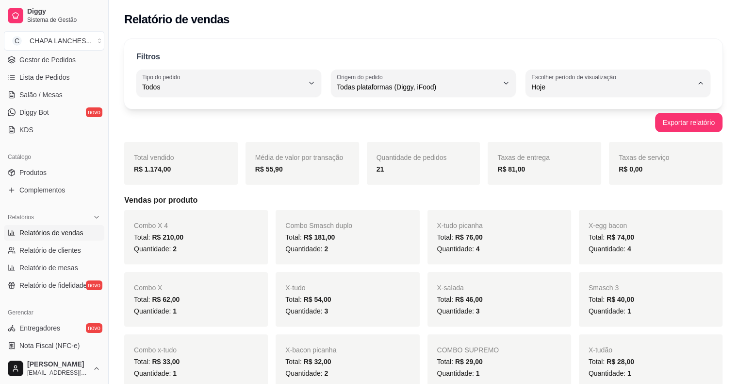
click at [561, 124] on span "Ontem" at bounding box center [613, 125] width 153 height 9
type input "1"
select select "1"
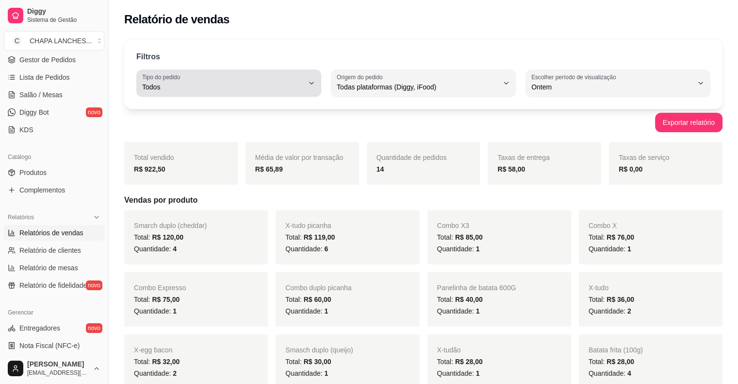
click at [192, 85] on span "Todos" at bounding box center [223, 87] width 162 height 10
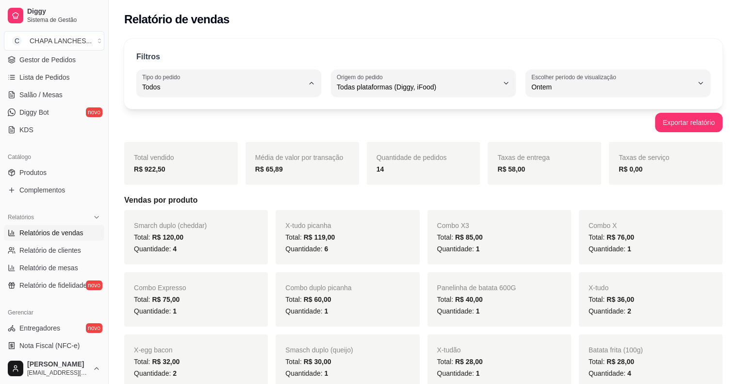
click at [196, 125] on span "Entrega" at bounding box center [224, 125] width 153 height 9
type input "DELIVERY"
select select "DELIVERY"
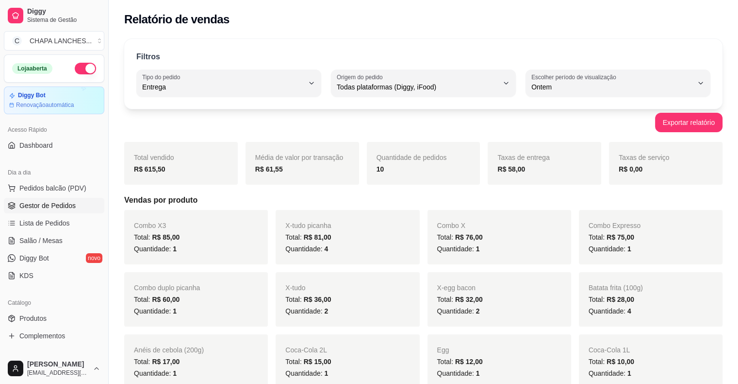
click at [63, 210] on link "Gestor de Pedidos" at bounding box center [54, 206] width 100 height 16
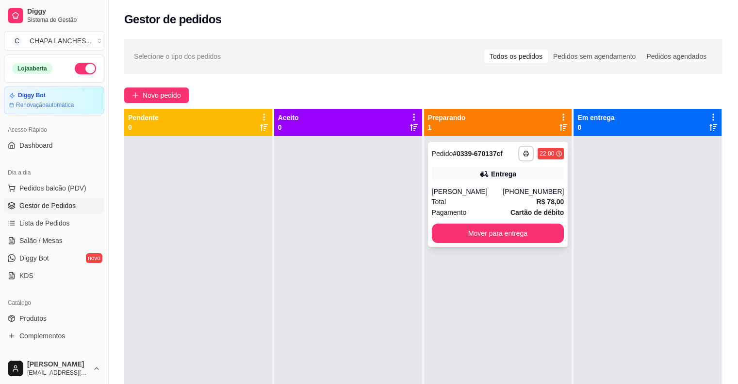
click at [477, 186] on div "[PERSON_NAME]" at bounding box center [467, 191] width 71 height 10
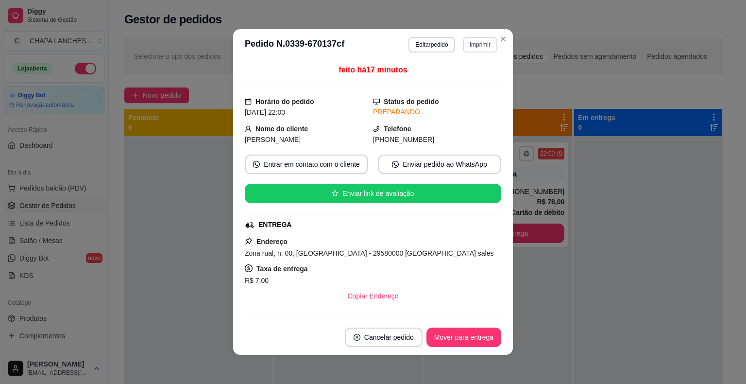
click at [483, 44] on button "Imprimir" at bounding box center [480, 45] width 34 height 16
click at [461, 99] on button "IMPRESSORA" at bounding box center [459, 97] width 68 height 15
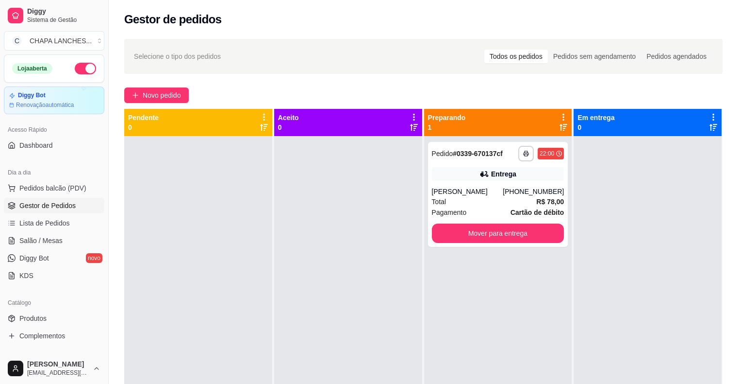
click at [78, 65] on button "button" at bounding box center [85, 69] width 21 height 12
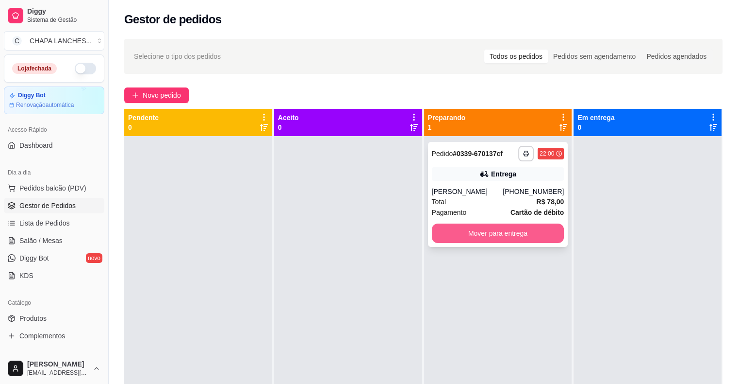
click at [501, 234] on button "Mover para entrega" at bounding box center [498, 232] width 133 height 19
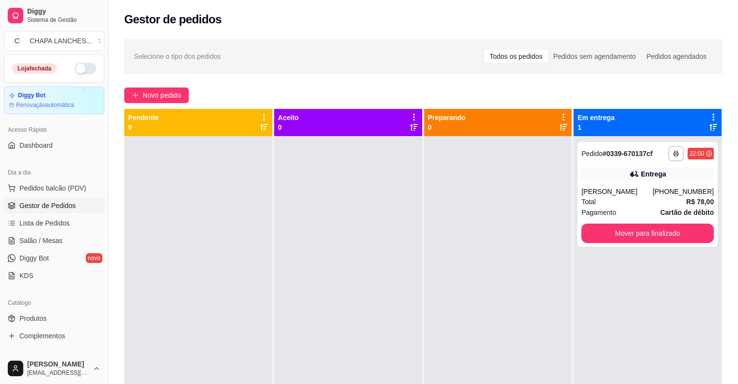
click at [563, 290] on div at bounding box center [498, 328] width 148 height 384
click at [611, 245] on div "**********" at bounding box center [648, 194] width 140 height 105
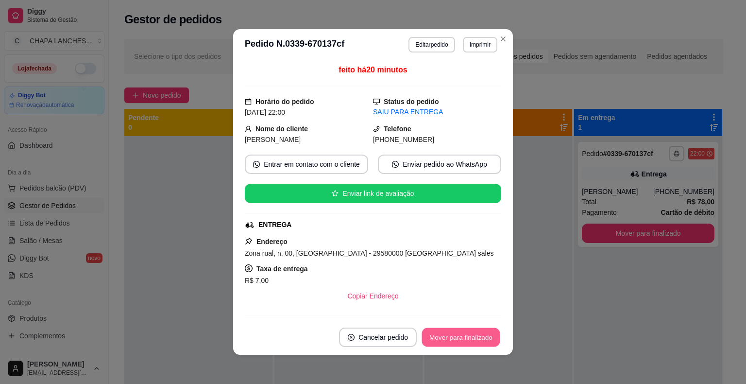
click at [470, 337] on button "Mover para finalizado" at bounding box center [461, 337] width 78 height 19
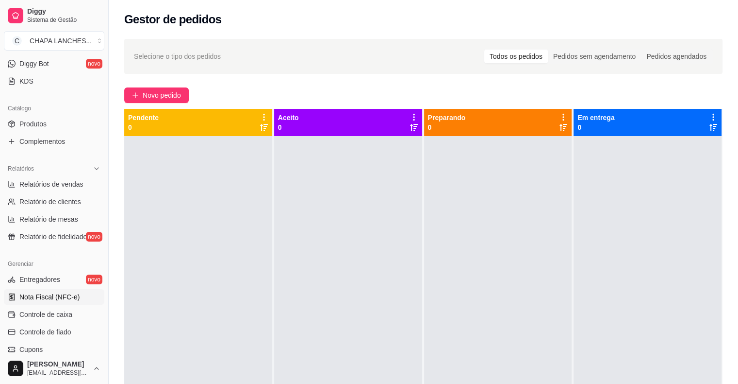
scroll to position [291, 0]
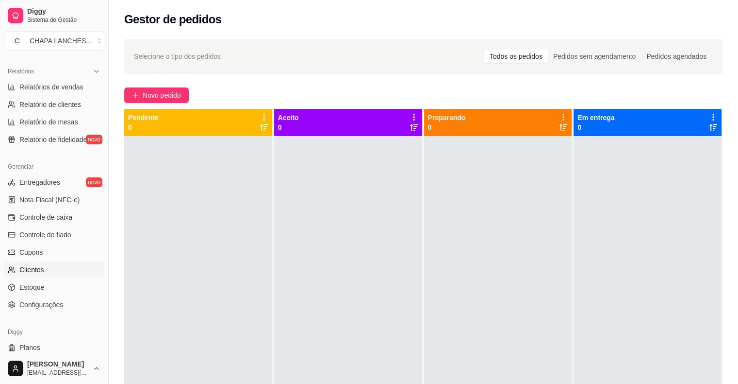
click at [68, 266] on link "Clientes" at bounding box center [54, 270] width 100 height 16
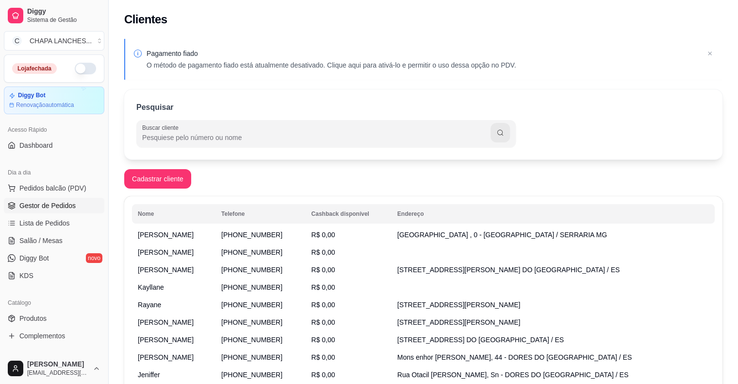
click at [51, 205] on span "Gestor de Pedidos" at bounding box center [47, 206] width 56 height 10
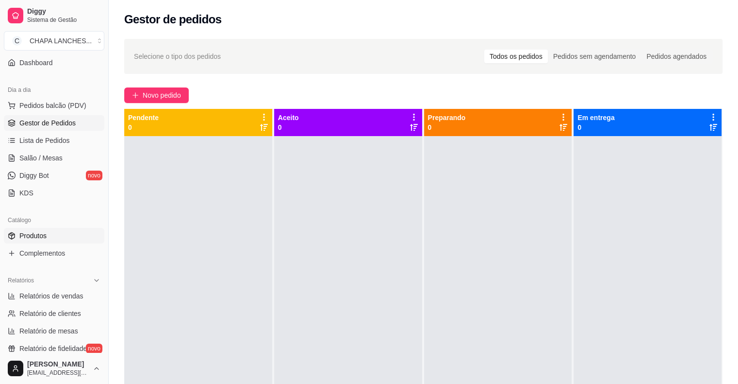
scroll to position [97, 0]
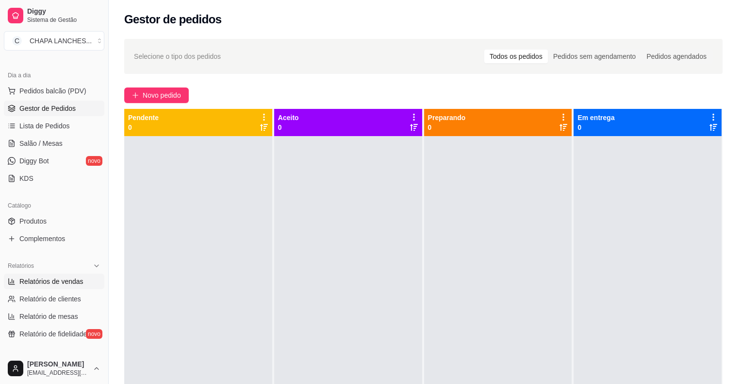
click at [59, 278] on span "Relatórios de vendas" at bounding box center [51, 281] width 64 height 10
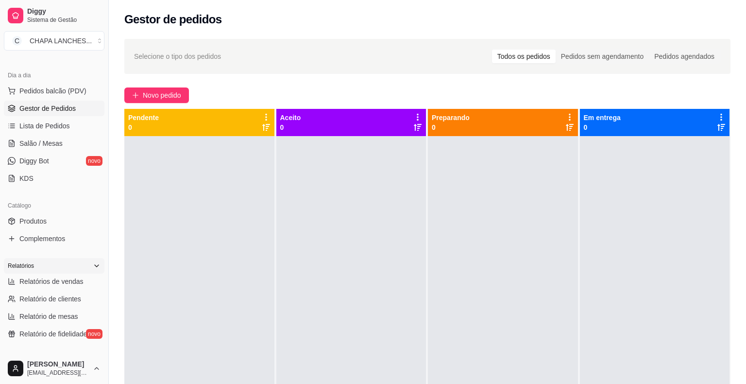
select select "ALL"
select select "0"
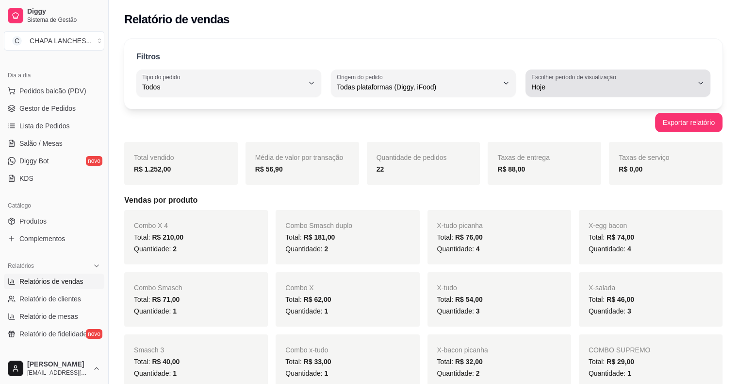
click at [587, 92] on div "Hoje" at bounding box center [613, 82] width 162 height 19
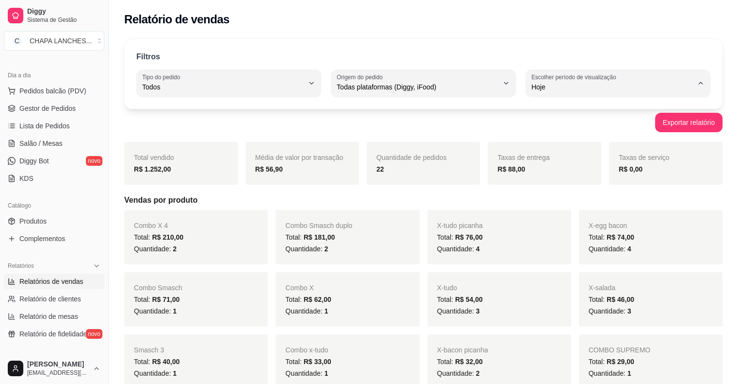
click at [540, 205] on span "Customizado" at bounding box center [613, 204] width 153 height 9
type input "-1"
select select "-1"
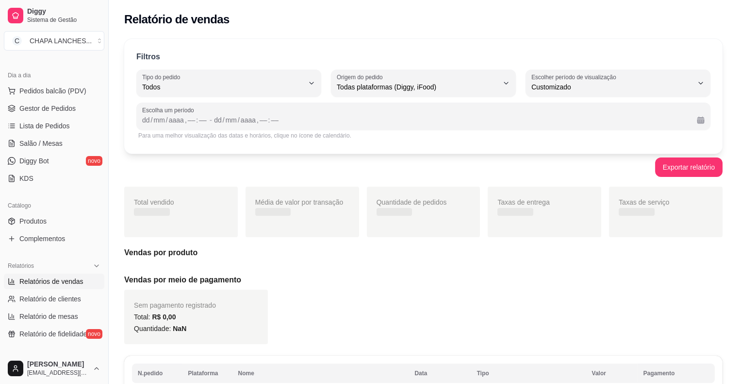
scroll to position [9, 0]
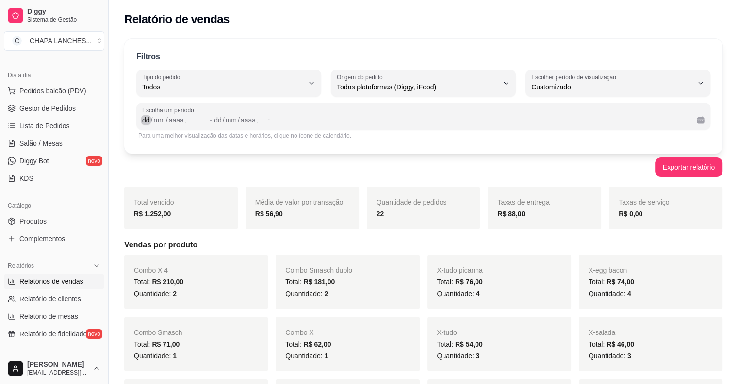
click at [170, 120] on div "dd / mm / aaaa , –– : ––" at bounding box center [175, 120] width 66 height 12
click at [157, 120] on div "mm" at bounding box center [158, 120] width 13 height 10
click at [150, 124] on div "dd" at bounding box center [146, 120] width 10 height 10
click at [148, 124] on div "dd" at bounding box center [146, 120] width 10 height 10
click at [165, 121] on div "mm" at bounding box center [158, 120] width 13 height 10
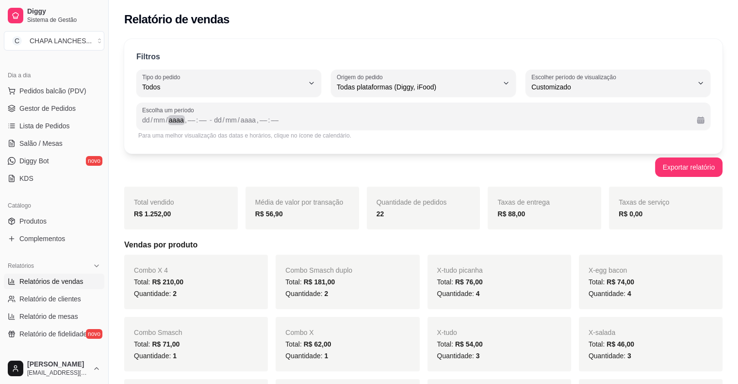
click at [180, 122] on div "aaaa" at bounding box center [176, 120] width 17 height 10
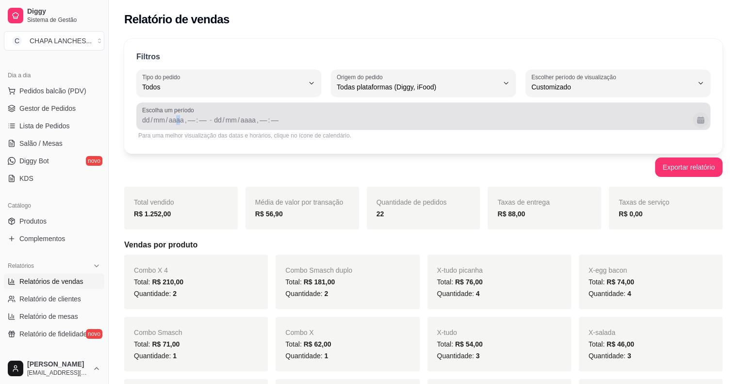
click at [702, 117] on button "Calendário" at bounding box center [701, 120] width 16 height 16
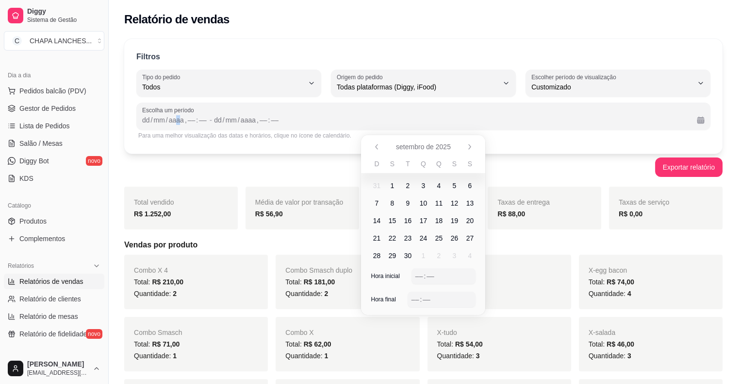
click at [454, 202] on span "12" at bounding box center [455, 203] width 8 height 10
click at [469, 202] on span "13" at bounding box center [471, 203] width 8 height 10
click at [435, 279] on div "–– : ––" at bounding box center [444, 276] width 57 height 12
click at [469, 198] on span "13" at bounding box center [471, 203] width 8 height 10
click at [378, 221] on span "14" at bounding box center [377, 221] width 8 height 10
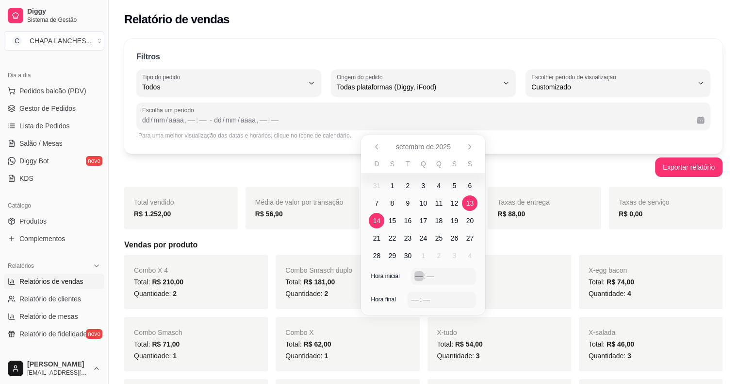
click at [437, 278] on div "–– : ––" at bounding box center [444, 276] width 57 height 12
click at [434, 296] on div "–– : ––" at bounding box center [442, 299] width 61 height 12
click at [620, 167] on div "Exportar relatório" at bounding box center [423, 166] width 599 height 19
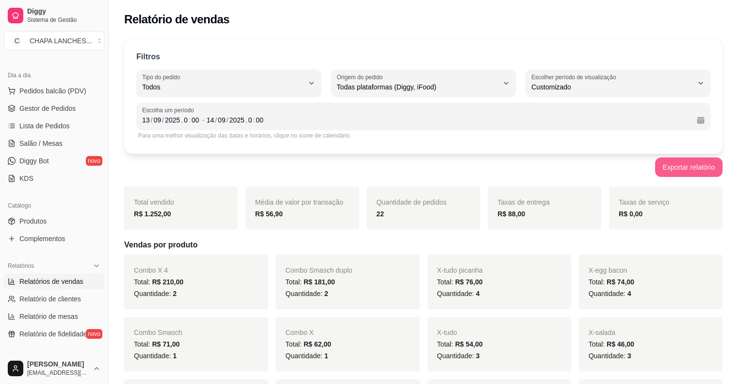
click at [677, 170] on button "Exportar relatório" at bounding box center [688, 166] width 67 height 19
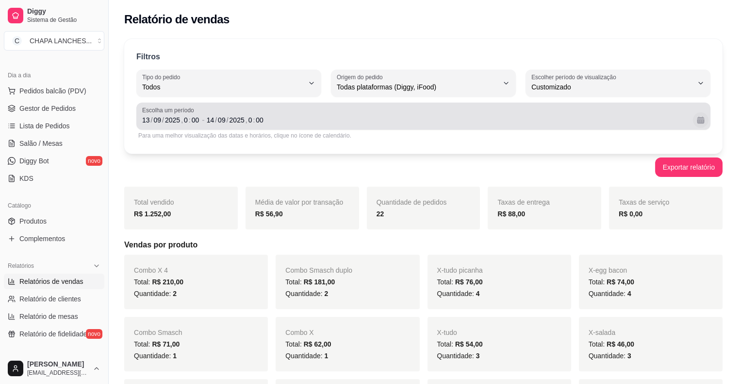
click at [700, 118] on button "Calendário" at bounding box center [701, 120] width 16 height 16
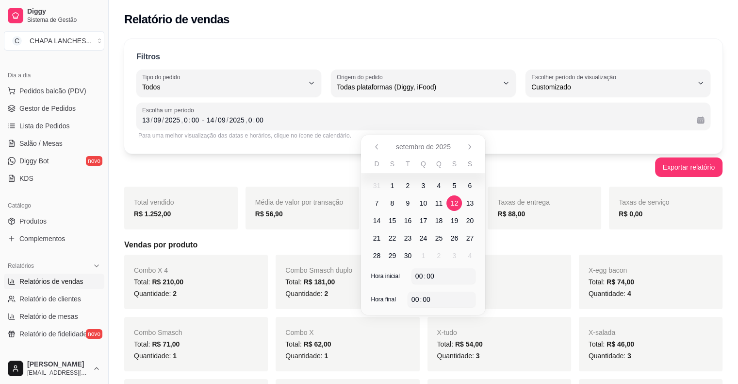
click at [456, 201] on span "12" at bounding box center [455, 203] width 8 height 10
click at [472, 201] on span "13" at bounding box center [471, 203] width 8 height 10
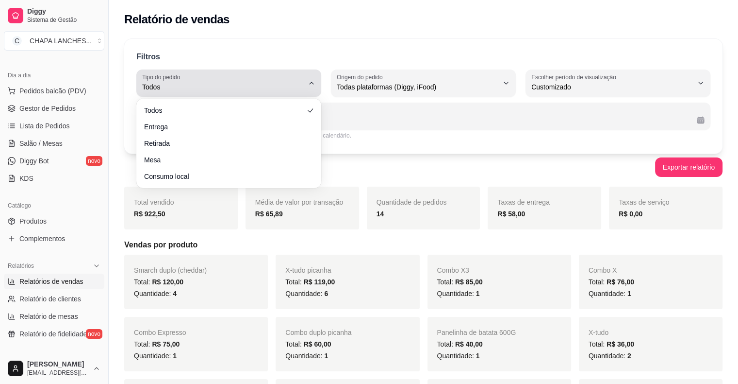
click at [185, 86] on span "Todos" at bounding box center [223, 87] width 162 height 10
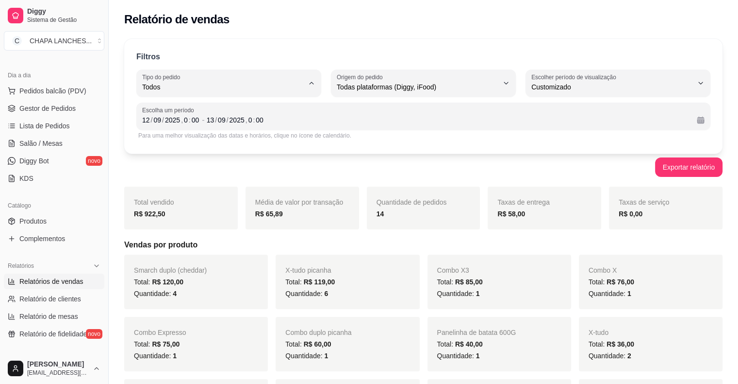
click at [197, 125] on span "Entrega" at bounding box center [224, 125] width 153 height 9
type input "DELIVERY"
select select "DELIVERY"
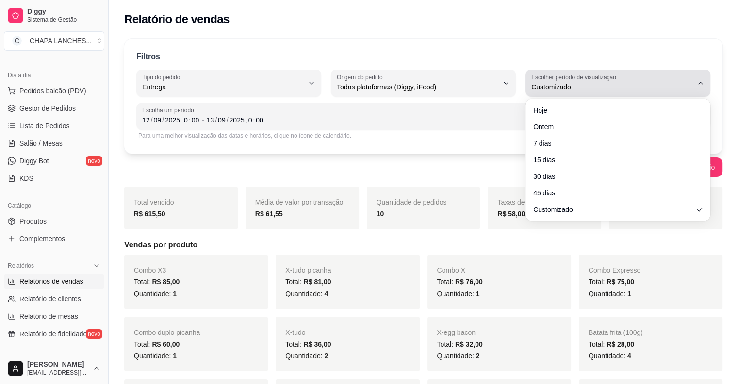
click at [593, 85] on span "Customizado" at bounding box center [613, 87] width 162 height 10
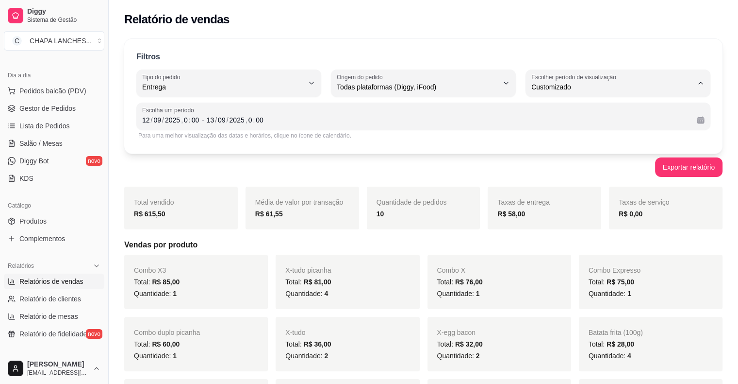
click at [575, 110] on span "Hoje" at bounding box center [613, 109] width 153 height 9
type input "0"
select select "0"
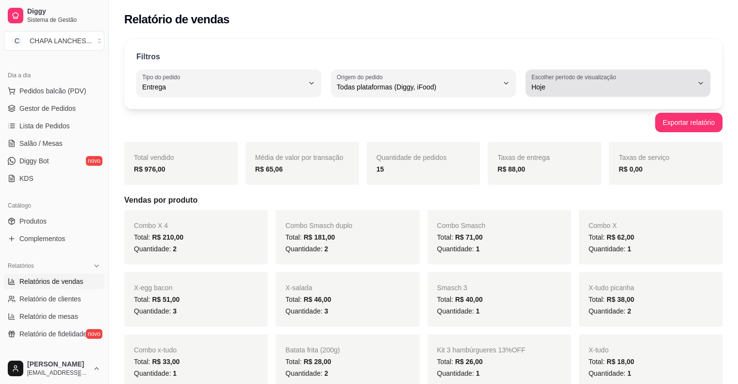
click at [629, 80] on div "Hoje" at bounding box center [613, 82] width 162 height 19
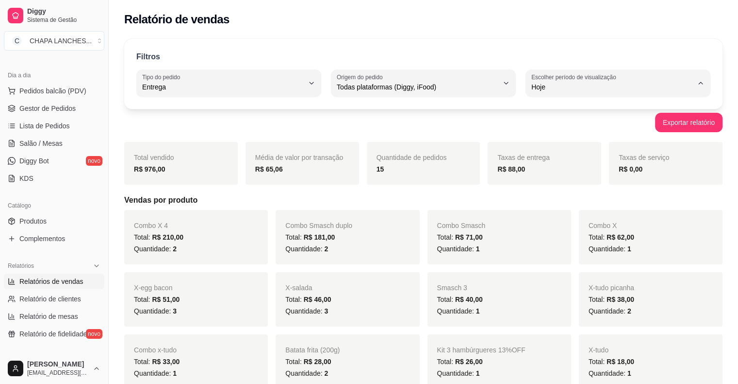
click at [547, 125] on span "Ontem" at bounding box center [613, 125] width 153 height 9
type input "1"
select select "1"
drag, startPoint x: 555, startPoint y: 209, endPoint x: 454, endPoint y: 204, distance: 101.1
click at [555, 209] on div "Total vendido R$ 615,50 Média de valor por transação R$ 61,55 Quantidade de ped…" at bounding box center [423, 368] width 599 height 452
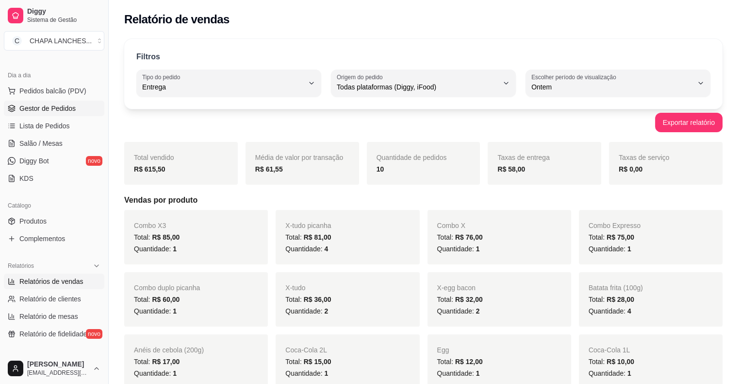
click at [63, 108] on span "Gestor de Pedidos" at bounding box center [47, 108] width 56 height 10
